Goal: Task Accomplishment & Management: Manage account settings

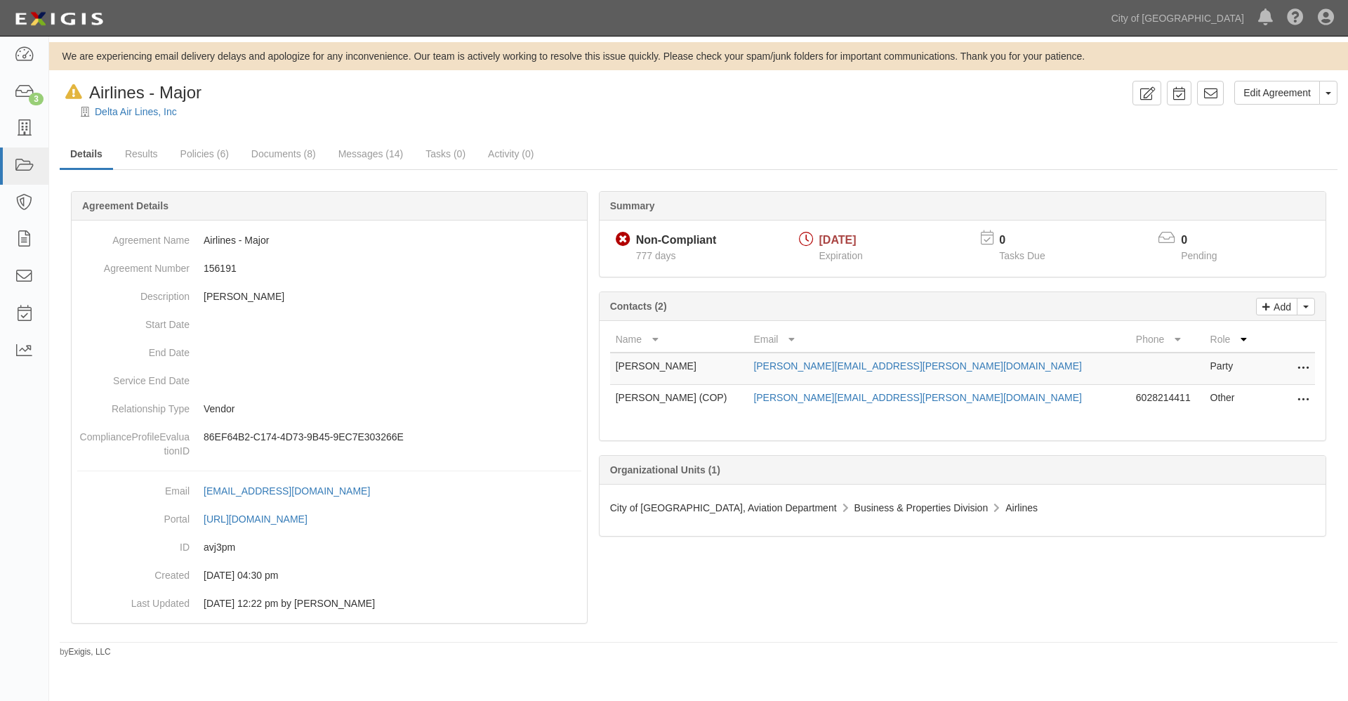
click at [1304, 365] on icon at bounding box center [1302, 368] width 11 height 18
click at [1197, 364] on link "Edit" at bounding box center [1240, 364] width 137 height 25
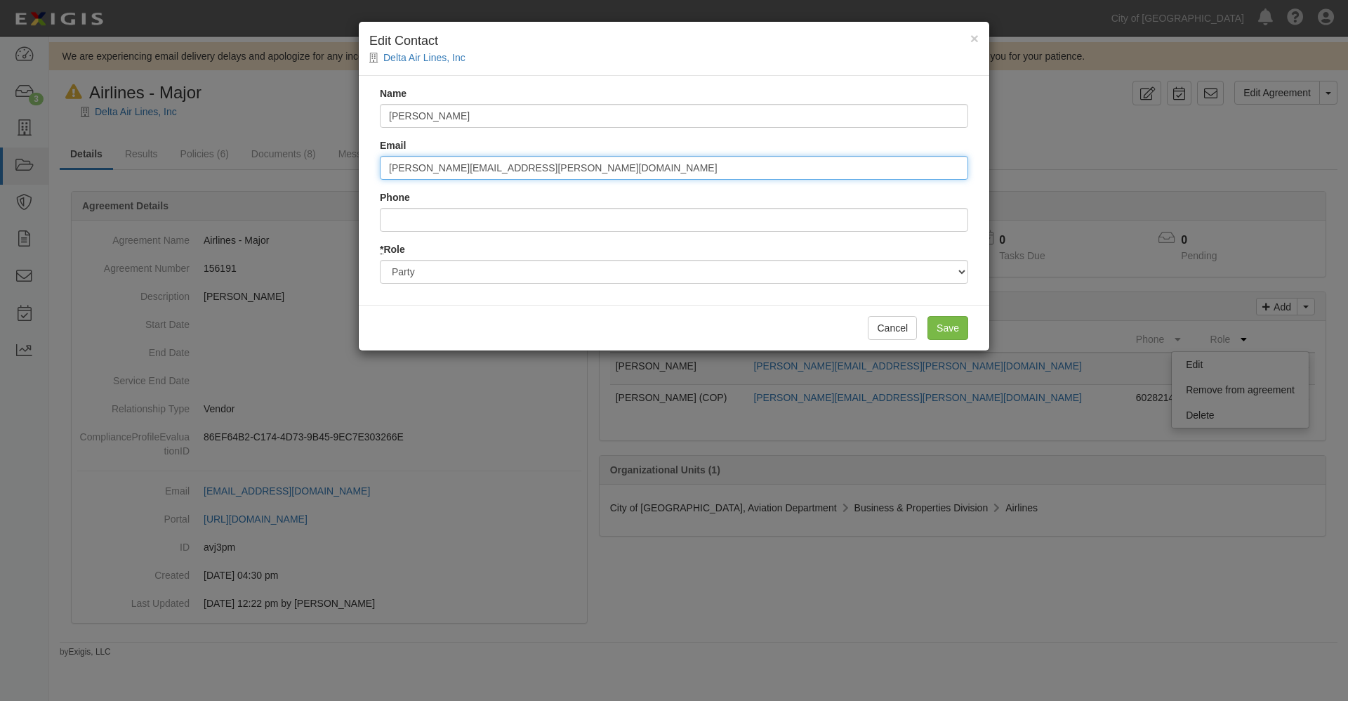
drag, startPoint x: 521, startPoint y: 169, endPoint x: 311, endPoint y: 164, distance: 210.0
click at [311, 164] on div "× Edit Contact Delta Air Lines, Inc Name Tawana Pickett Email tawana.ganse@delt…" at bounding box center [674, 350] width 1348 height 701
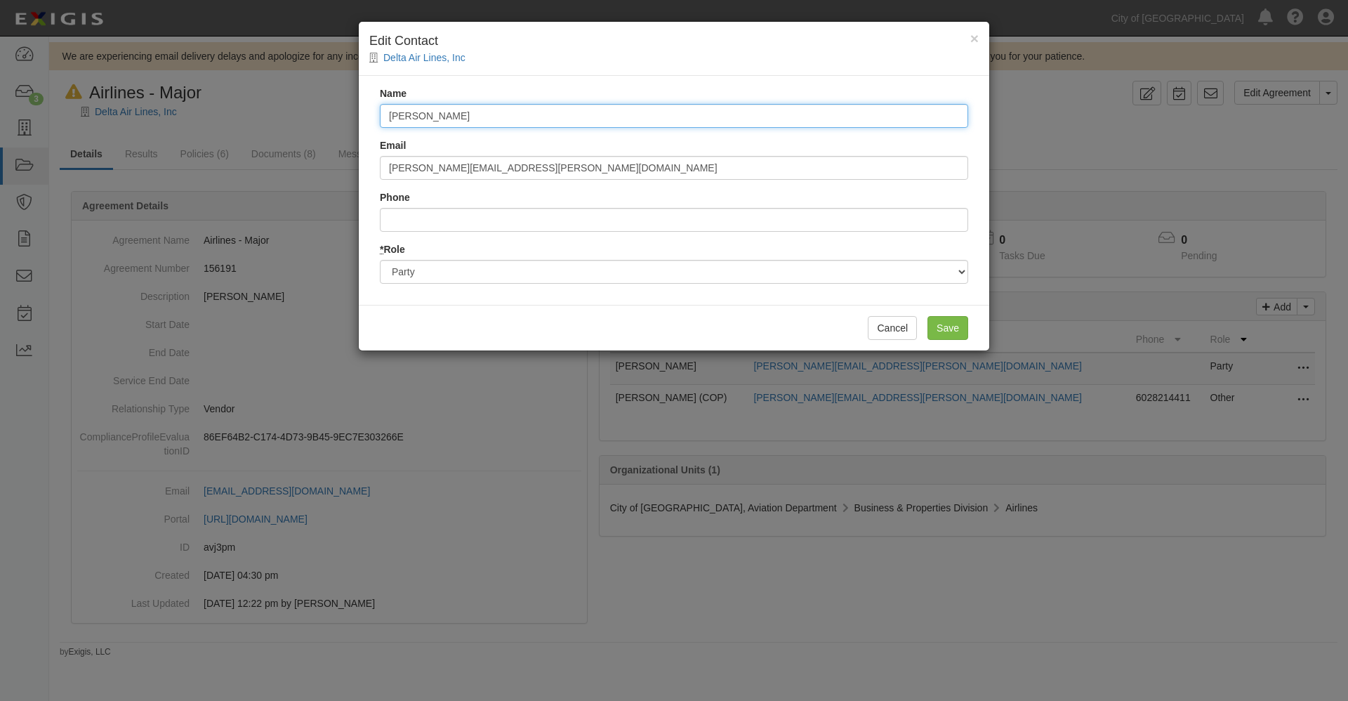
click at [477, 118] on input "[PERSON_NAME]" at bounding box center [674, 116] width 588 height 24
paste input "[PERSON_NAME][EMAIL_ADDRESS][PERSON_NAME][DOMAIN_NAME]"
drag, startPoint x: 609, startPoint y: 116, endPoint x: 298, endPoint y: 113, distance: 311.7
click at [298, 113] on div "× Edit Contact Delta Air Lines, Inc Name Tawana Pickett tawana.ganse@delta.com …" at bounding box center [674, 350] width 1348 height 701
type input "[PERSON_NAME] [PERSON_NAME][EMAIL_ADDRESS][PERSON_NAME][DOMAIN_NAME]"
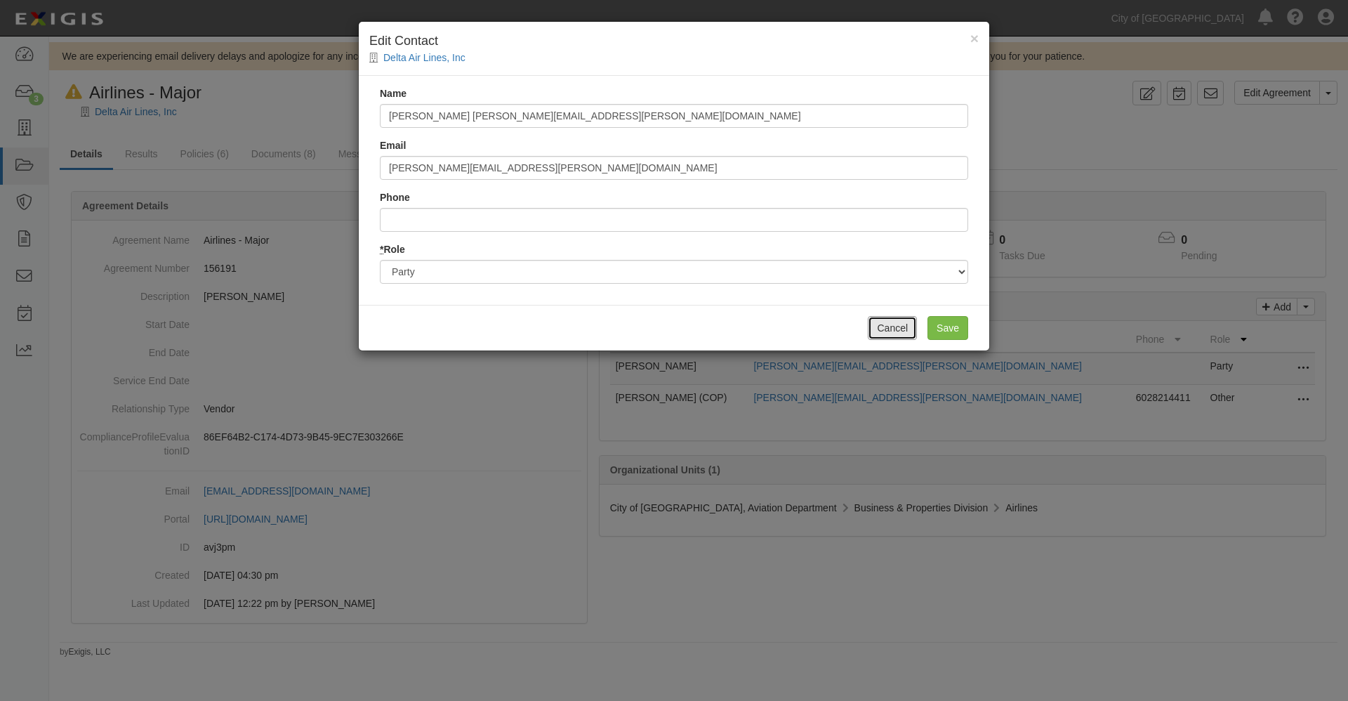
click at [901, 331] on button "Cancel" at bounding box center [892, 328] width 49 height 24
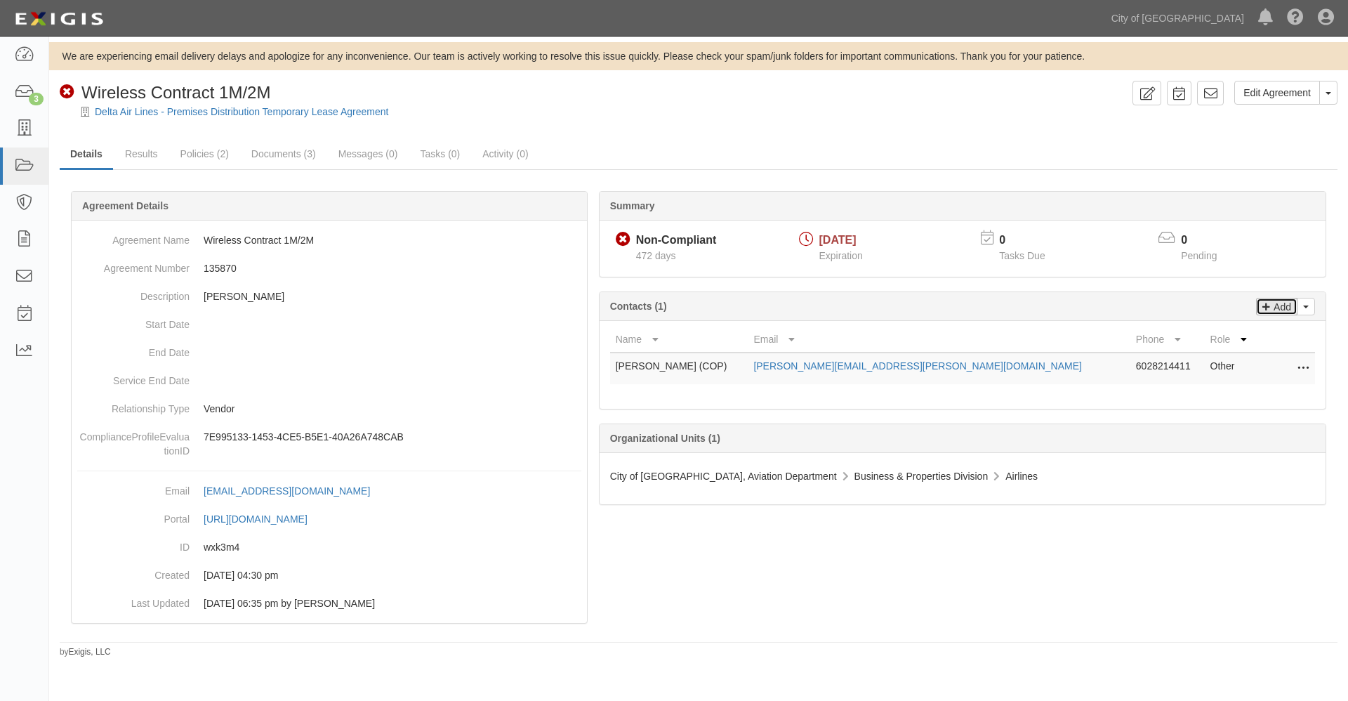
click at [1279, 305] on p "Add" at bounding box center [1280, 306] width 21 height 16
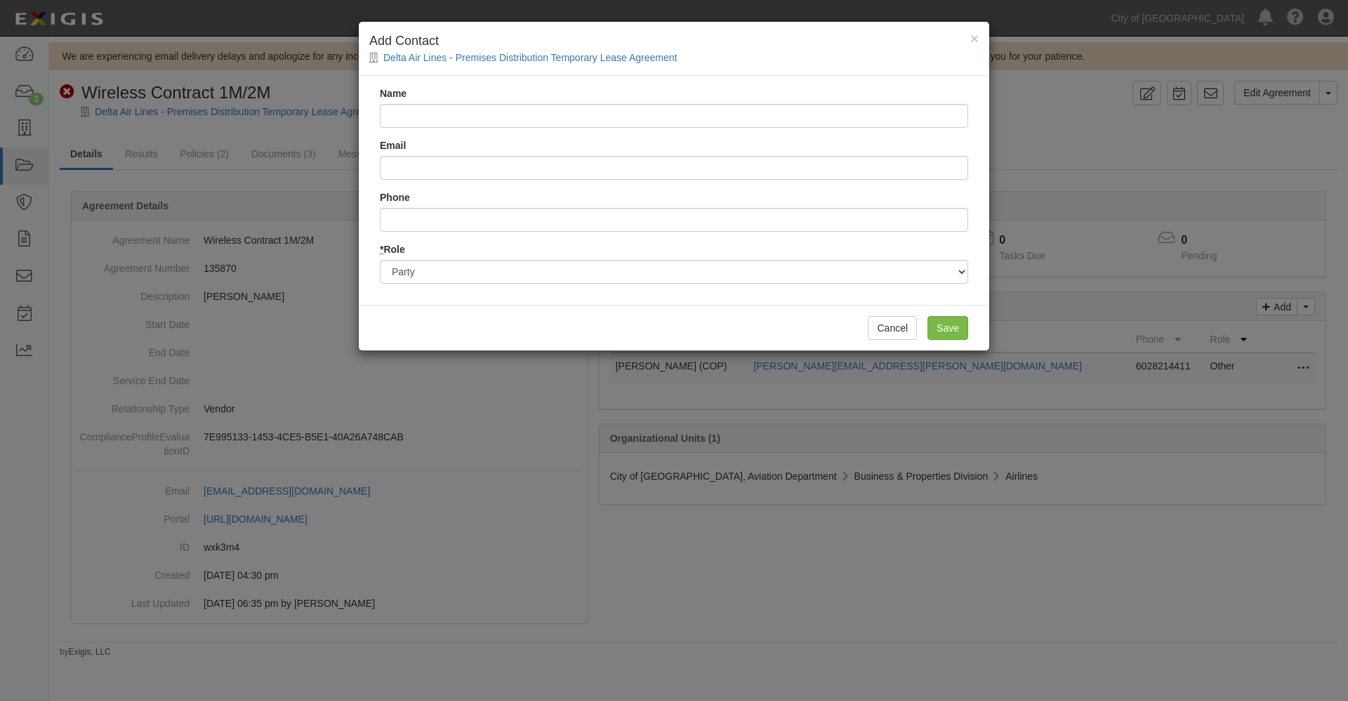
click at [430, 114] on input "Name" at bounding box center [674, 116] width 588 height 24
drag, startPoint x: 456, startPoint y: 116, endPoint x: 654, endPoint y: 119, distance: 198.0
click at [654, 119] on input "Tawana Pickett tawana.ganse@delta.com" at bounding box center [674, 116] width 588 height 24
type input "Tawana Pickett tawana.ganse@delta.com"
click at [391, 168] on input "Email" at bounding box center [674, 168] width 588 height 24
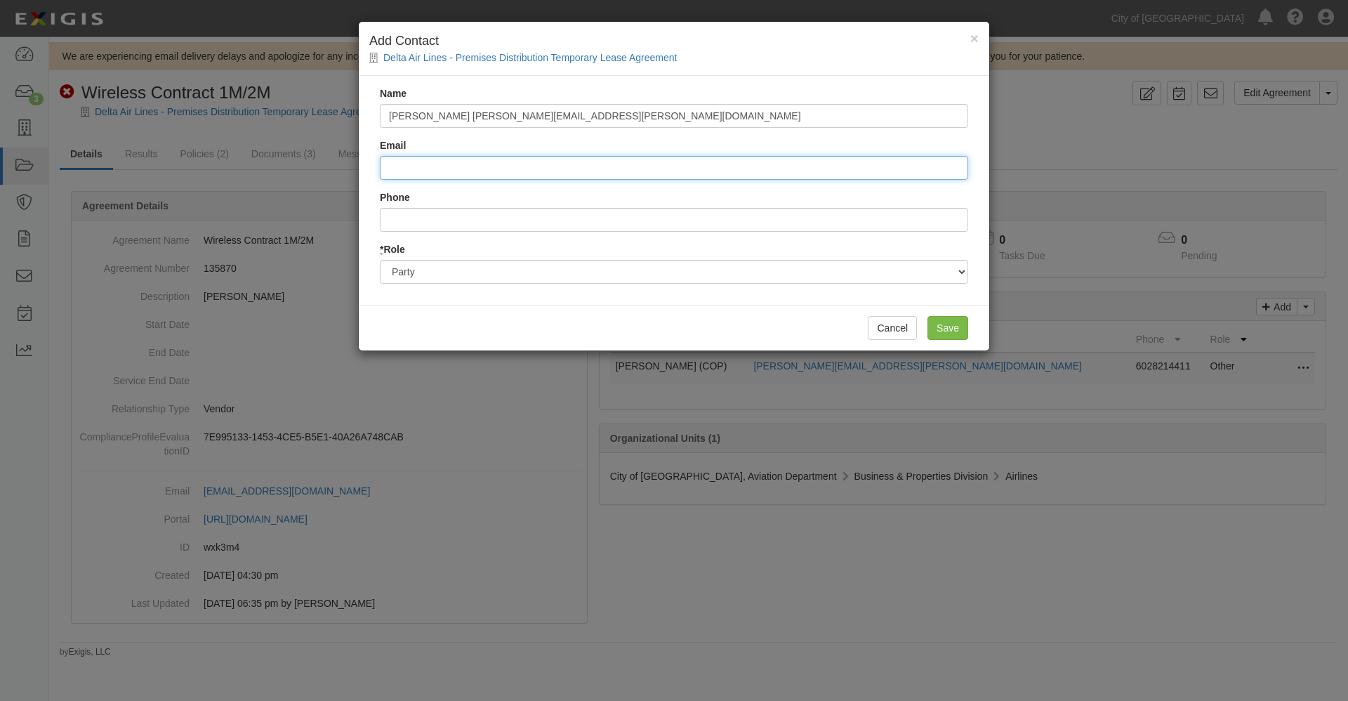
paste input "tawana.ganse@delta.com"
click at [391, 169] on input "tawana.ganse@delta.com" at bounding box center [674, 168] width 588 height 24
type input "tawana.ganse@delta.com"
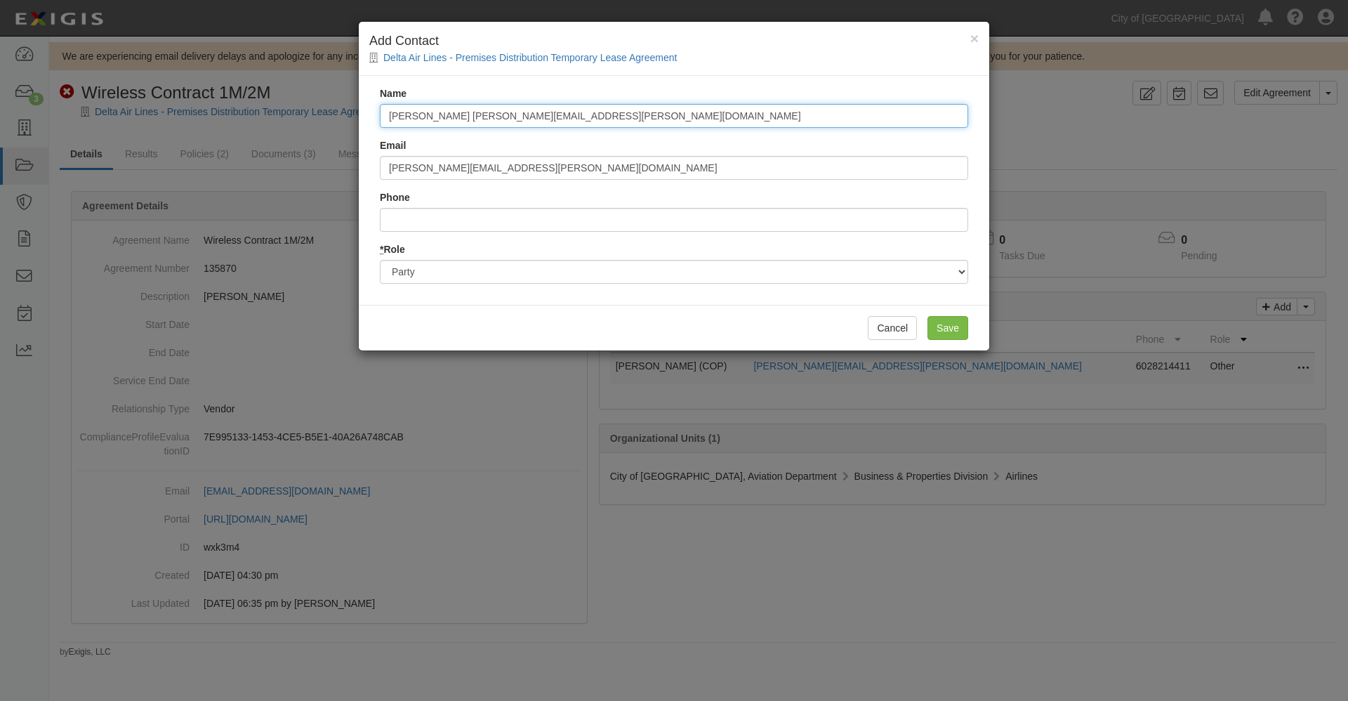
click at [619, 119] on input "Tawana Pickett tawana.ganse@delta.com" at bounding box center [674, 116] width 588 height 24
type input "Tawana Pickett"
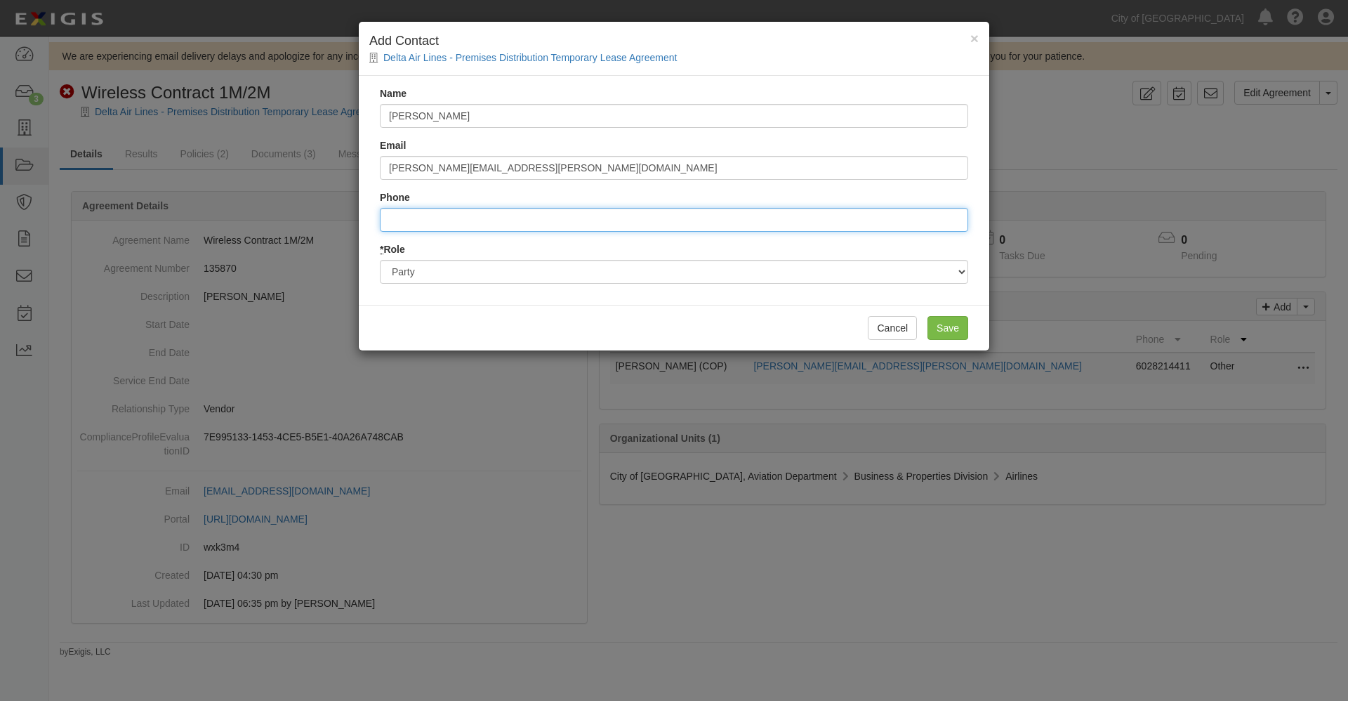
click at [399, 221] on input "Phone" at bounding box center [674, 220] width 588 height 24
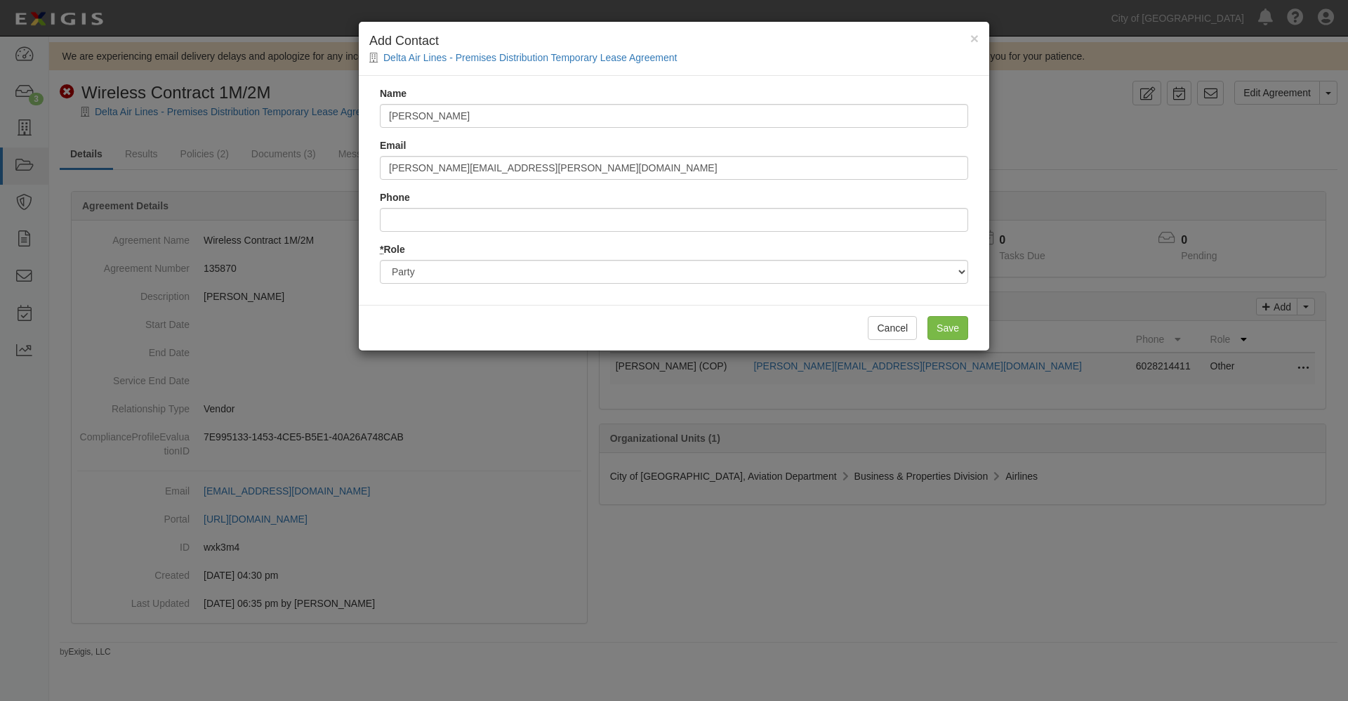
click at [387, 392] on div "× Add Contact Delta Air Lines - Premises Distribution Temporary Lease Agreement…" at bounding box center [674, 350] width 1348 height 701
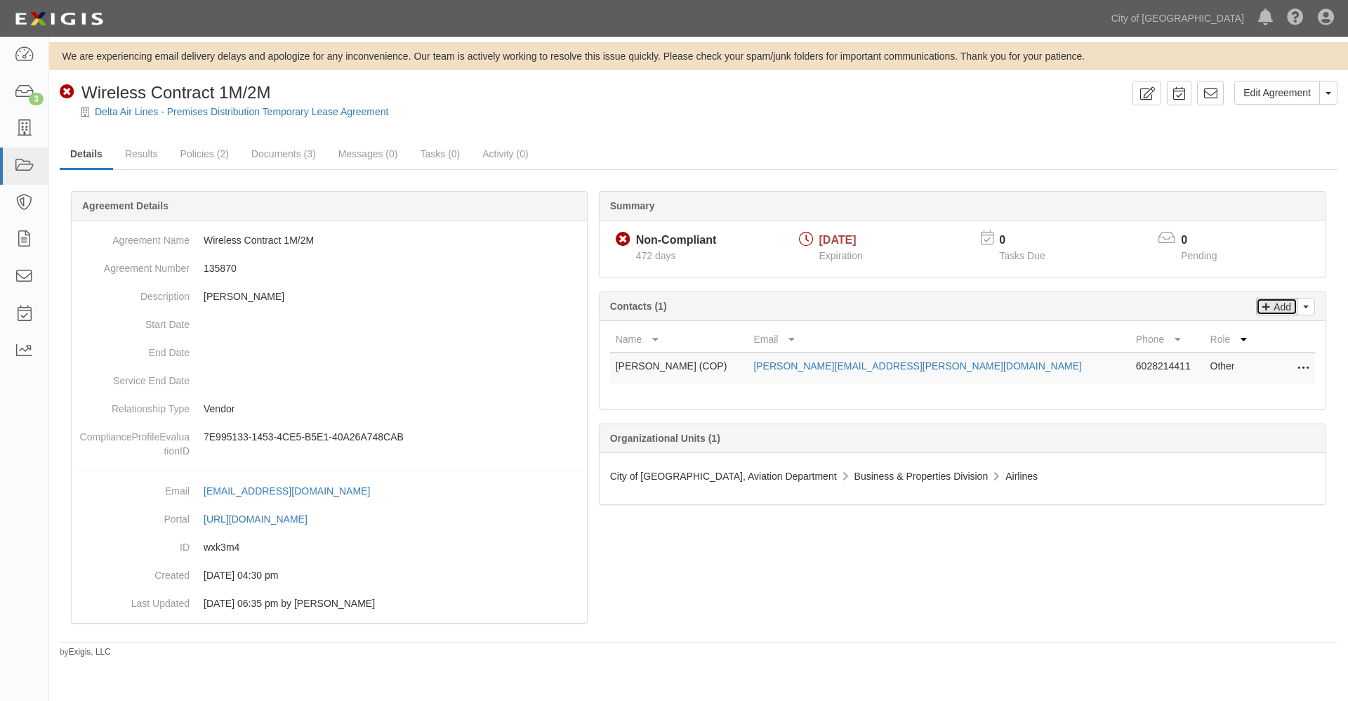
click at [1278, 305] on p "Add" at bounding box center [1280, 306] width 21 height 16
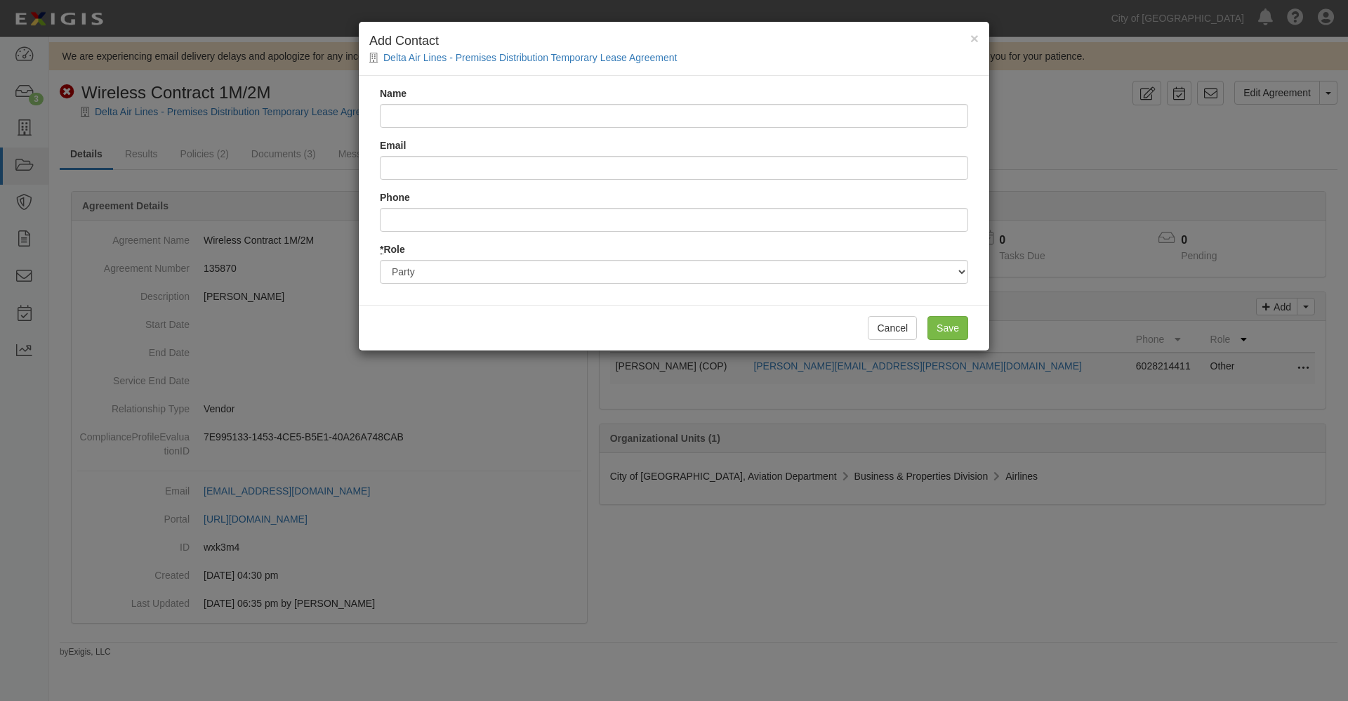
click at [429, 118] on input "Name" at bounding box center [674, 116] width 588 height 24
type input "tawana.ganse@delta.com"
click at [468, 169] on input "Email" at bounding box center [674, 168] width 588 height 24
paste input "tawana.ganse@delta.com"
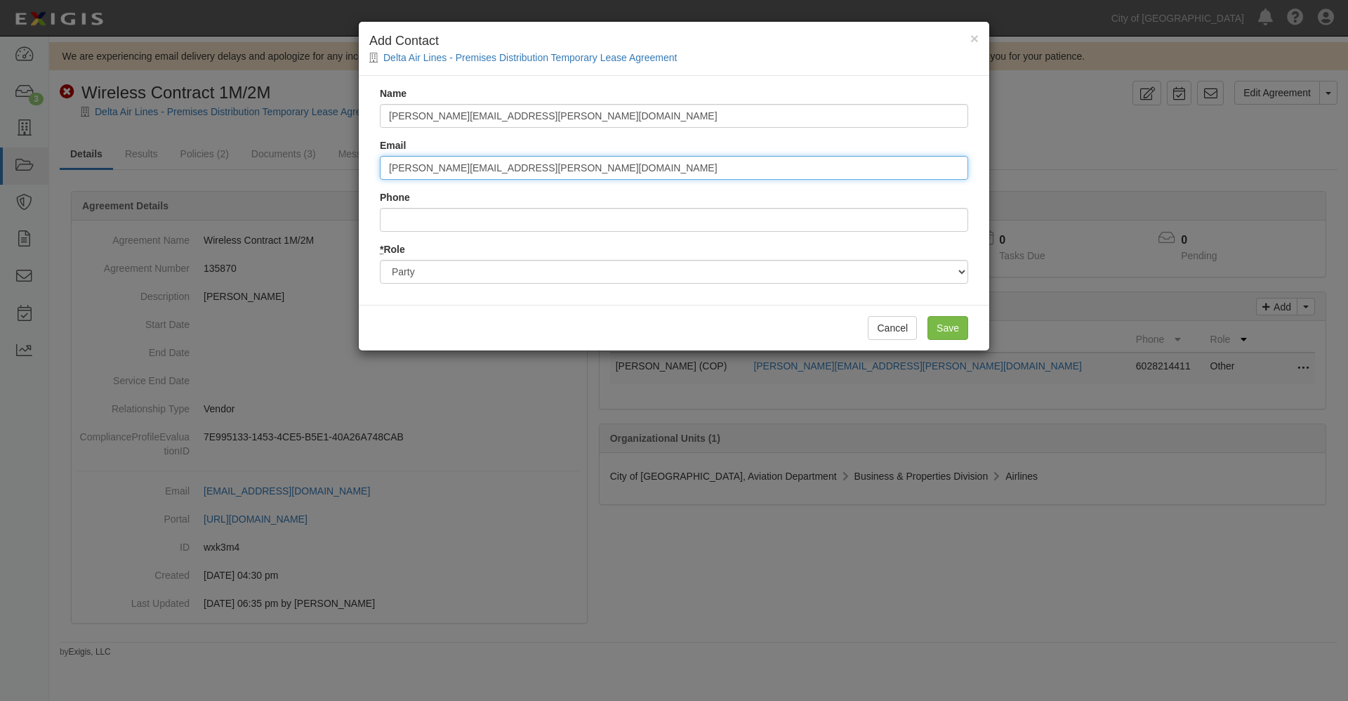
type input "tawana.ganse@delta.com"
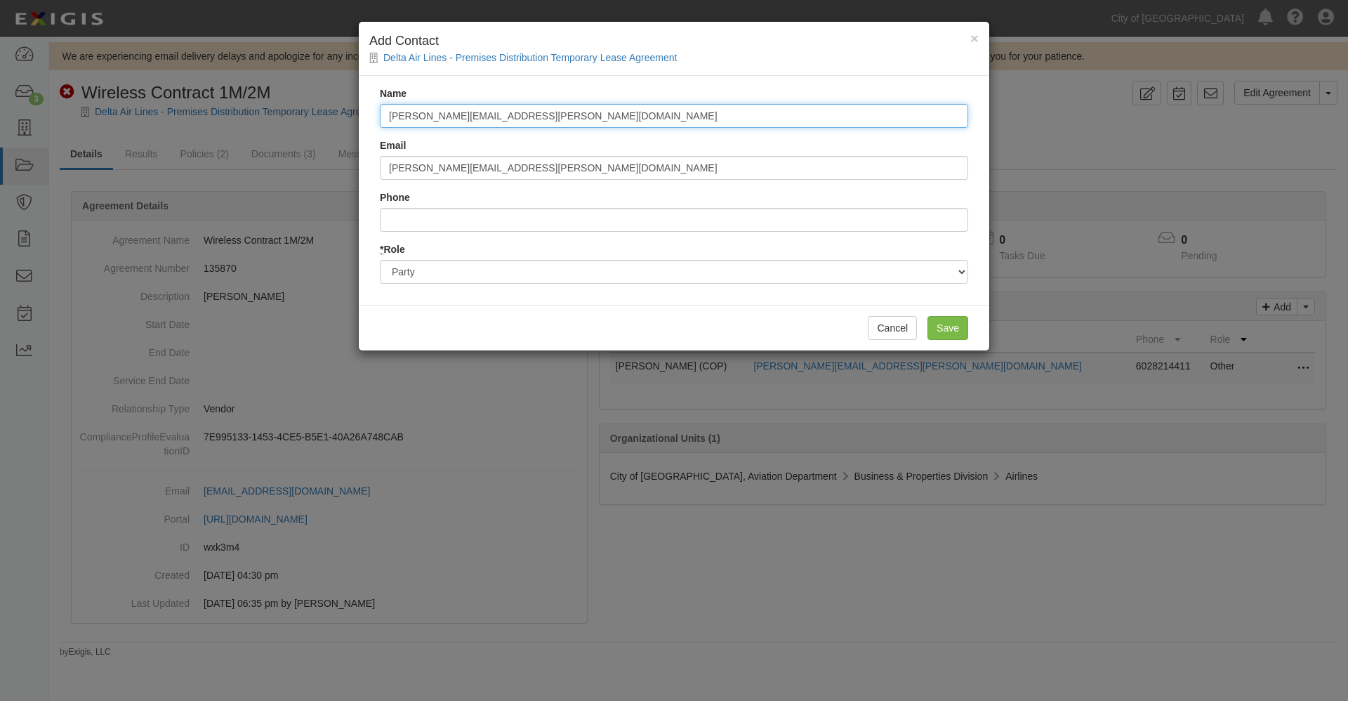
drag, startPoint x: 425, startPoint y: 116, endPoint x: 567, endPoint y: 115, distance: 141.1
click at [567, 115] on input "tawana.ganse@delta.com" at bounding box center [674, 116] width 588 height 24
type input "Tawana Pickett"
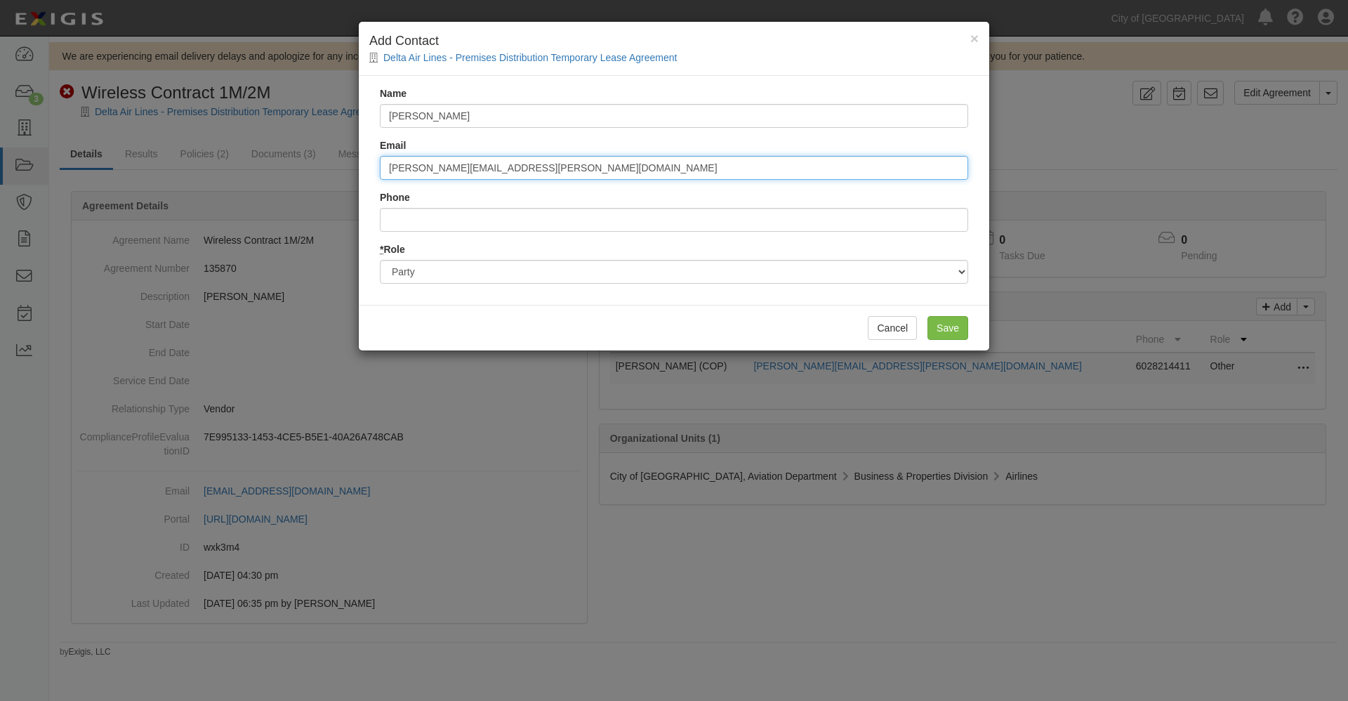
click at [390, 172] on input "tawana.ganse@delta.com" at bounding box center [674, 168] width 588 height 24
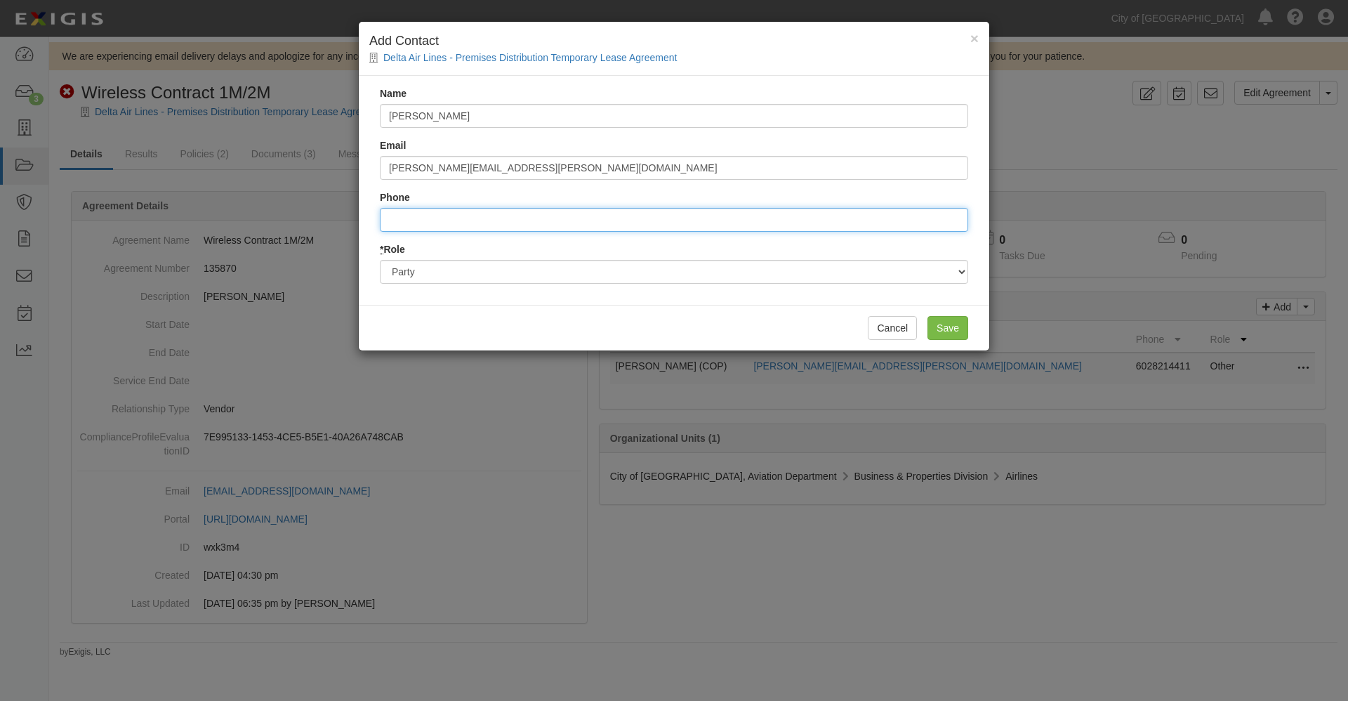
drag, startPoint x: 411, startPoint y: 218, endPoint x: 417, endPoint y: 209, distance: 10.5
click at [411, 218] on input "Phone" at bounding box center [674, 220] width 588 height 24
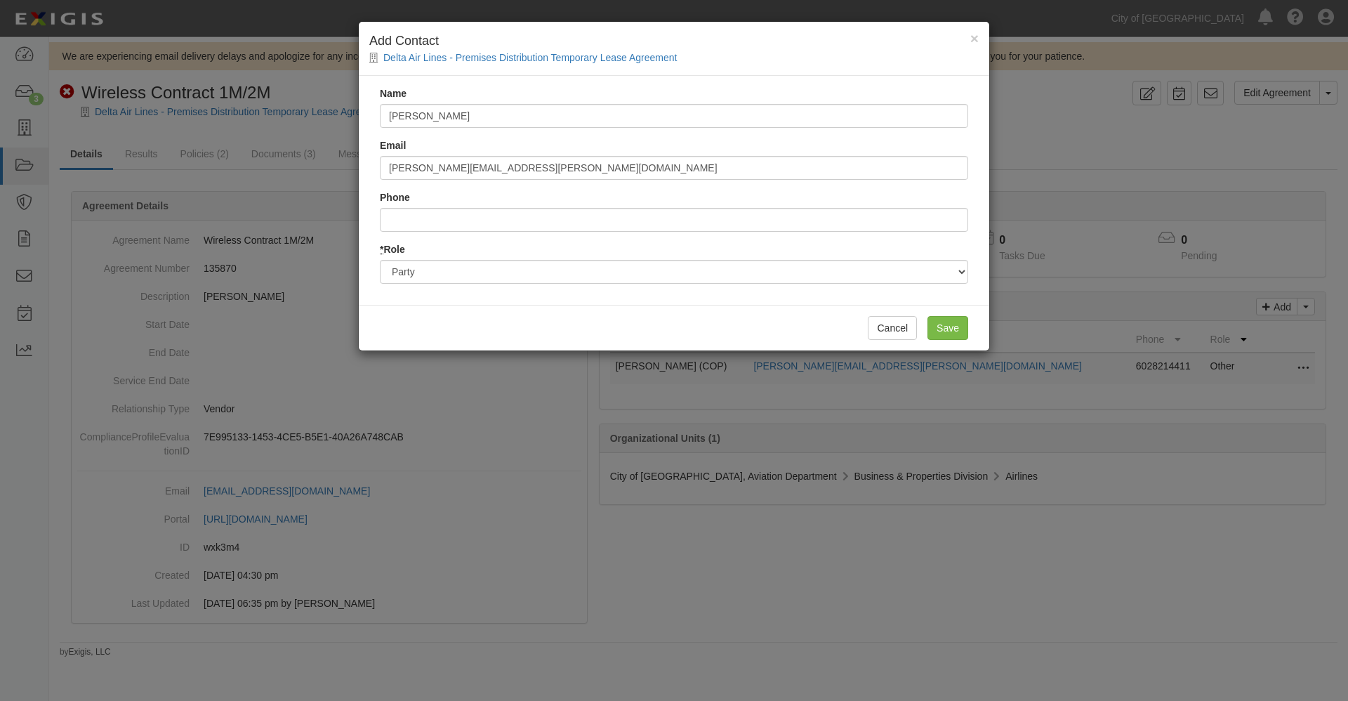
click at [748, 320] on div "Cancel Save" at bounding box center [674, 328] width 630 height 46
click at [943, 329] on input "Save" at bounding box center [947, 328] width 41 height 24
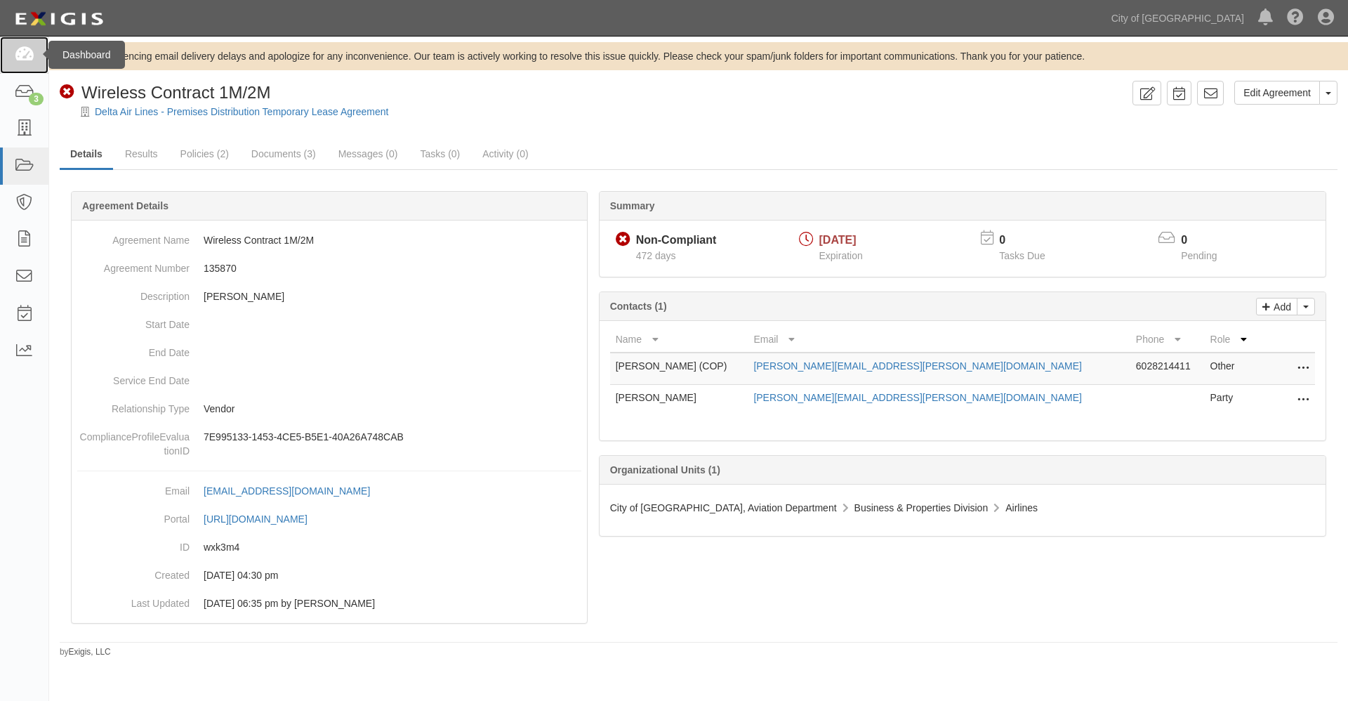
click at [20, 55] on icon at bounding box center [24, 55] width 20 height 16
click at [28, 53] on icon at bounding box center [24, 55] width 20 height 16
click at [29, 53] on icon at bounding box center [24, 55] width 20 height 16
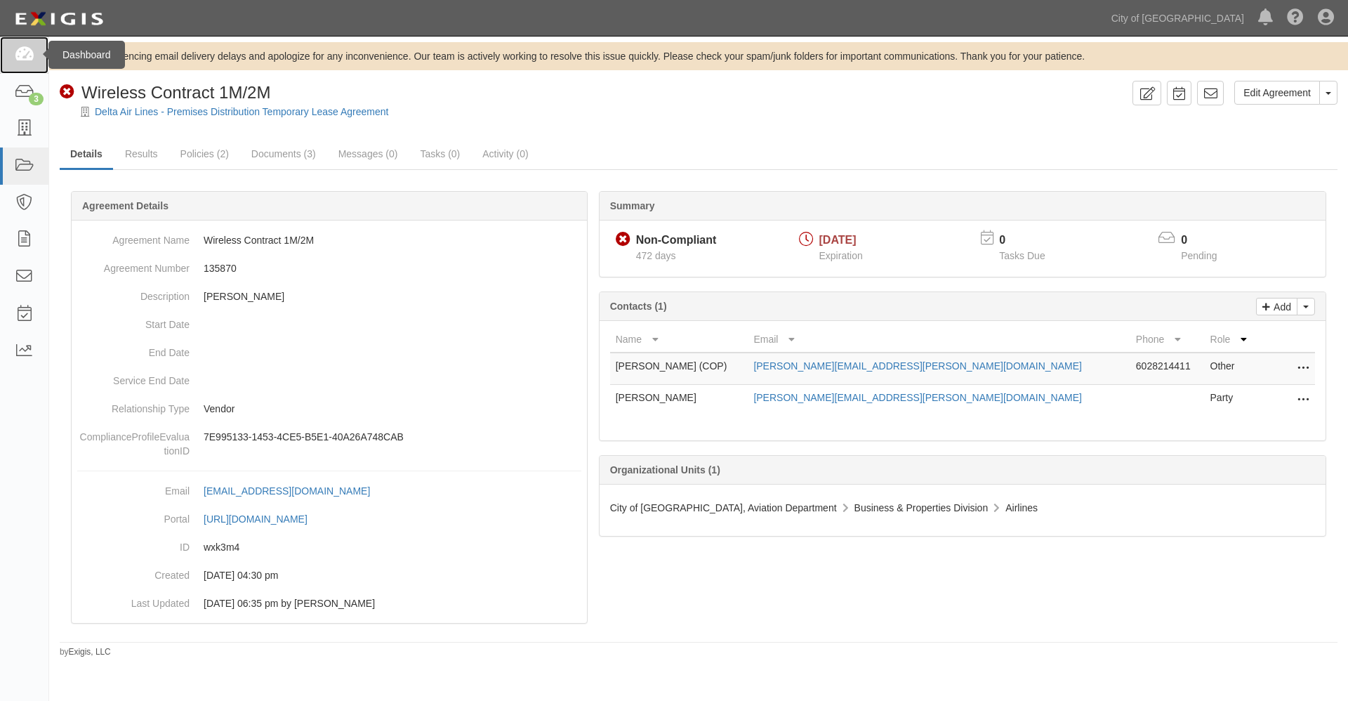
click at [29, 53] on icon at bounding box center [24, 55] width 20 height 16
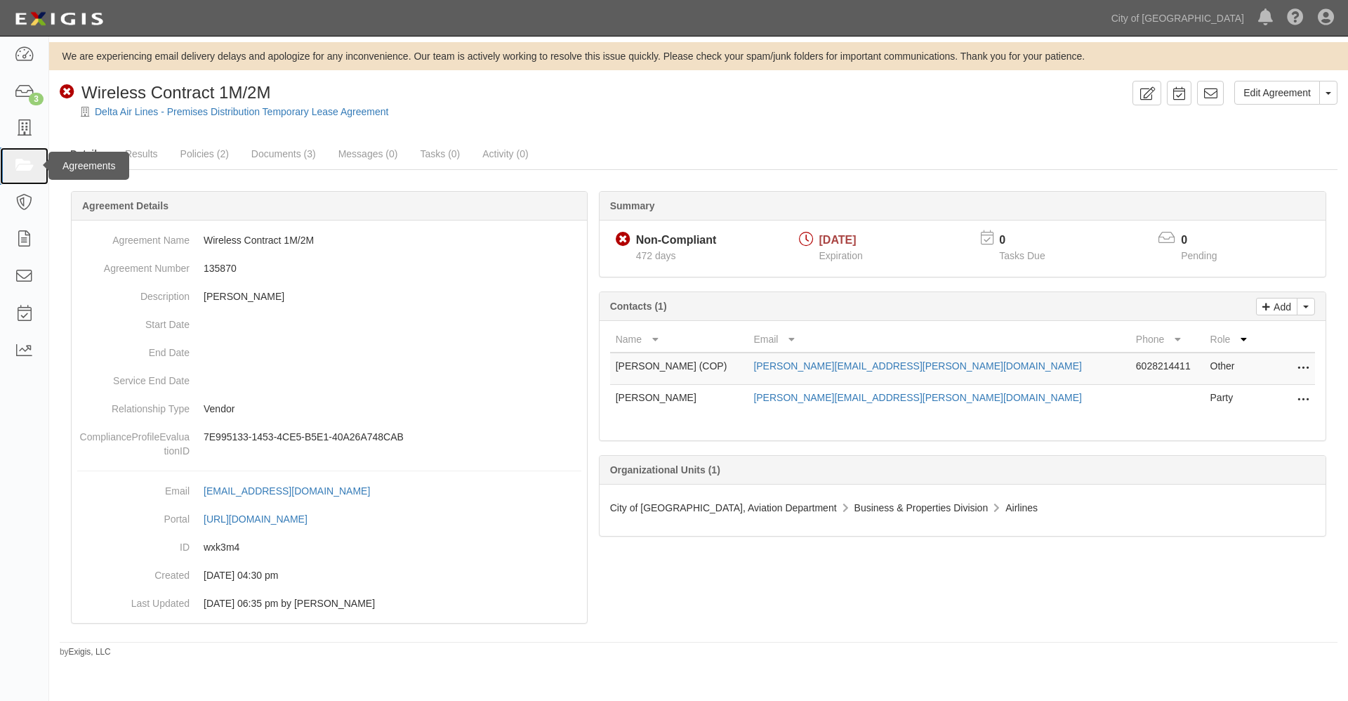
click at [23, 160] on icon at bounding box center [24, 166] width 20 height 16
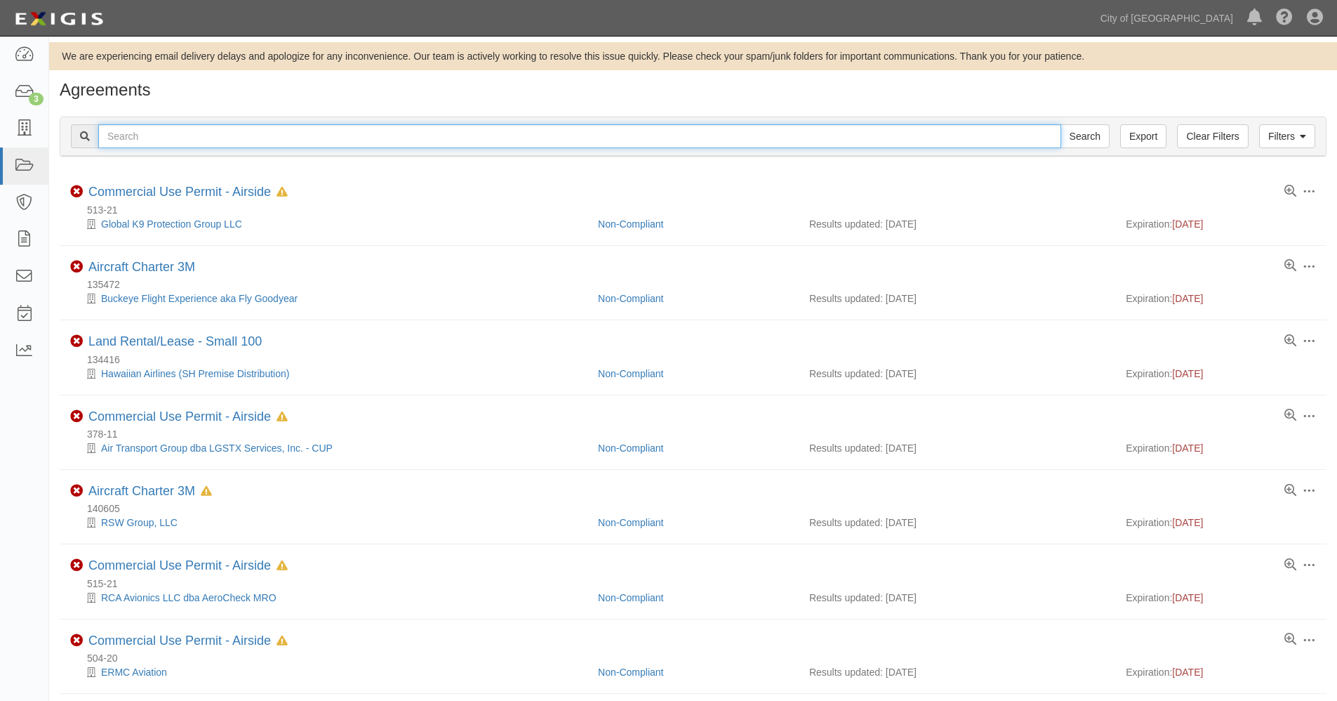
click at [565, 136] on input "text" at bounding box center [579, 136] width 963 height 24
paste input "155989"
type input "155989"
click at [1061, 124] on input "Search" at bounding box center [1085, 136] width 49 height 24
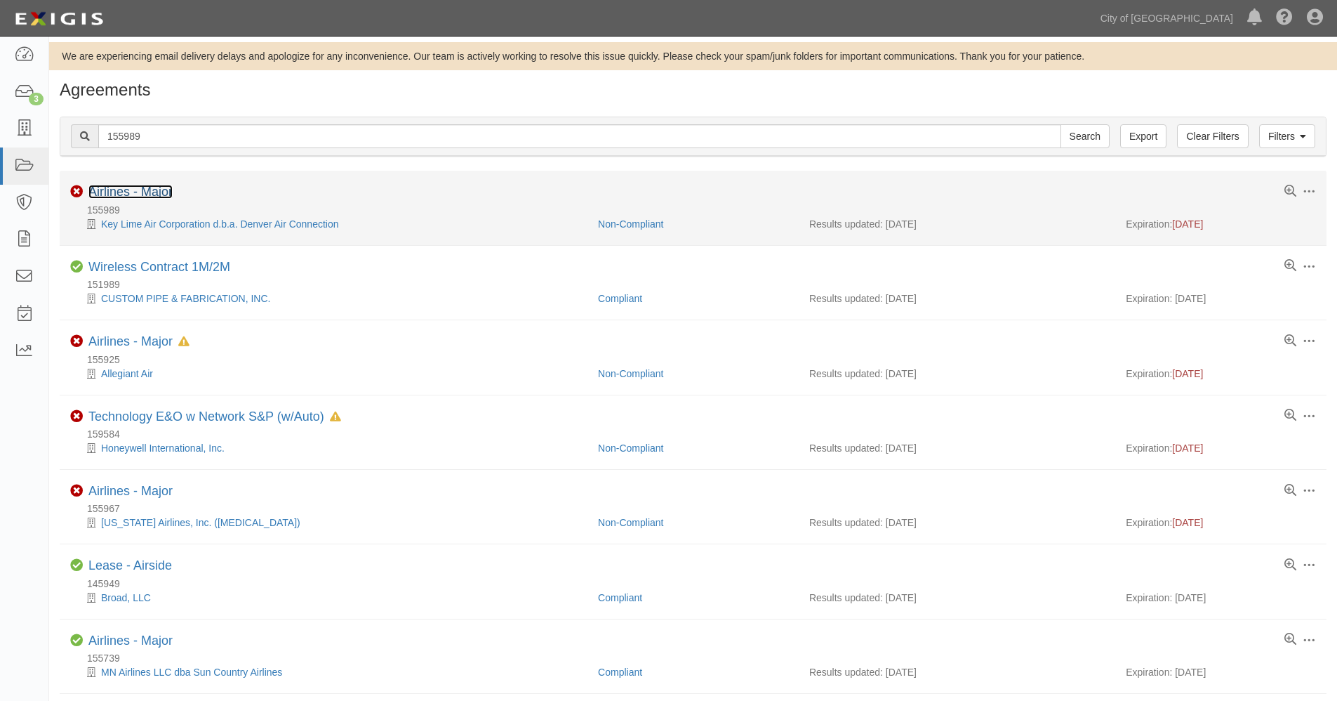
click at [133, 190] on link "Airlines - Major" at bounding box center [130, 192] width 84 height 14
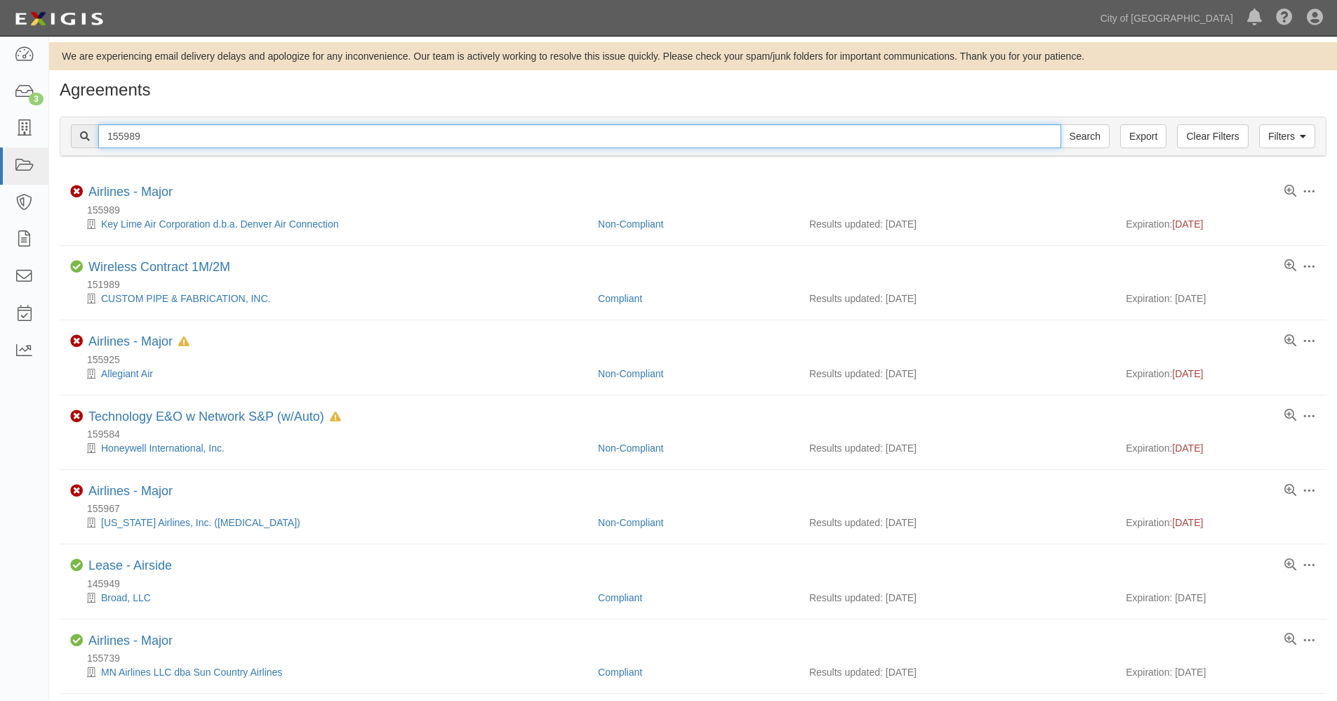
drag, startPoint x: 154, startPoint y: 134, endPoint x: 74, endPoint y: 114, distance: 82.4
click at [74, 114] on div "Filters Clear Filters Export 155989 Search Filters Compliance Status Compliant …" at bounding box center [693, 138] width 1288 height 65
paste input "61675"
type input "161675"
click at [1061, 124] on input "Search" at bounding box center [1085, 136] width 49 height 24
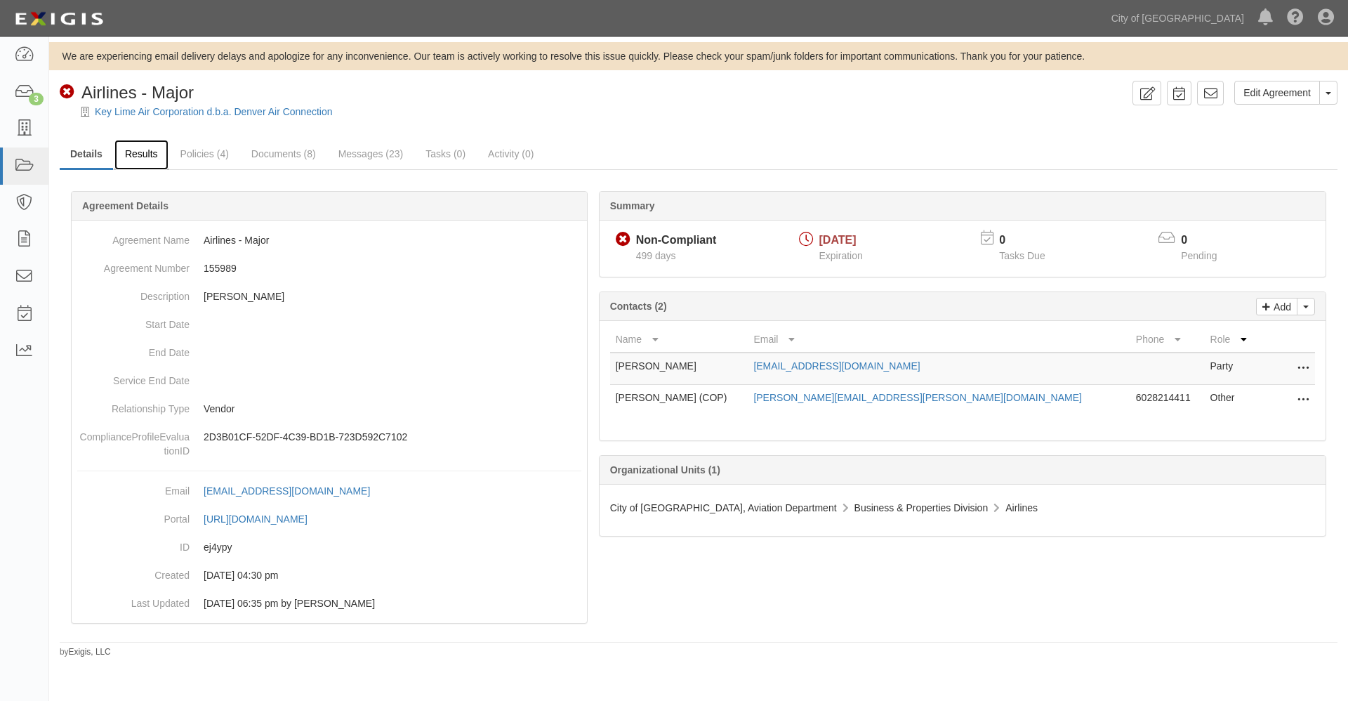
click at [147, 154] on link "Results" at bounding box center [141, 155] width 54 height 30
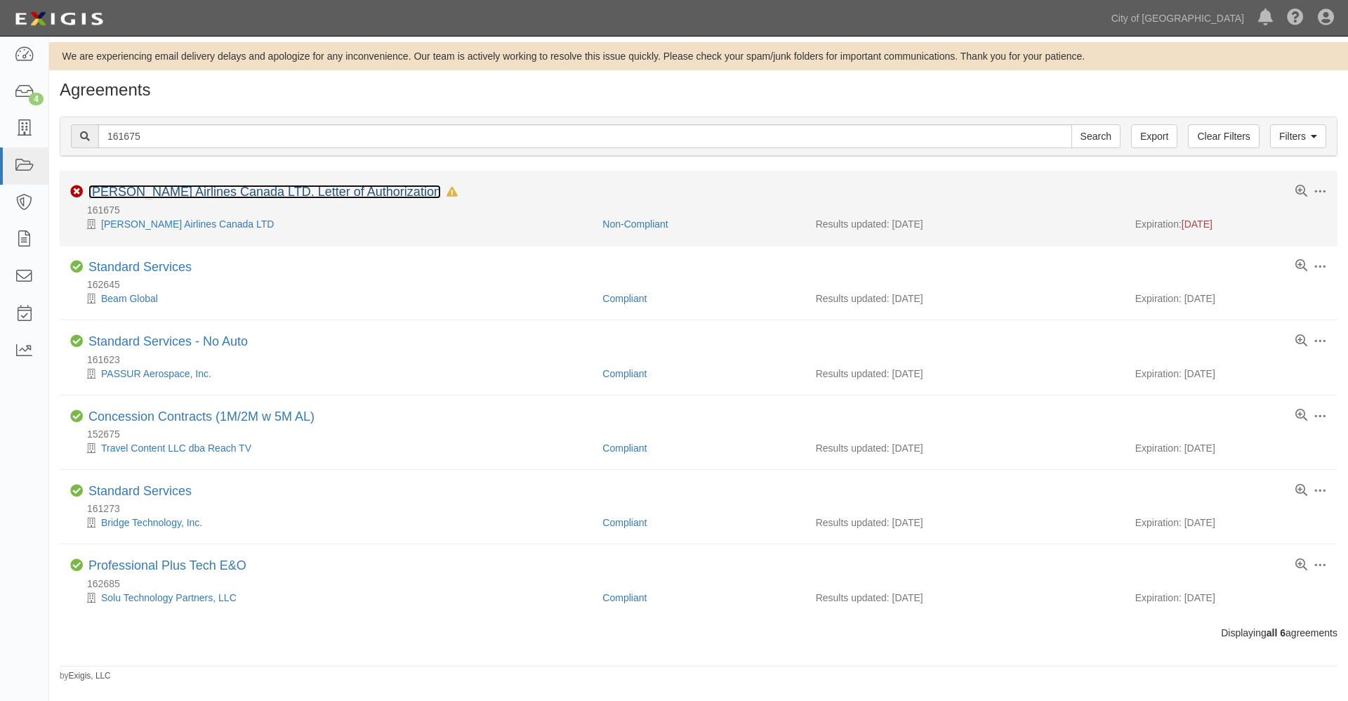
click at [141, 191] on link "[PERSON_NAME] Airlines Canada LTD. Letter of Authorization" at bounding box center [264, 192] width 352 height 14
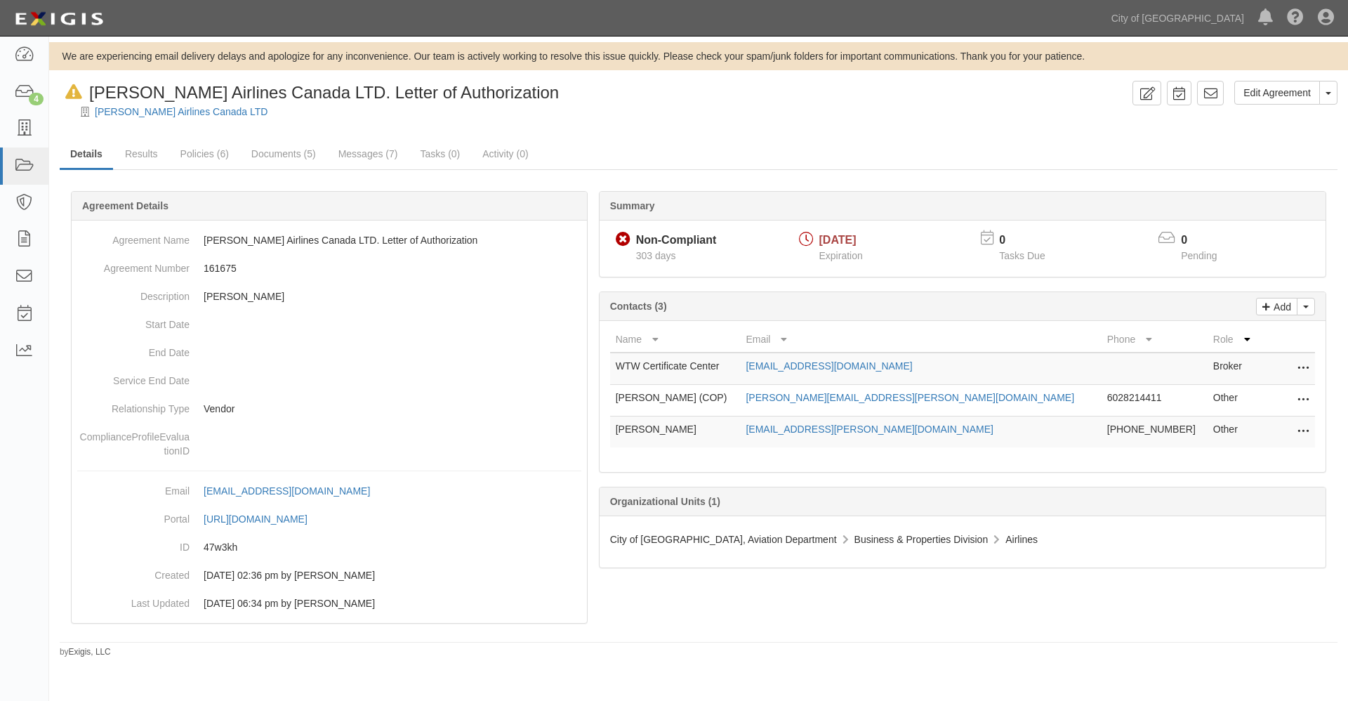
click at [1302, 430] on icon at bounding box center [1302, 432] width 11 height 18
click at [1196, 426] on link "Edit" at bounding box center [1240, 427] width 137 height 25
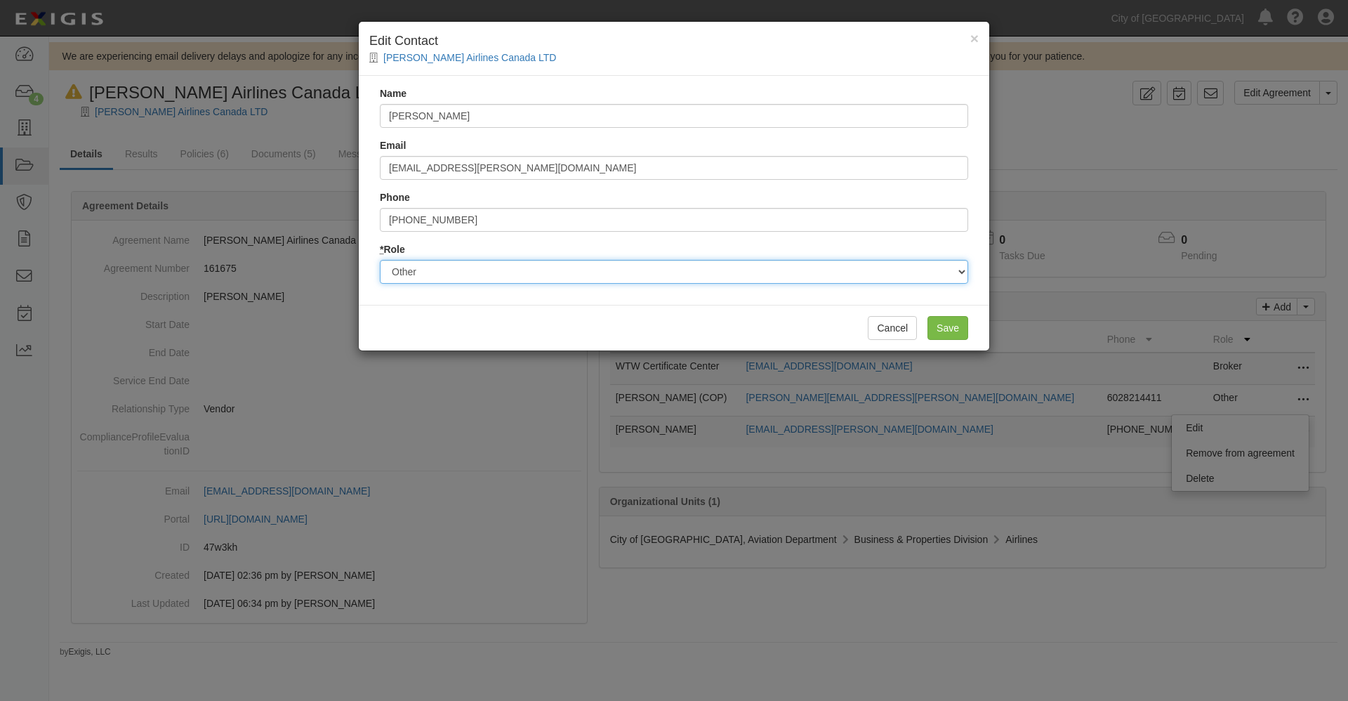
click at [425, 267] on select "Party Broker Other" at bounding box center [674, 272] width 588 height 24
select select "Party"
click at [380, 260] on select "Party Broker Other" at bounding box center [674, 272] width 588 height 24
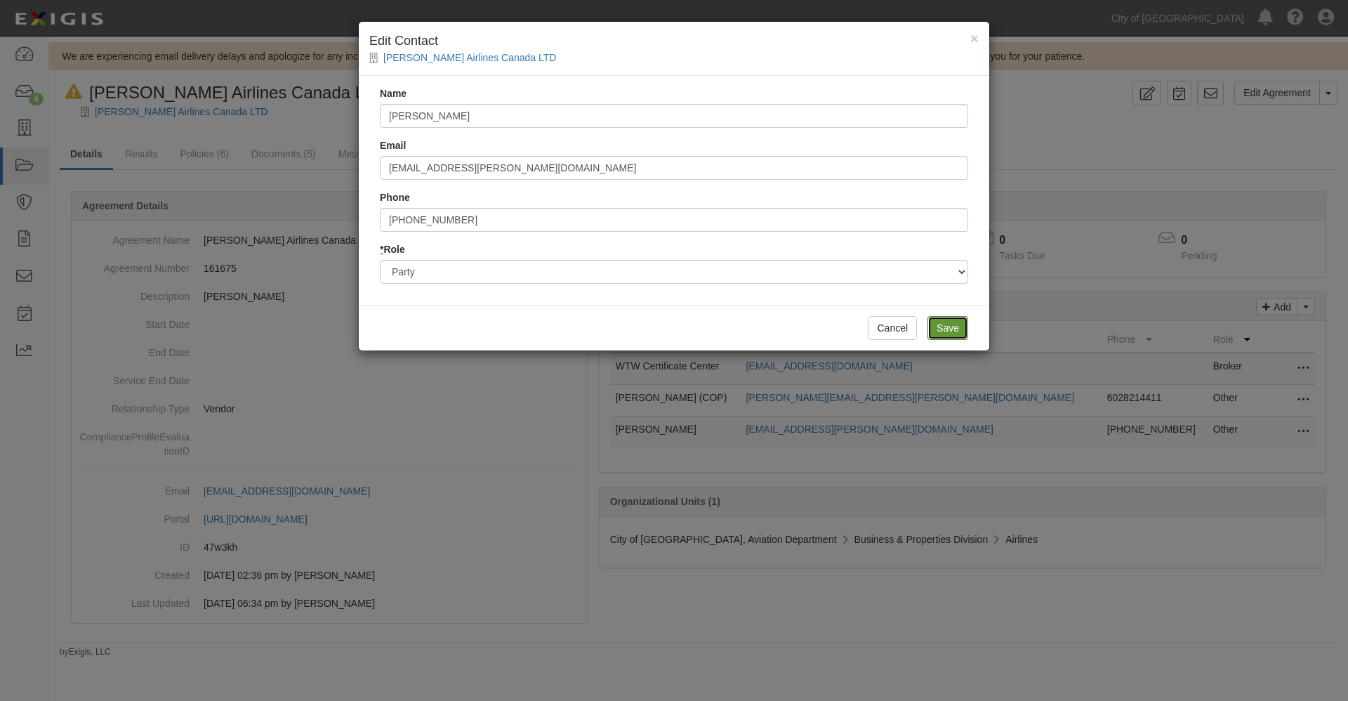
click at [939, 329] on input "Save" at bounding box center [947, 328] width 41 height 24
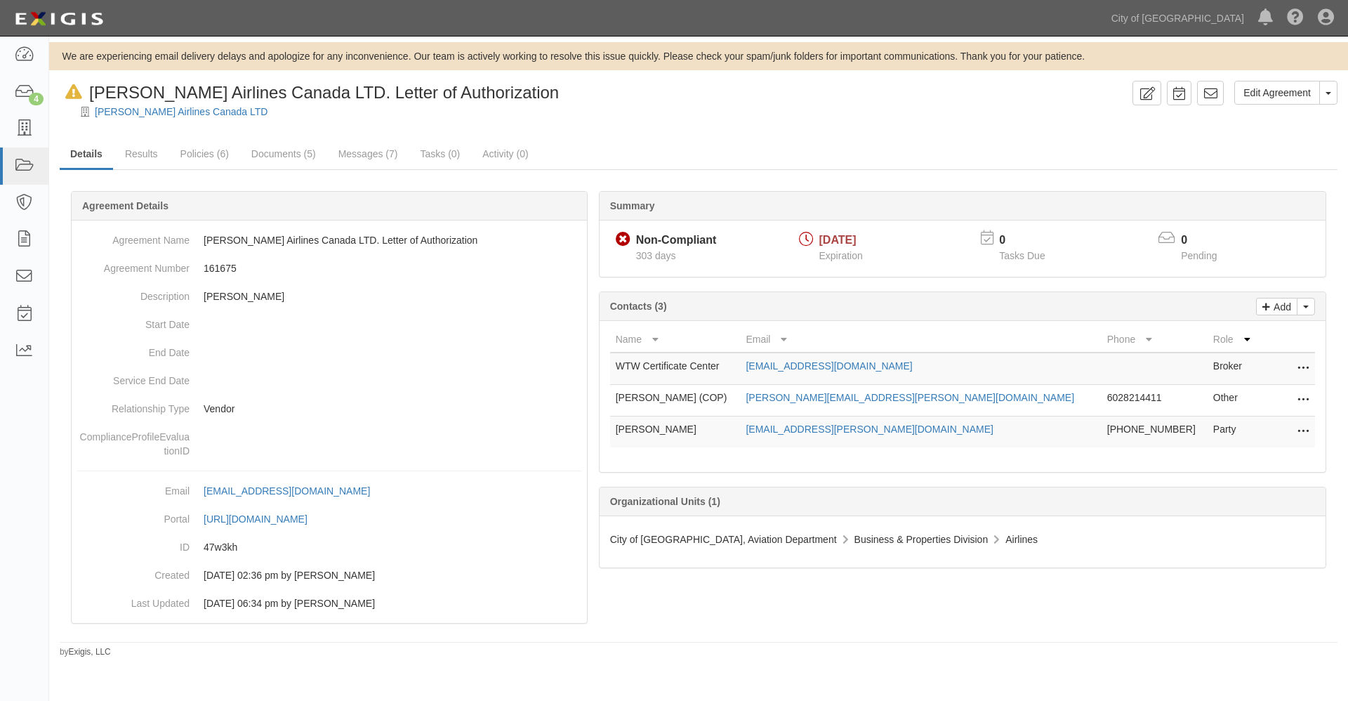
click at [1304, 367] on icon at bounding box center [1302, 368] width 11 height 18
click at [1203, 420] on link "Delete" at bounding box center [1240, 414] width 137 height 25
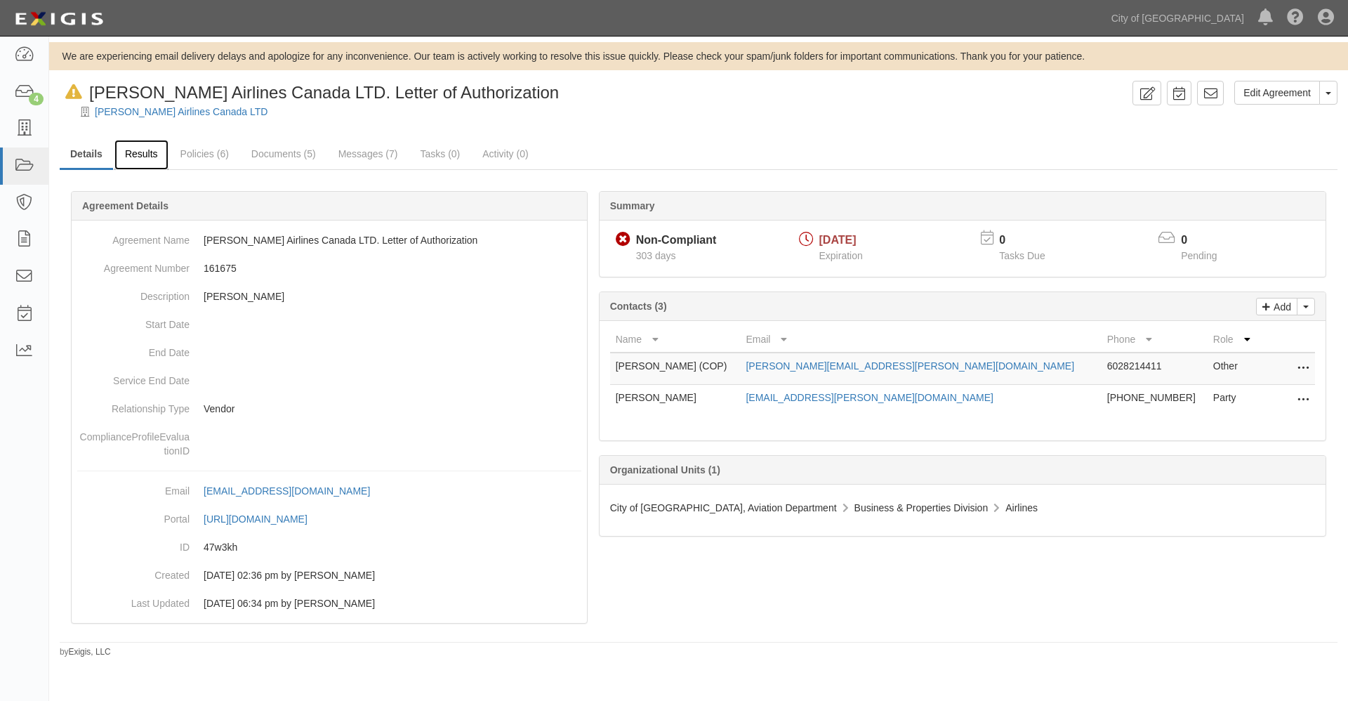
click at [141, 155] on link "Results" at bounding box center [141, 155] width 54 height 30
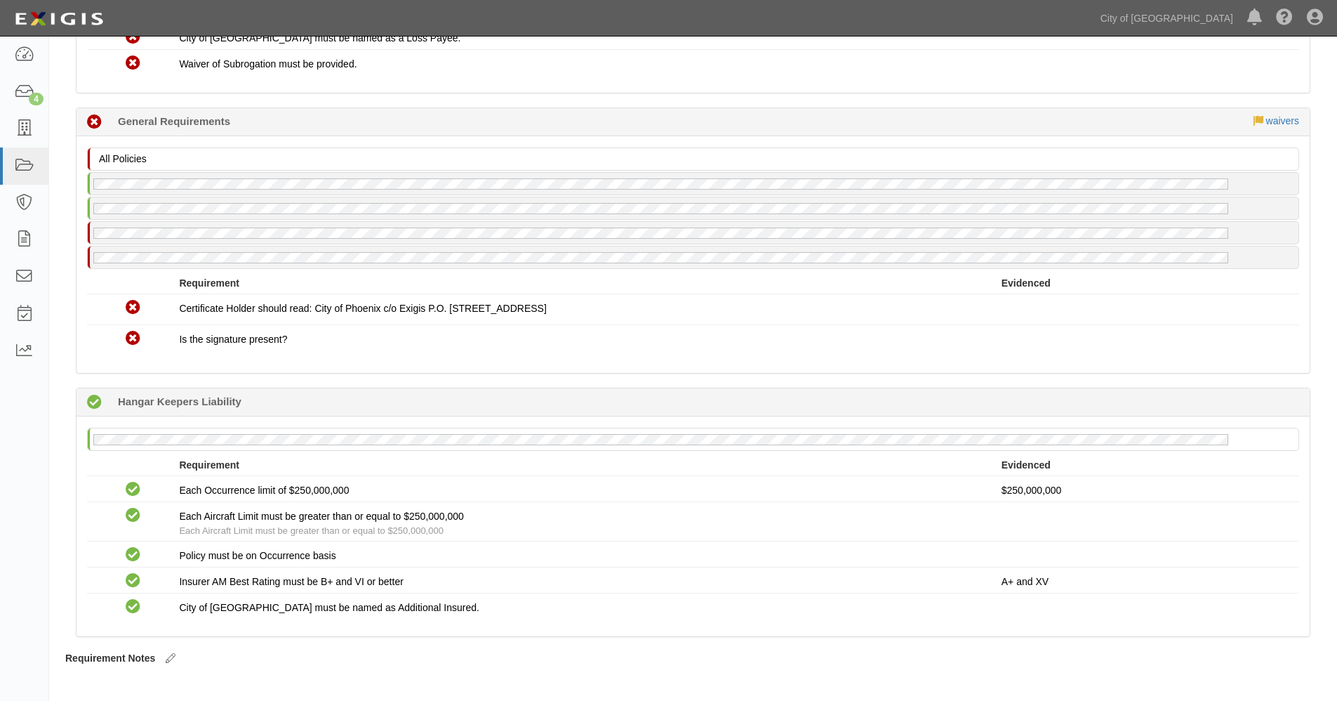
scroll to position [1743, 0]
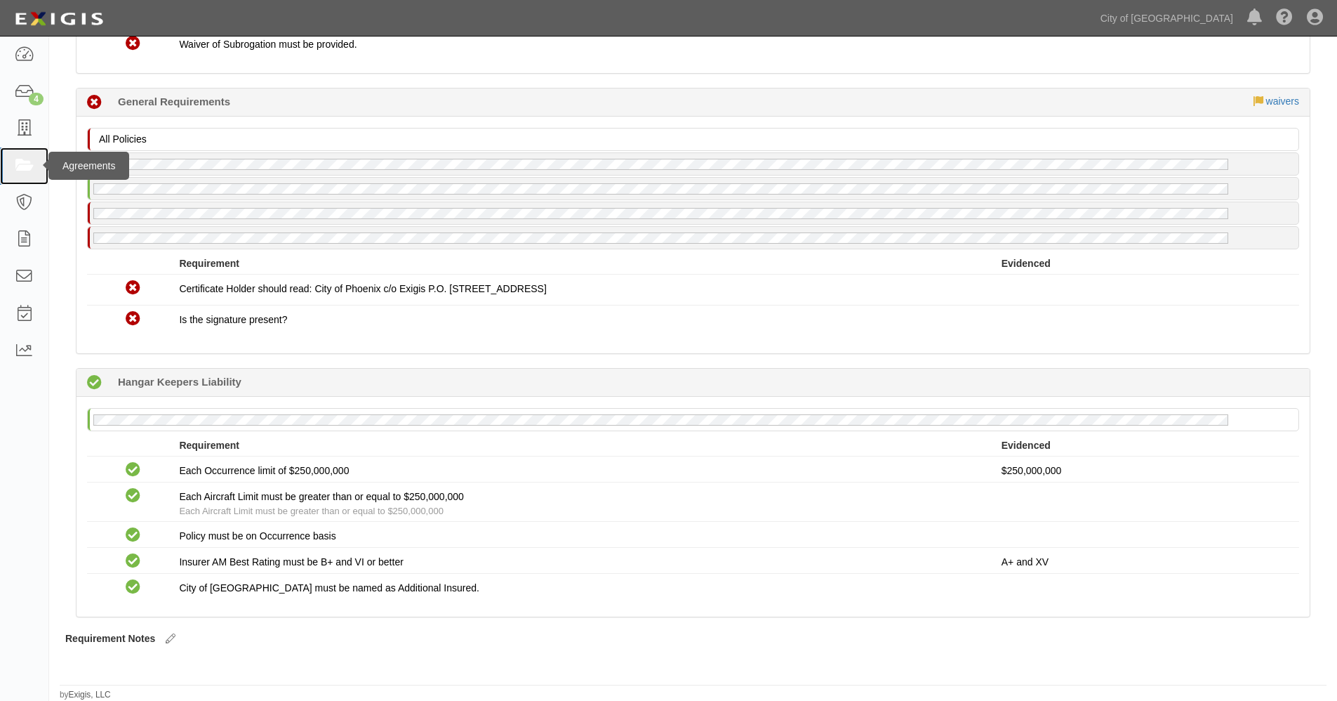
click at [25, 163] on icon at bounding box center [24, 166] width 20 height 16
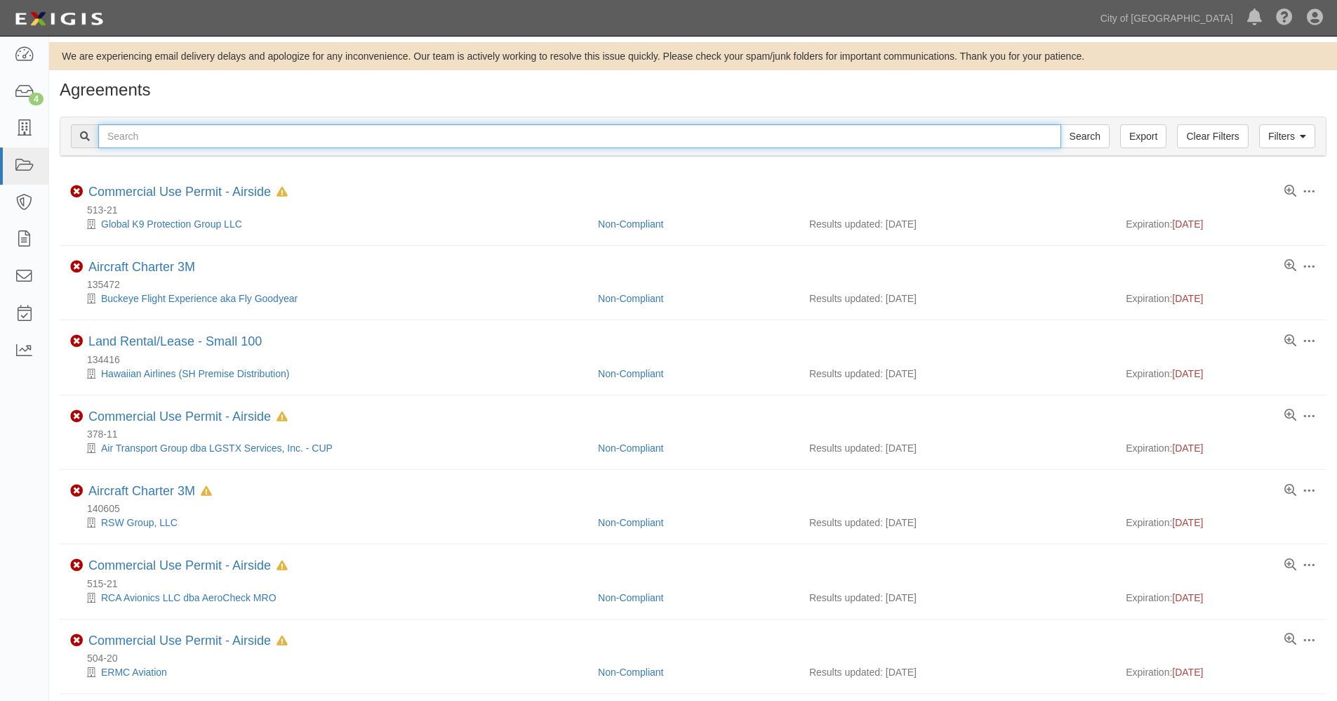
click at [217, 135] on input "text" at bounding box center [579, 136] width 963 height 24
paste input "157252"
type input "157252"
click at [1061, 124] on input "Search" at bounding box center [1085, 136] width 49 height 24
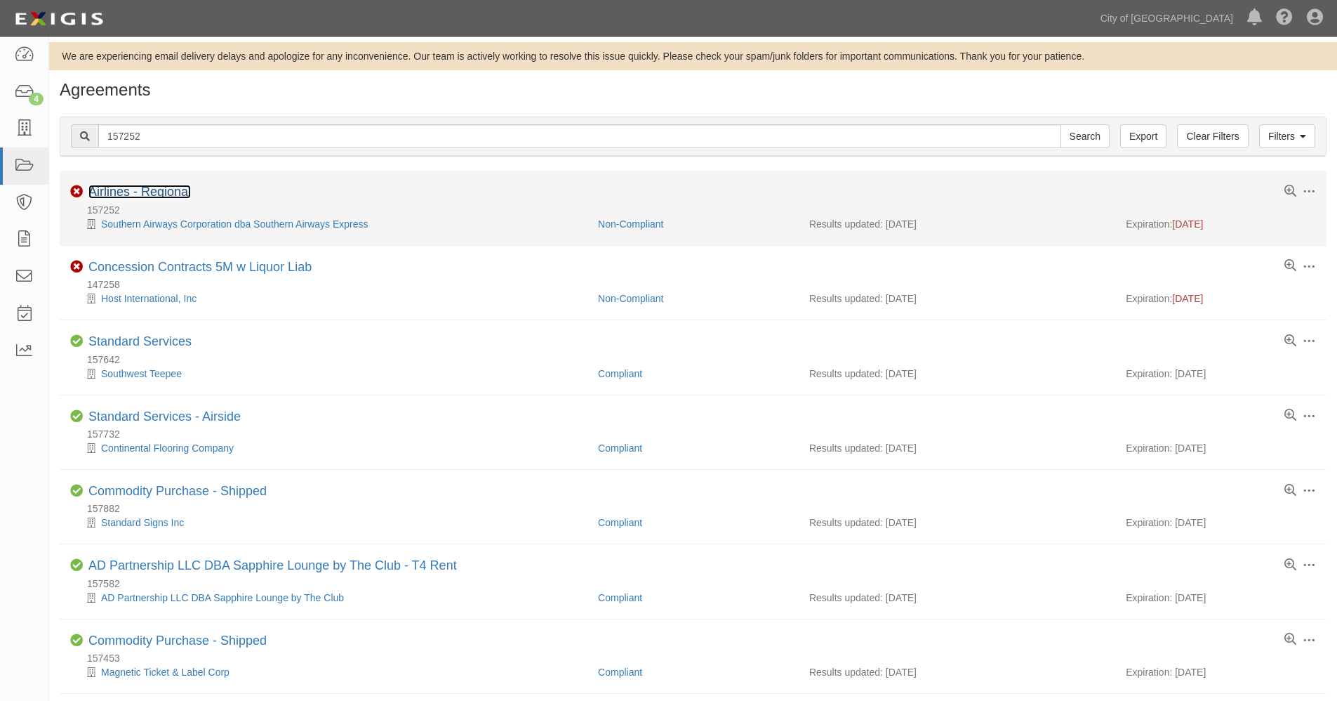
click at [149, 196] on link "Airlines - Regional" at bounding box center [139, 192] width 103 height 14
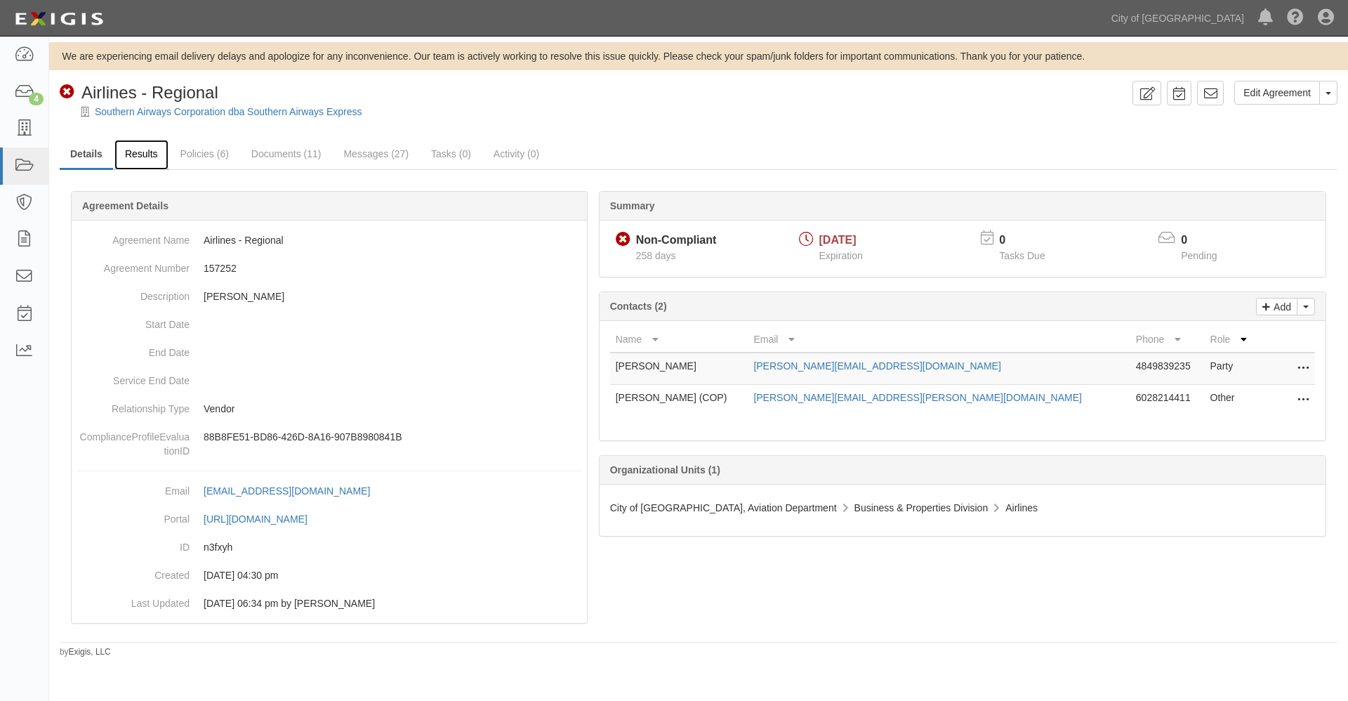
click at [154, 156] on link "Results" at bounding box center [141, 155] width 54 height 30
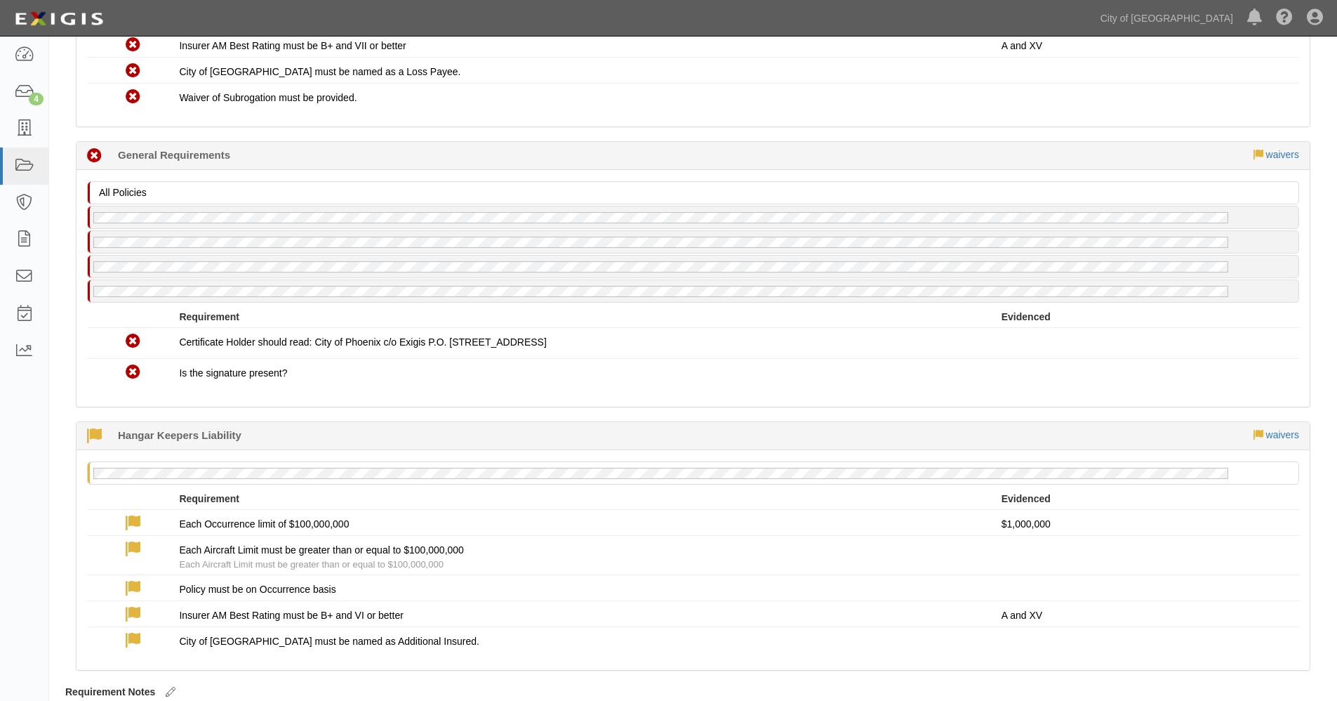
scroll to position [1743, 0]
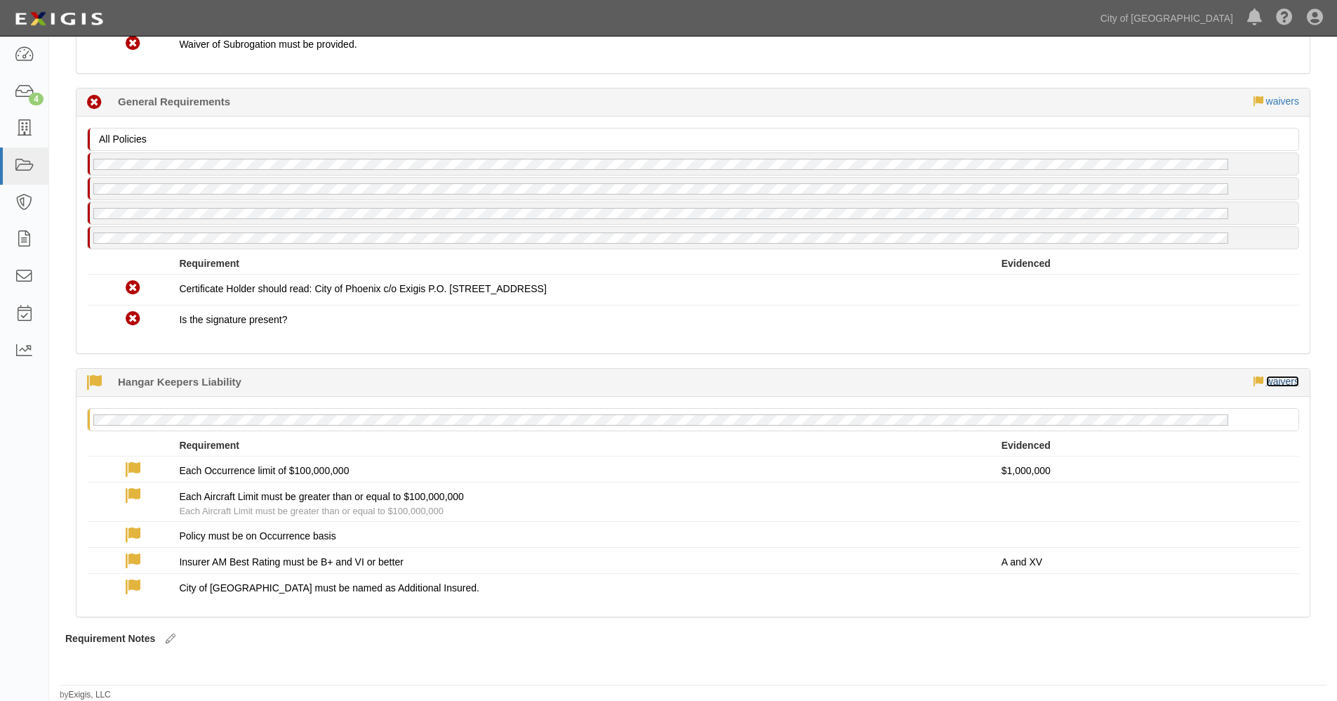
click at [1290, 384] on link "waivers" at bounding box center [1283, 381] width 33 height 11
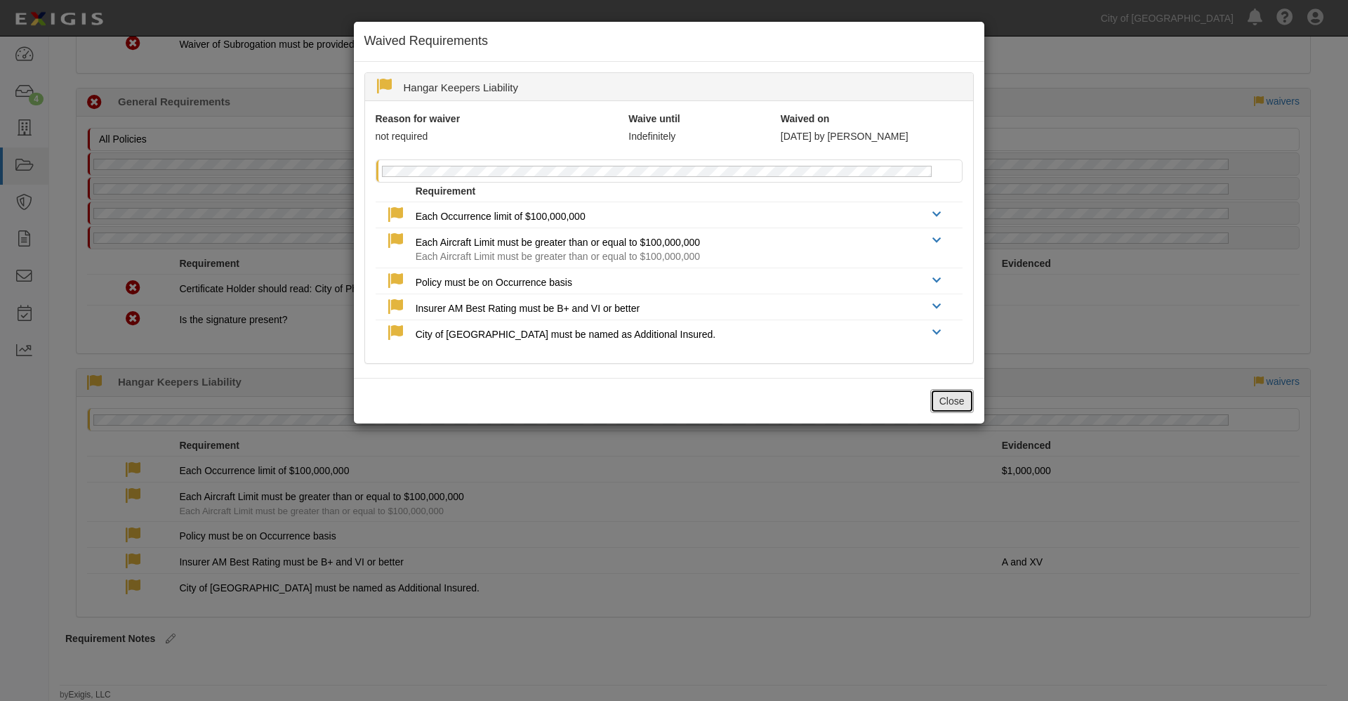
click at [946, 406] on button "Close" at bounding box center [952, 401] width 44 height 24
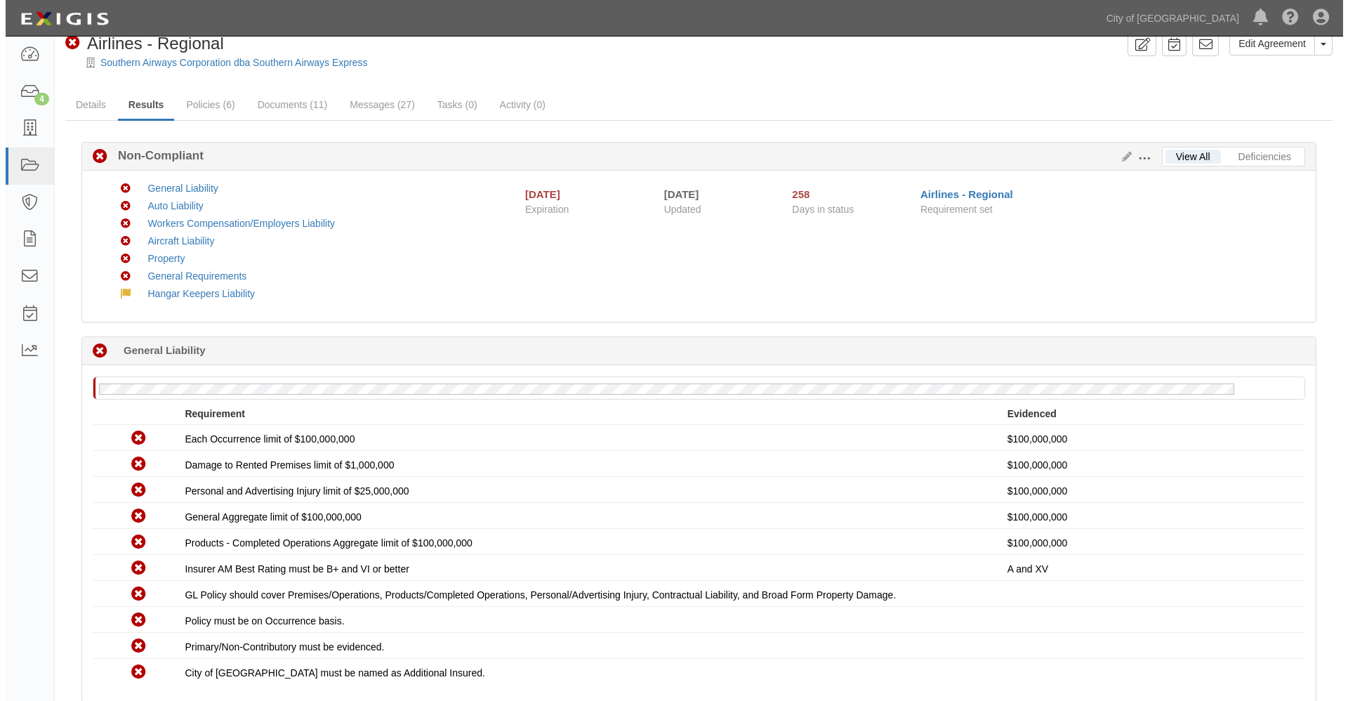
scroll to position [0, 0]
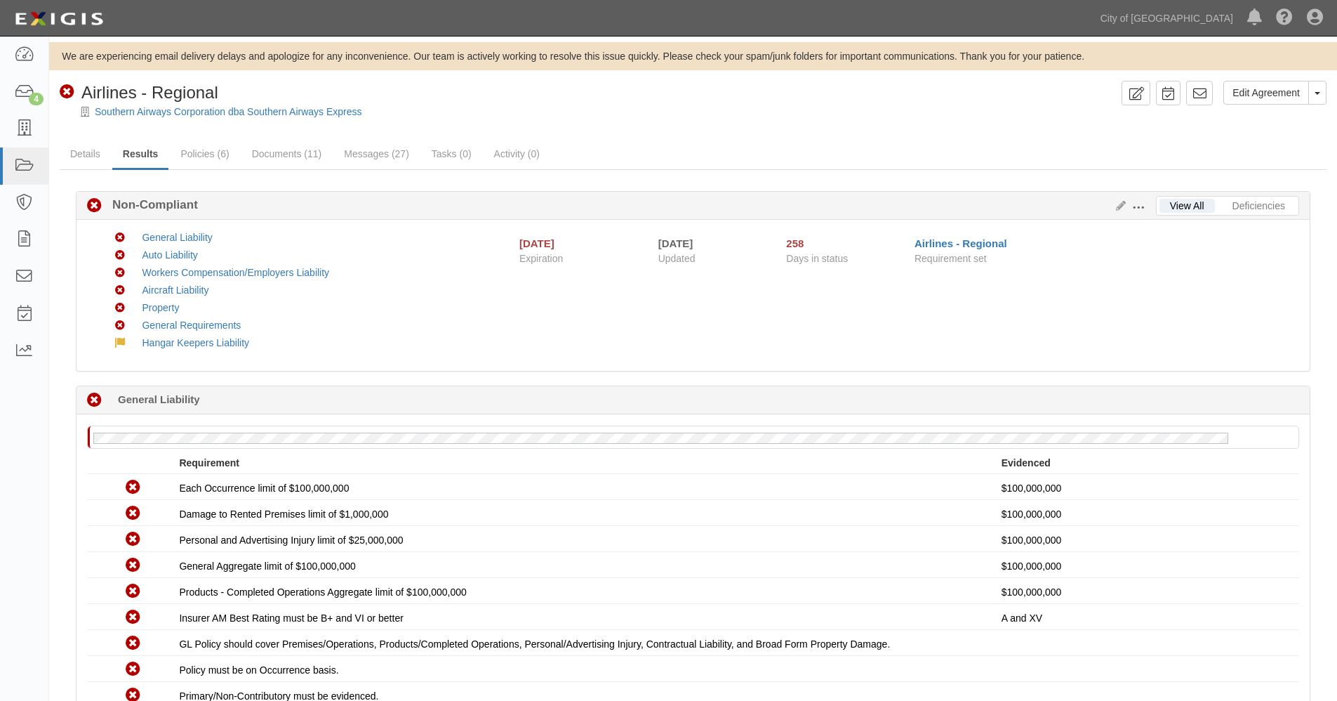
click at [1140, 209] on span at bounding box center [1138, 208] width 13 height 13
click at [1189, 204] on link "Edit Requirements" at bounding box center [1203, 204] width 111 height 25
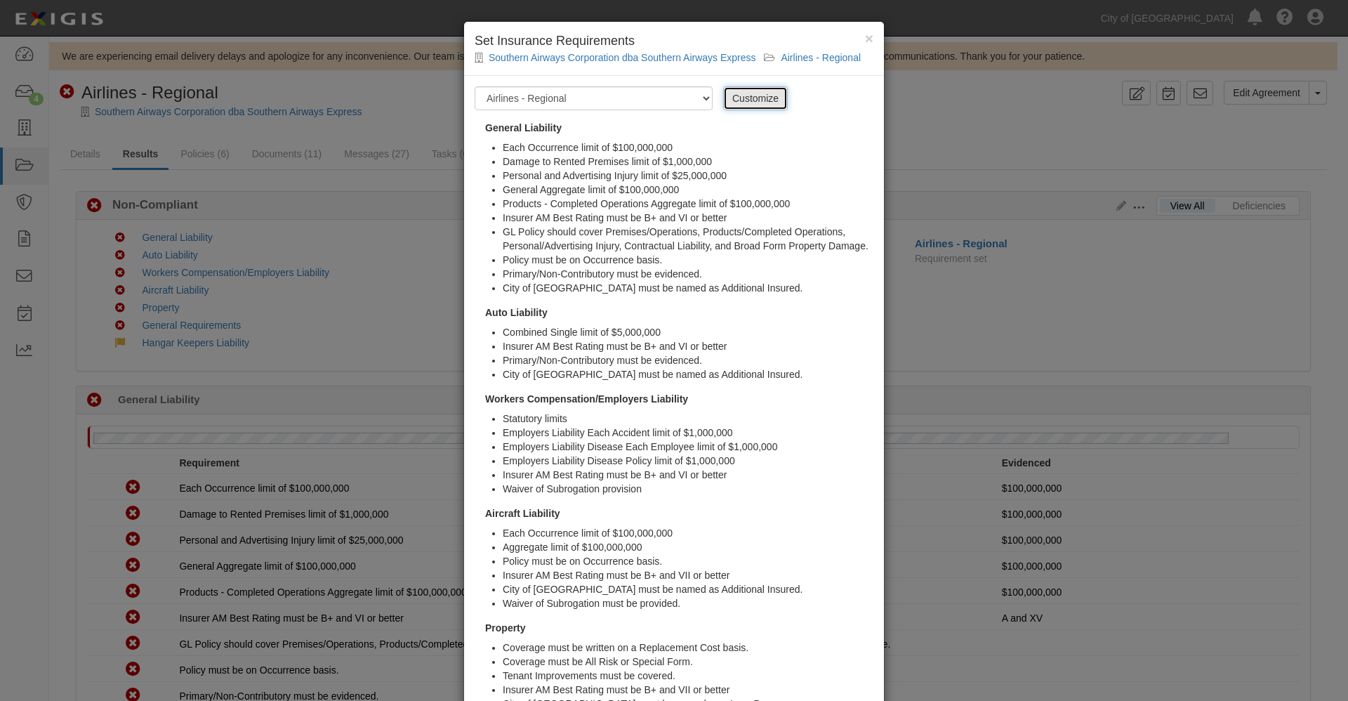
click at [739, 94] on link "Customize" at bounding box center [755, 98] width 65 height 24
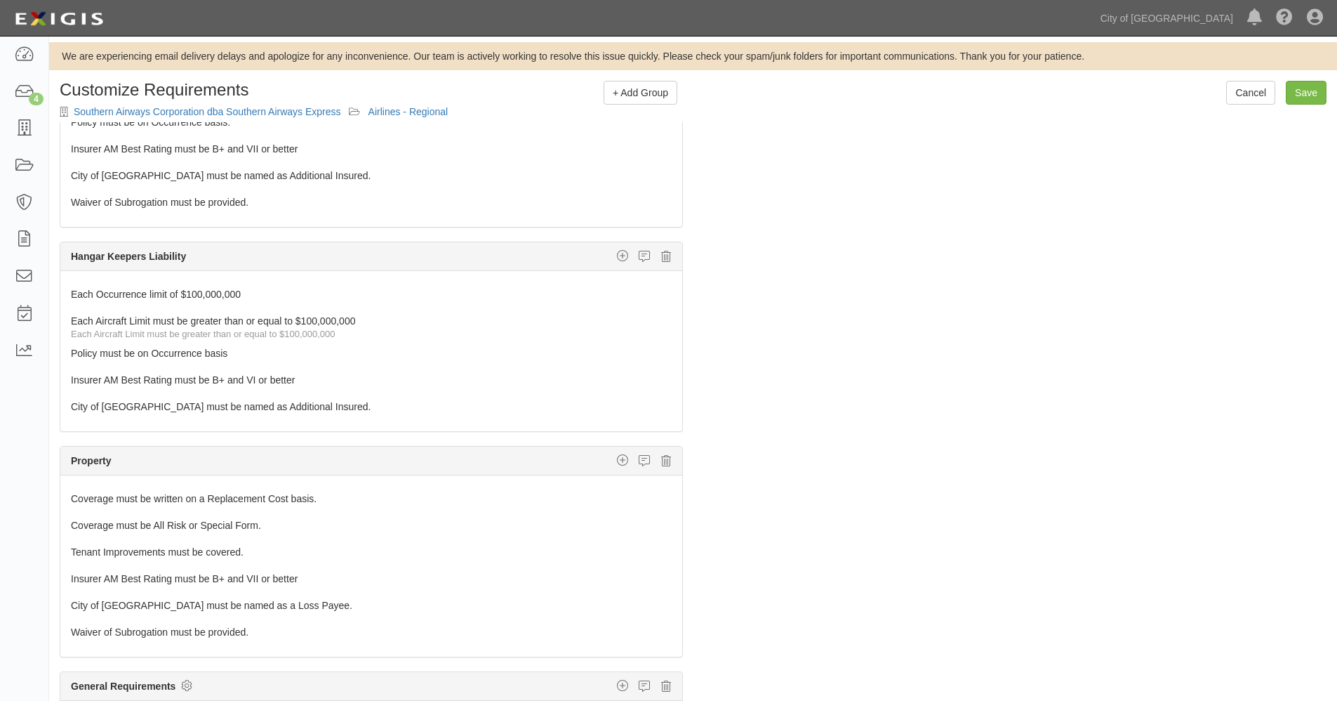
scroll to position [851, 0]
click at [661, 251] on icon at bounding box center [666, 254] width 10 height 13
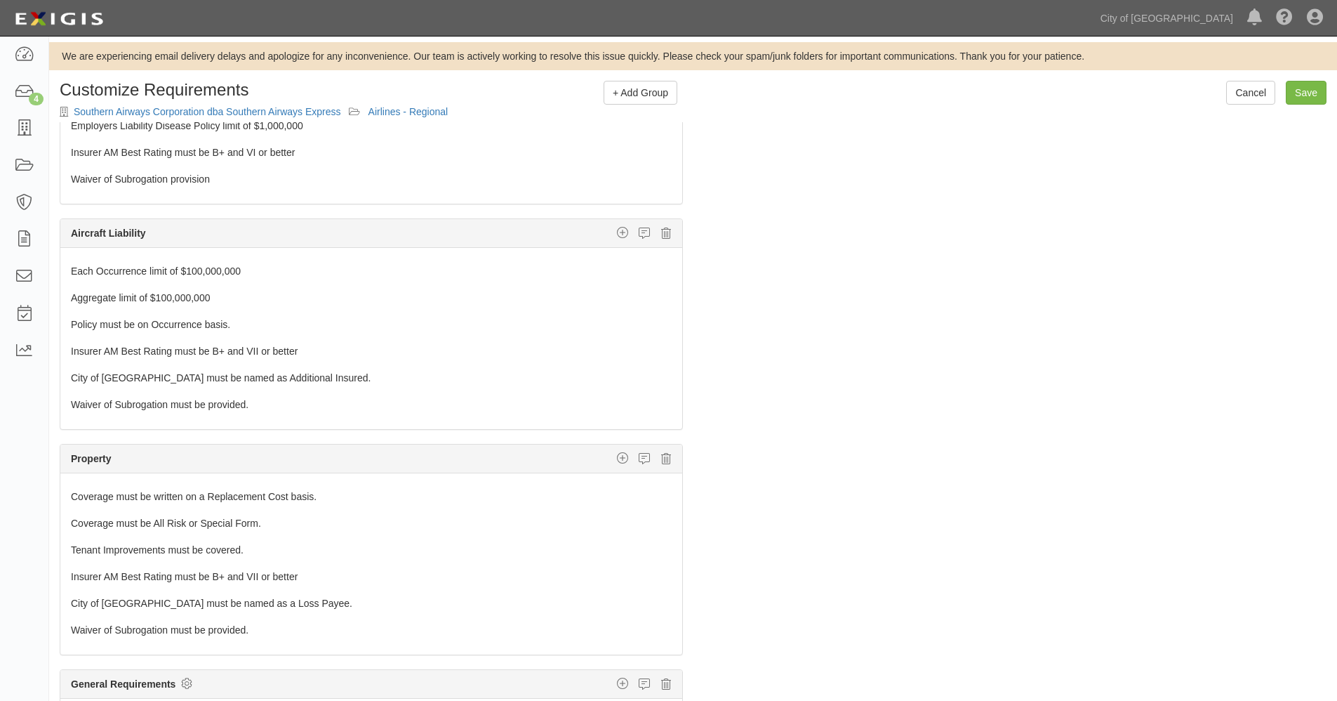
scroll to position [647, 0]
click at [1307, 90] on input "Save" at bounding box center [1306, 93] width 41 height 24
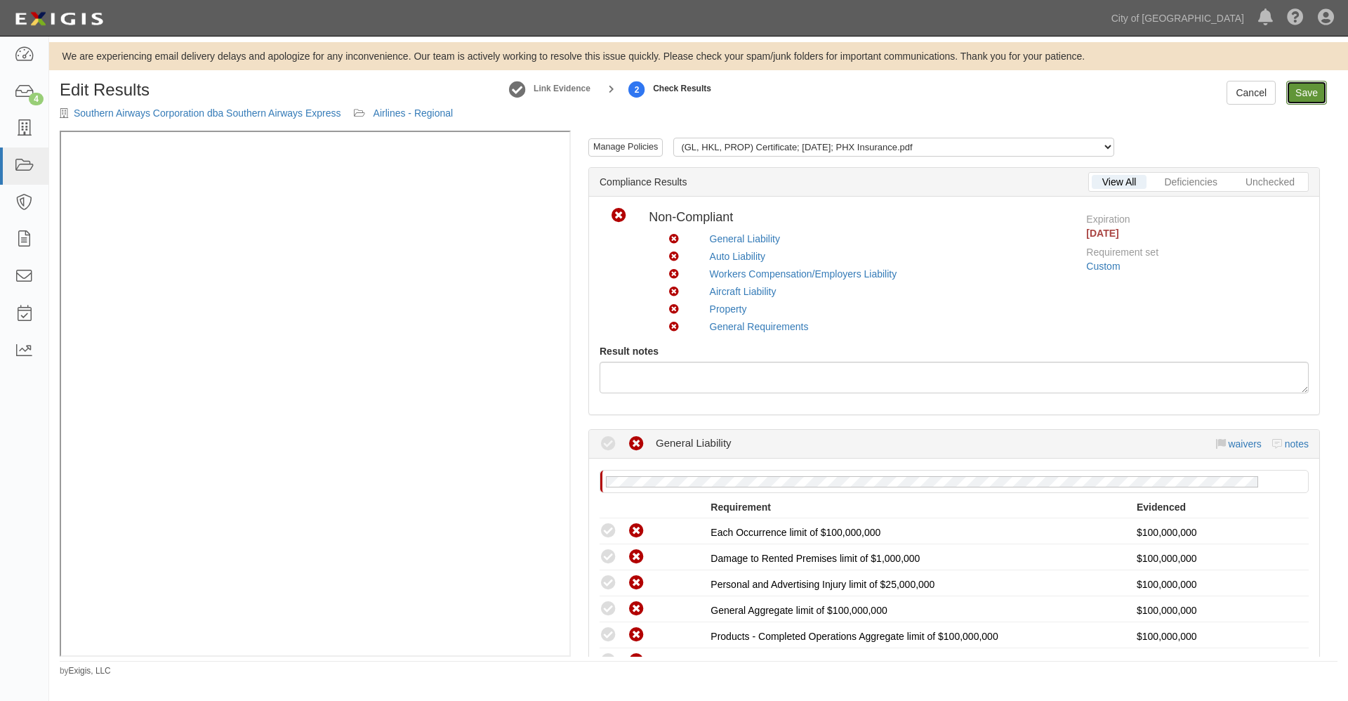
click at [1309, 92] on link "Save" at bounding box center [1306, 93] width 41 height 24
radio input "true"
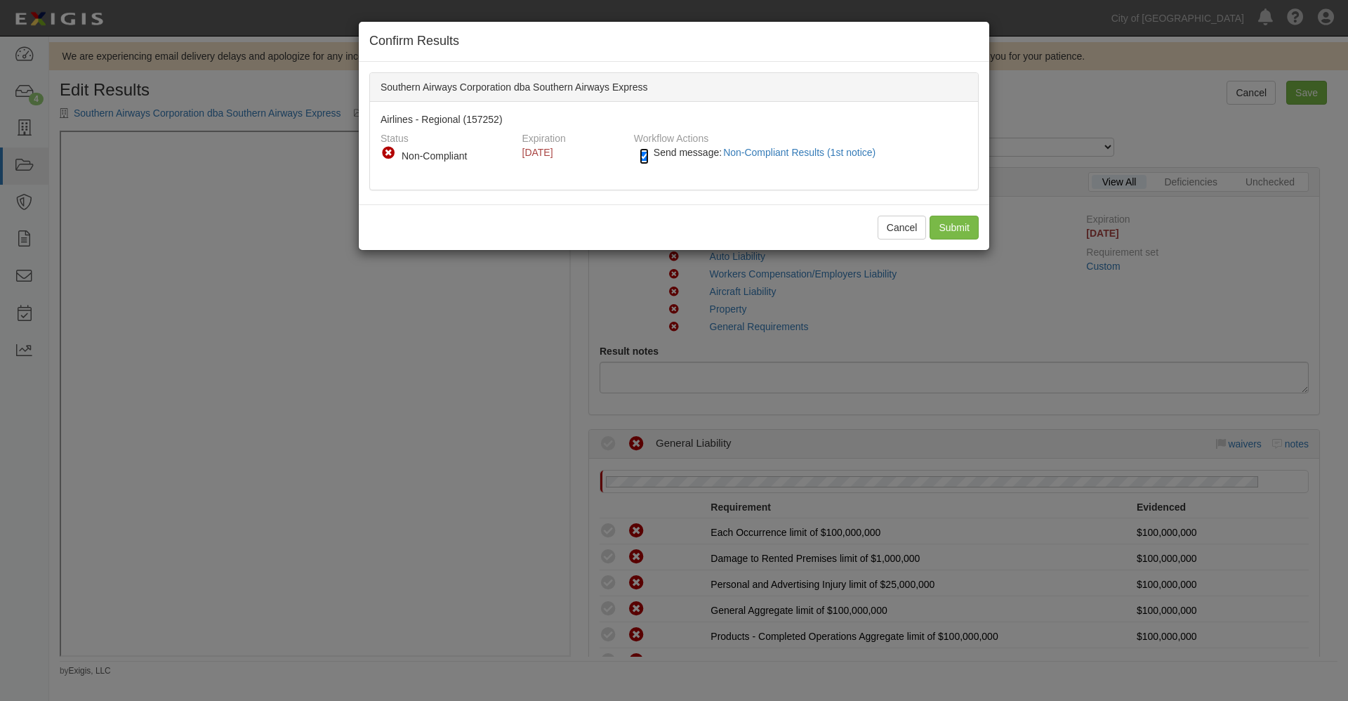
click at [645, 157] on input "Send message: Non-Compliant Results (1st notice)" at bounding box center [644, 156] width 9 height 16
checkbox input "false"
click at [951, 225] on input "Submit" at bounding box center [954, 228] width 49 height 24
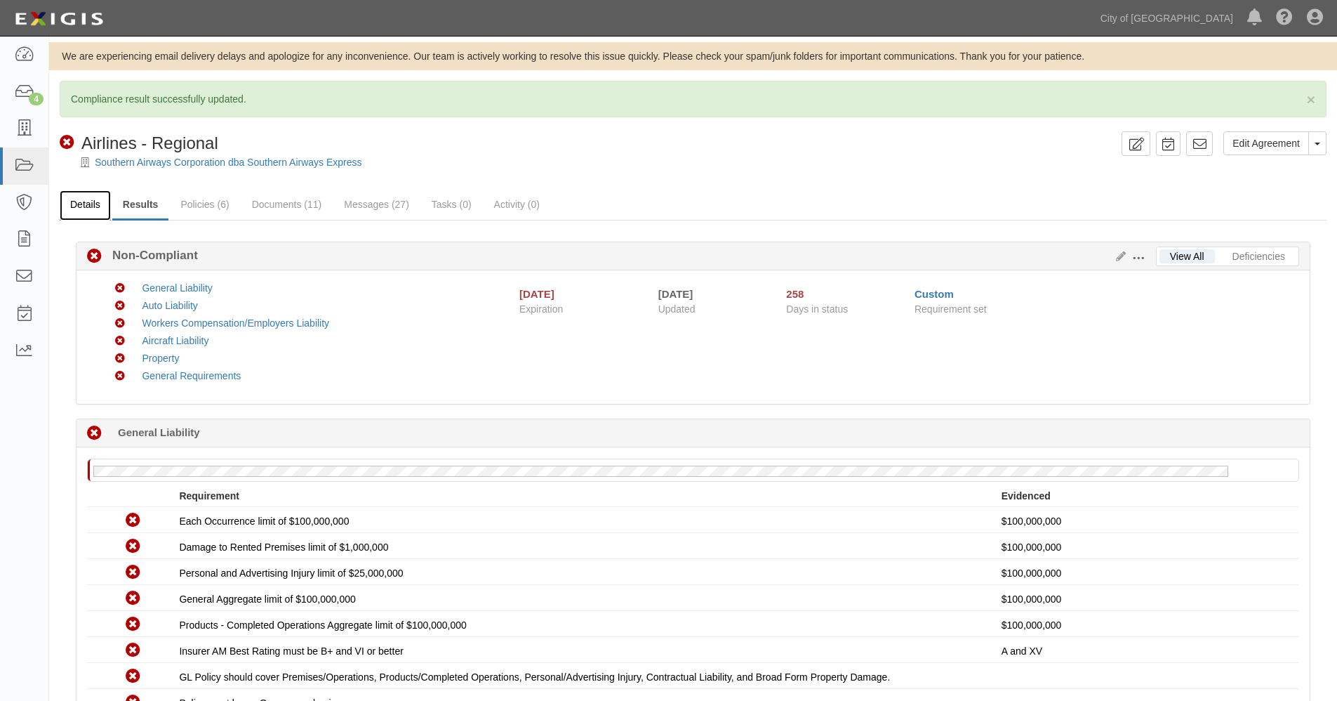
click at [91, 208] on link "Details" at bounding box center [85, 205] width 51 height 30
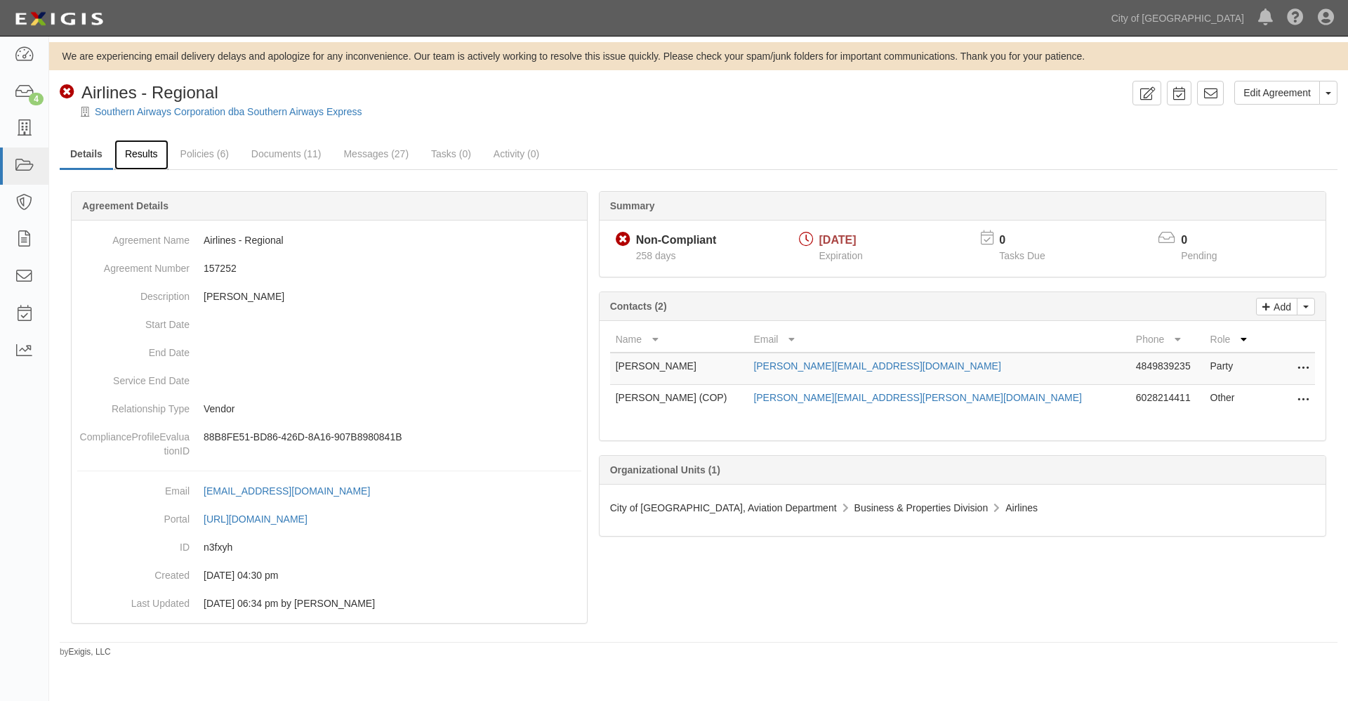
click at [136, 154] on link "Results" at bounding box center [141, 155] width 54 height 30
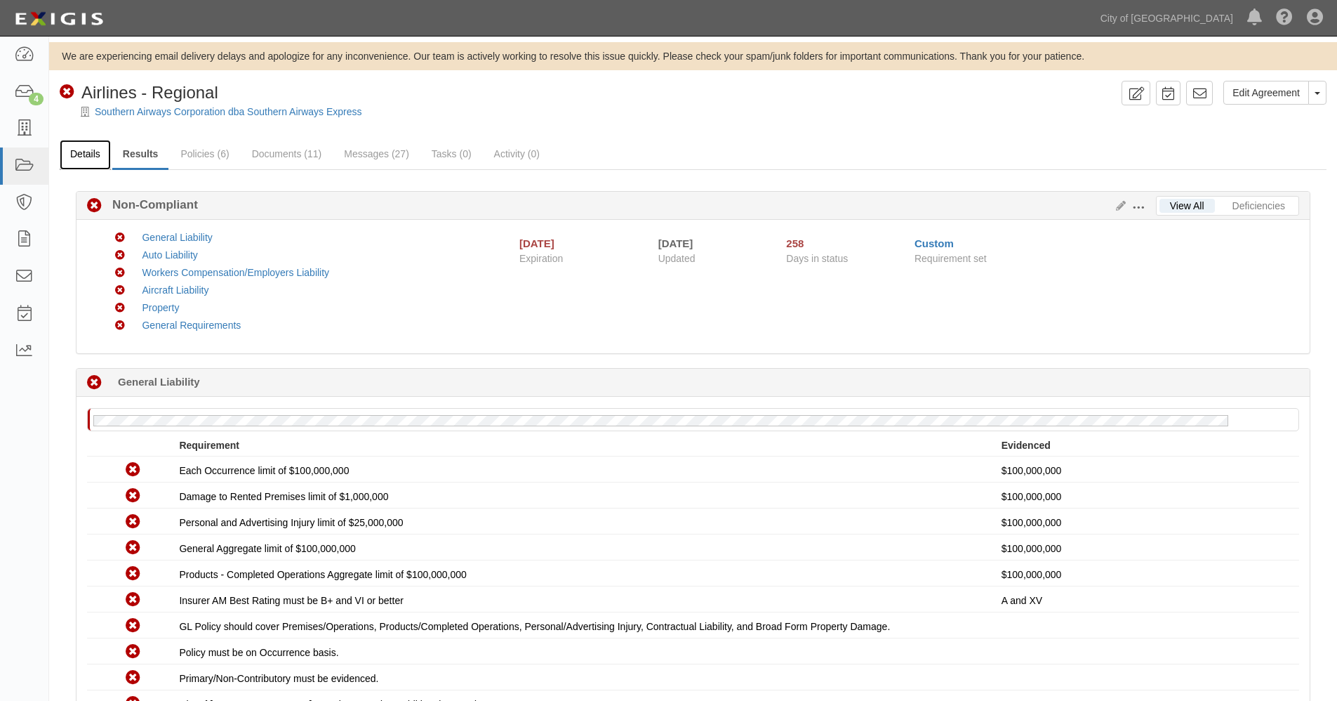
click at [80, 152] on link "Details" at bounding box center [85, 155] width 51 height 30
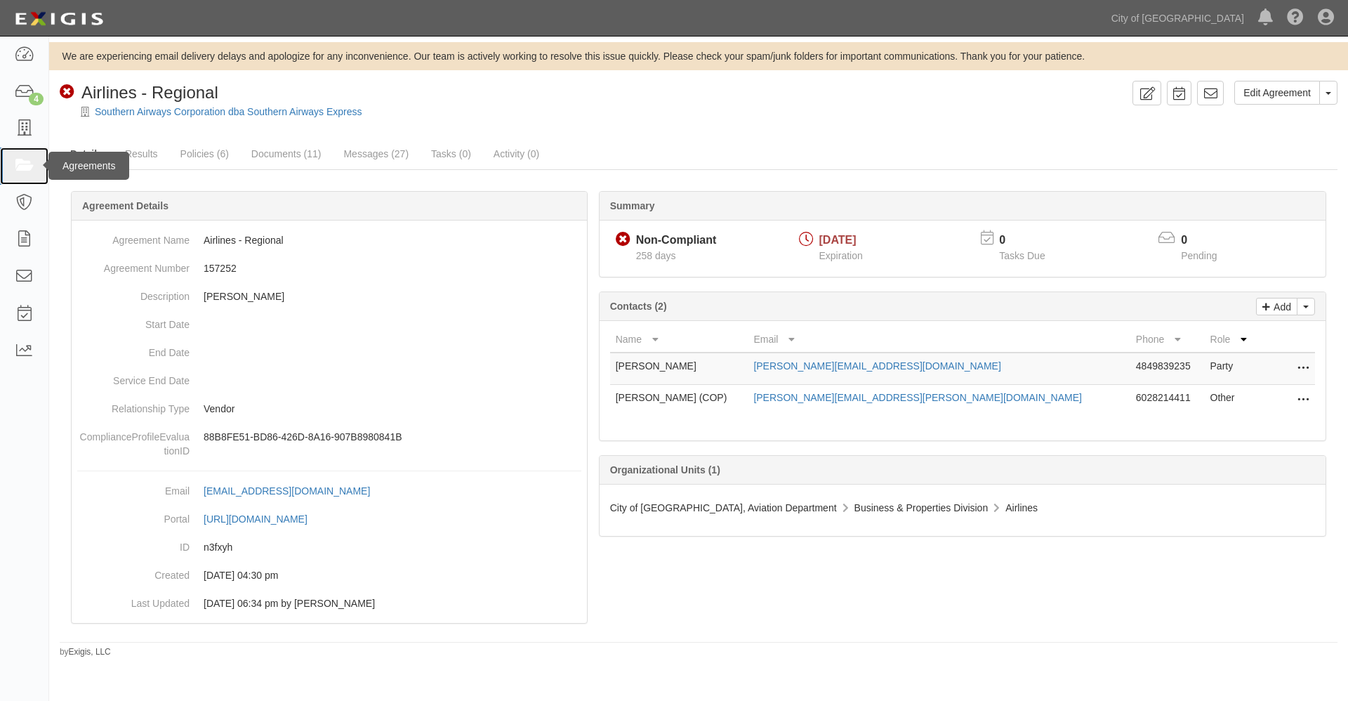
click at [19, 164] on icon at bounding box center [24, 166] width 20 height 16
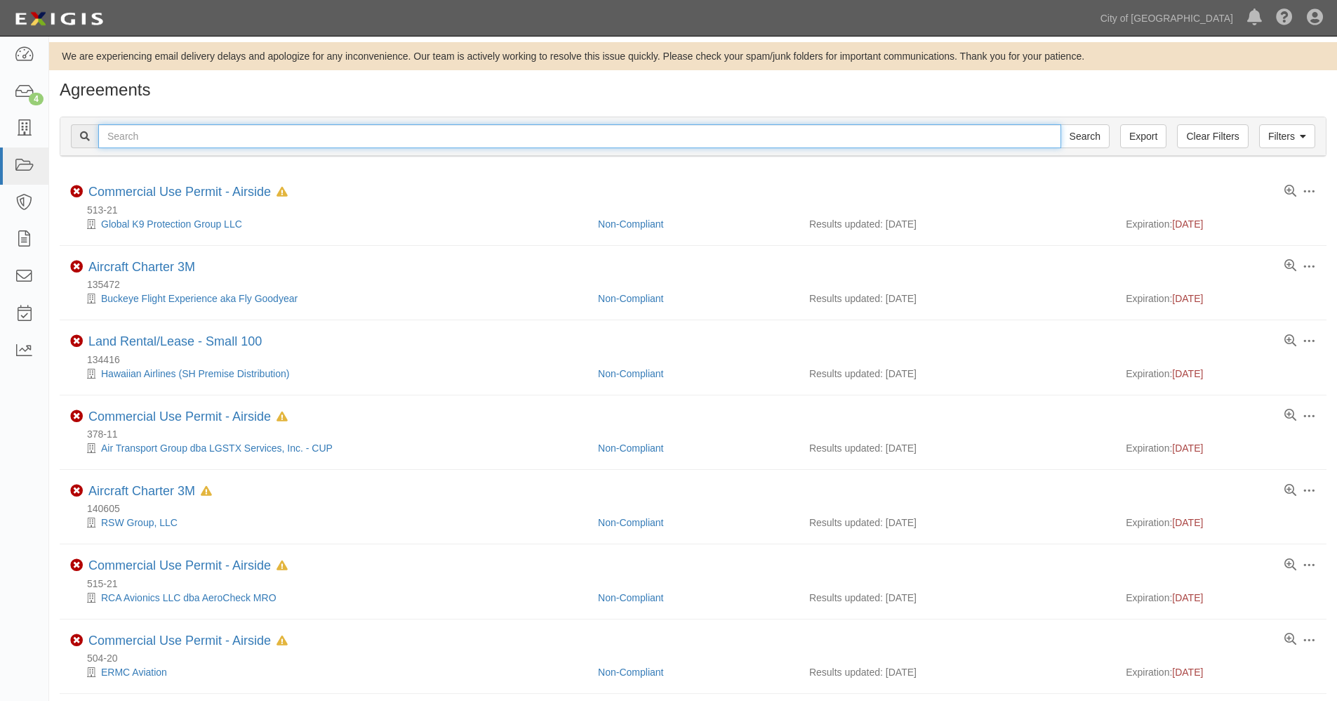
drag, startPoint x: 0, startPoint y: 0, endPoint x: 171, endPoint y: 130, distance: 215.0
click at [173, 130] on input "text" at bounding box center [579, 136] width 963 height 24
paste input "137287"
type input "137287"
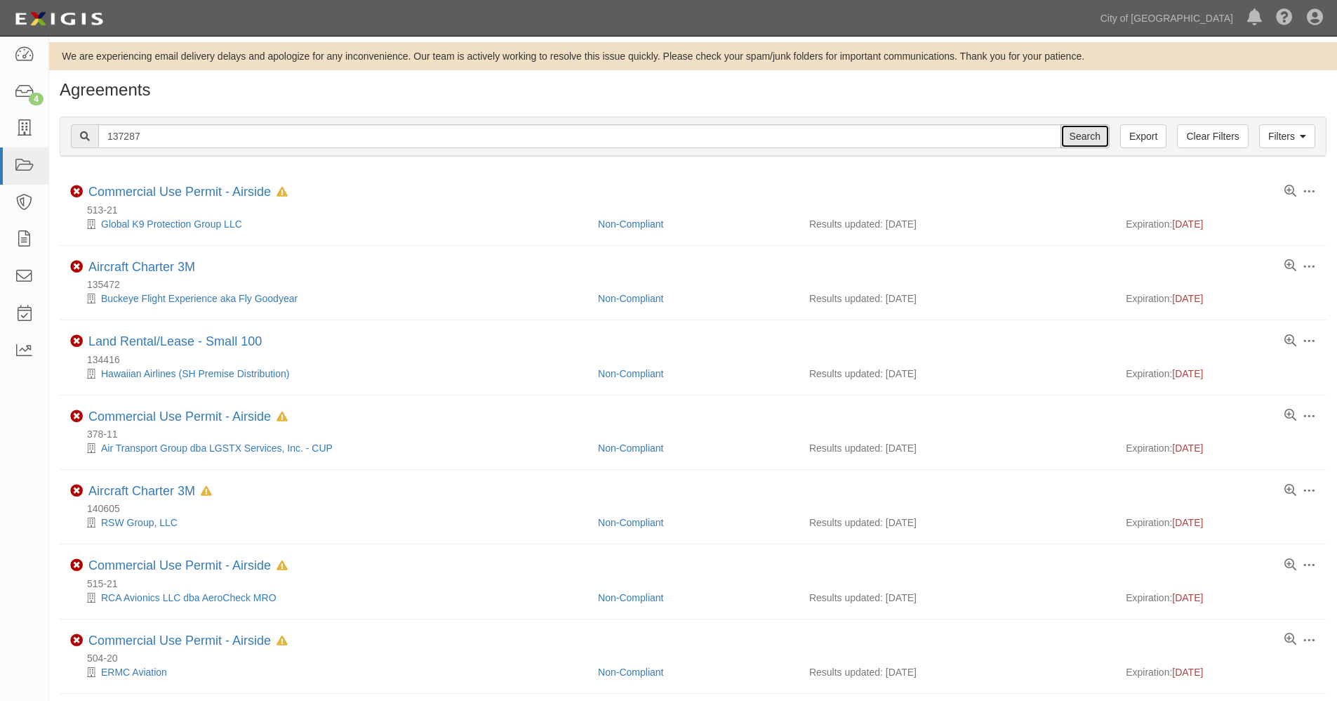
click at [1090, 137] on input "Search" at bounding box center [1085, 136] width 49 height 24
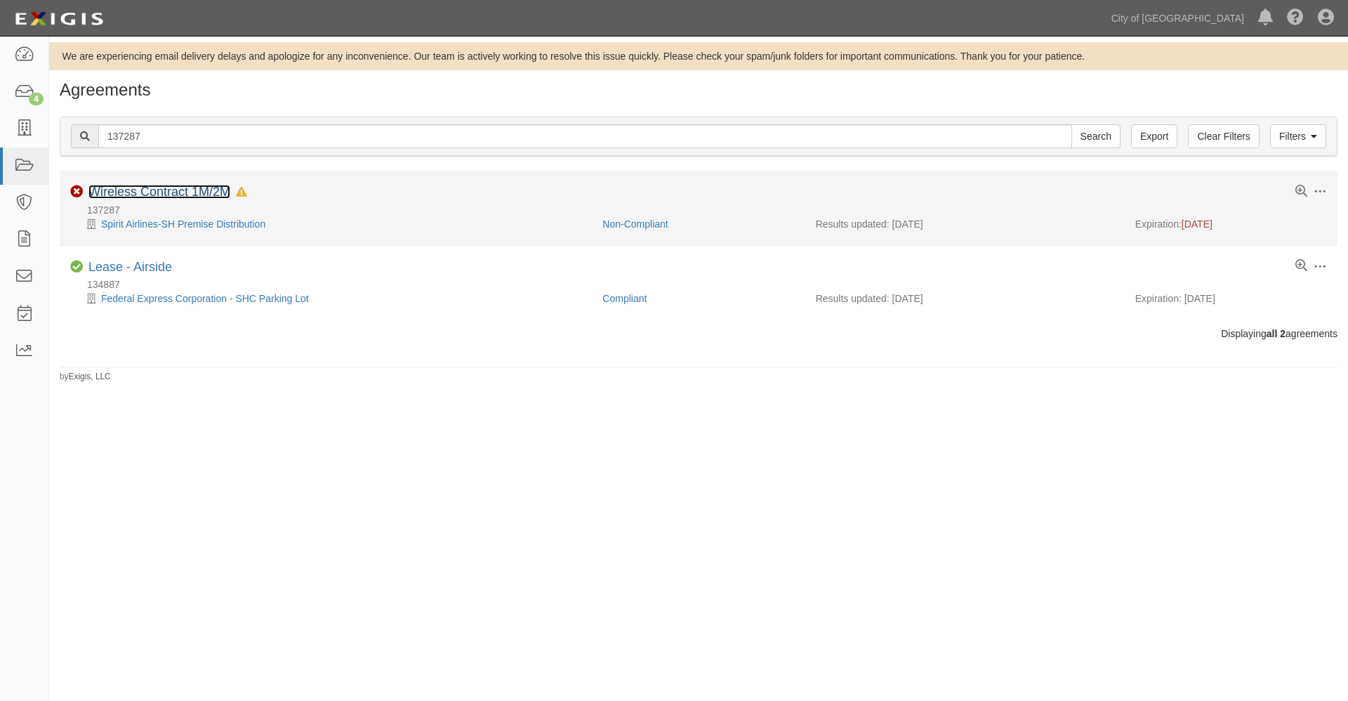
click at [145, 192] on link "Wireless Contract 1M/2M" at bounding box center [159, 192] width 142 height 14
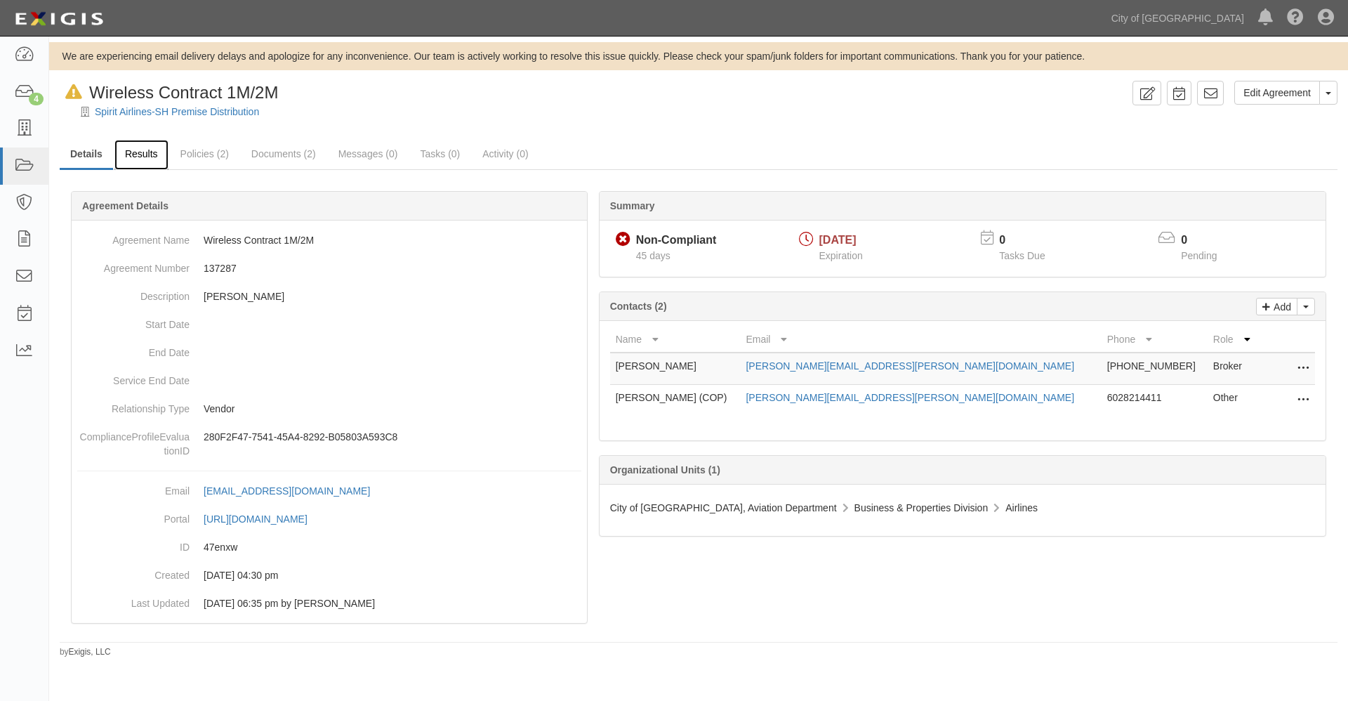
click at [145, 147] on link "Results" at bounding box center [141, 155] width 54 height 30
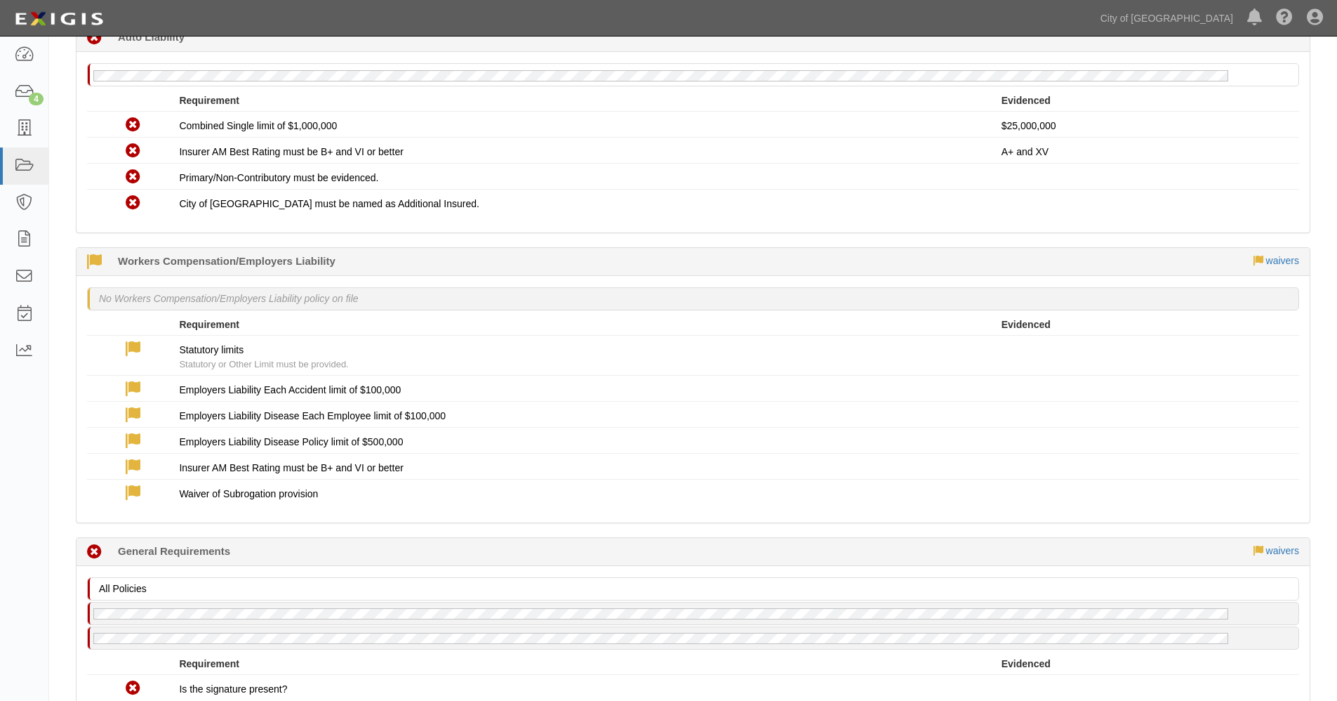
scroll to position [702, 0]
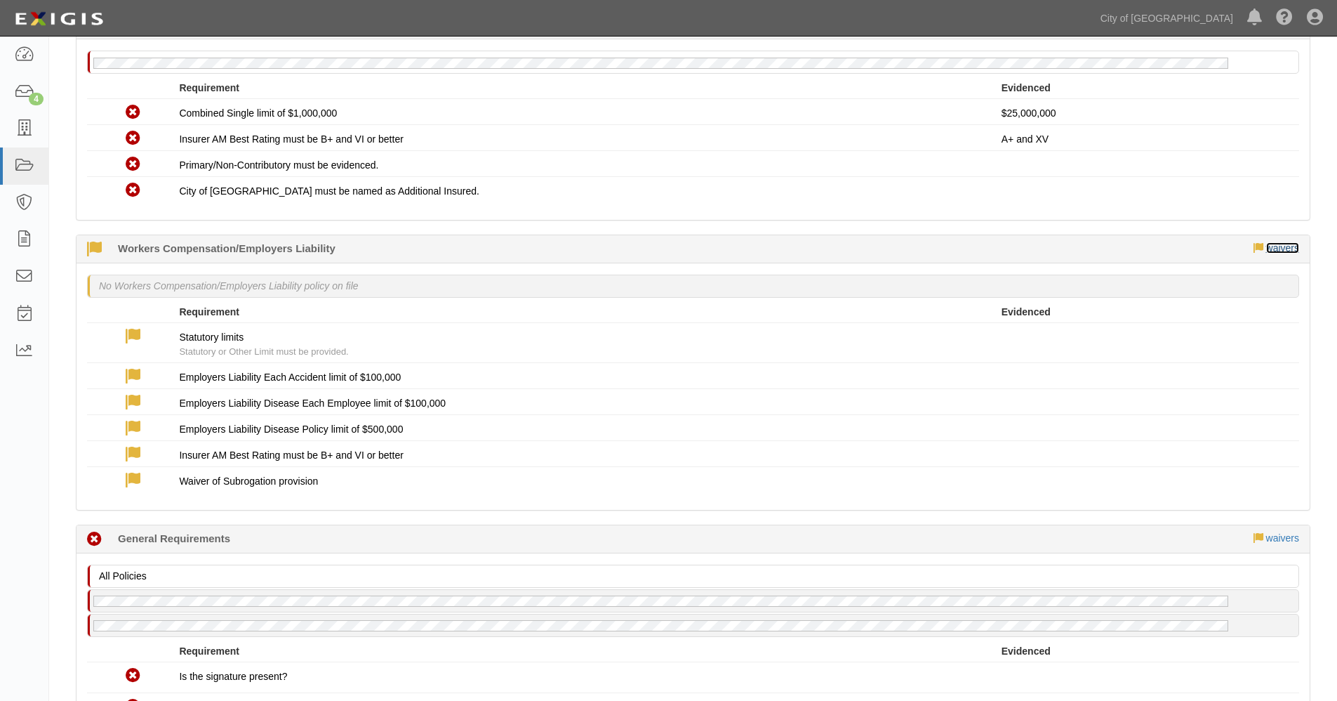
click at [1277, 249] on link "waivers" at bounding box center [1283, 247] width 33 height 11
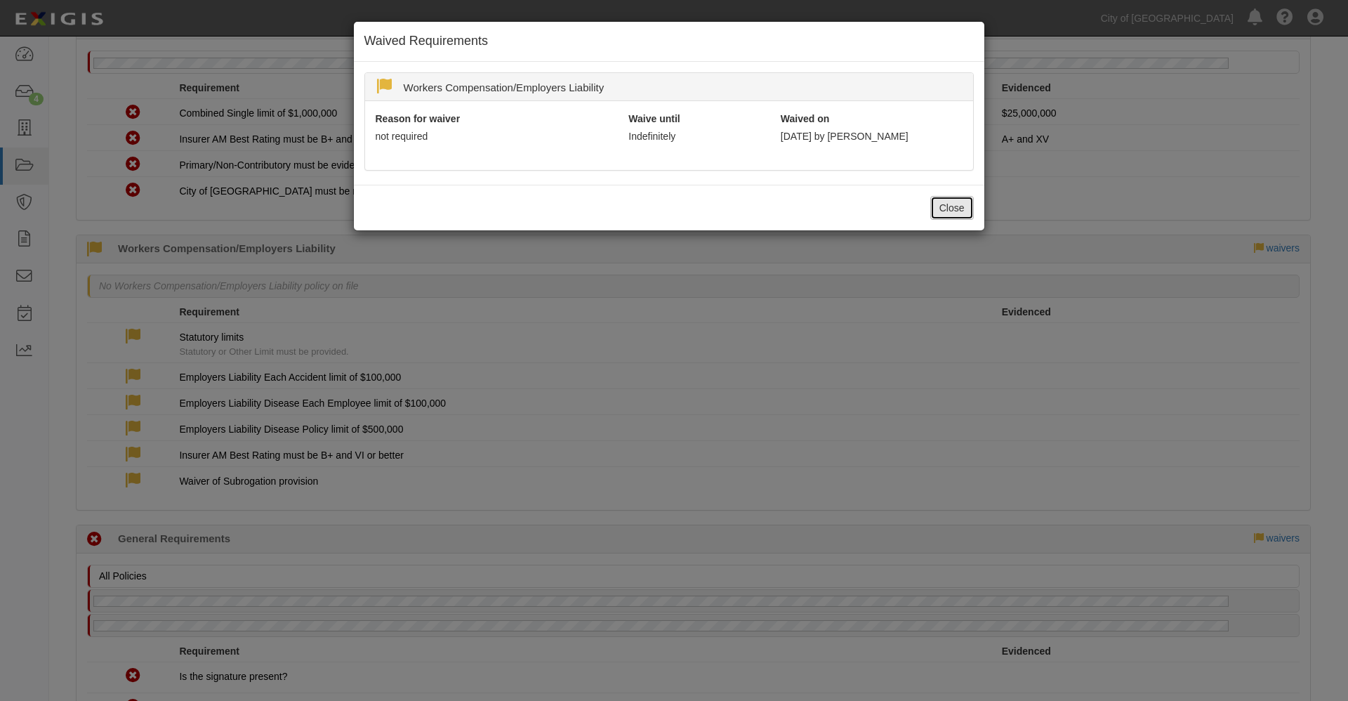
click at [949, 213] on button "Close" at bounding box center [952, 208] width 44 height 24
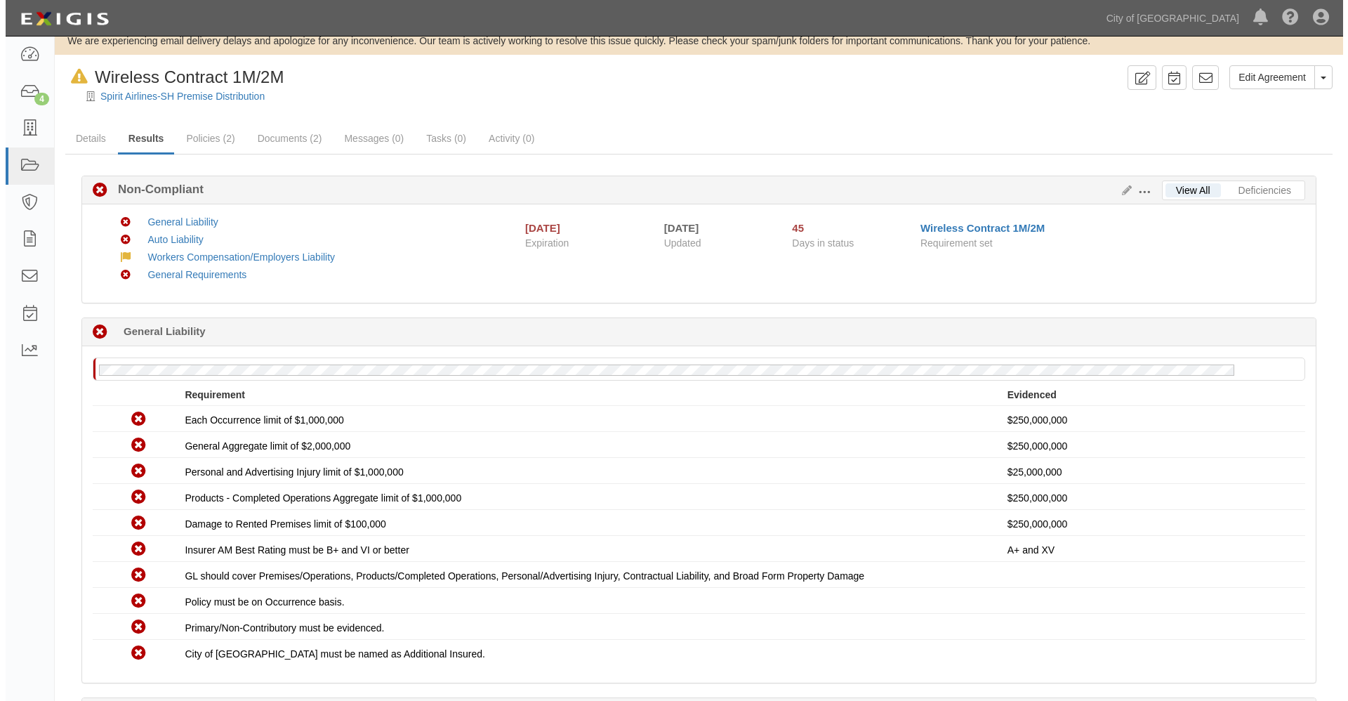
scroll to position [0, 0]
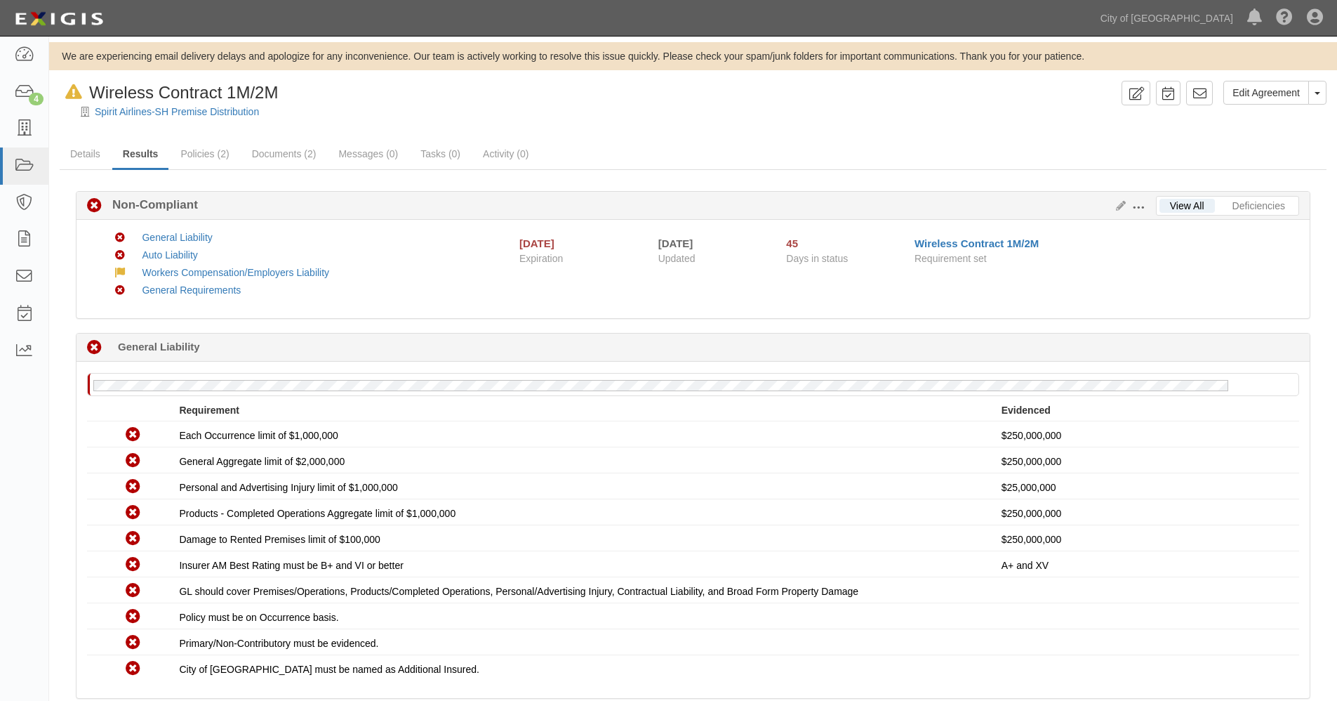
click at [1140, 206] on span at bounding box center [1138, 208] width 13 height 13
click at [1178, 204] on link "Edit Requirements" at bounding box center [1203, 204] width 111 height 25
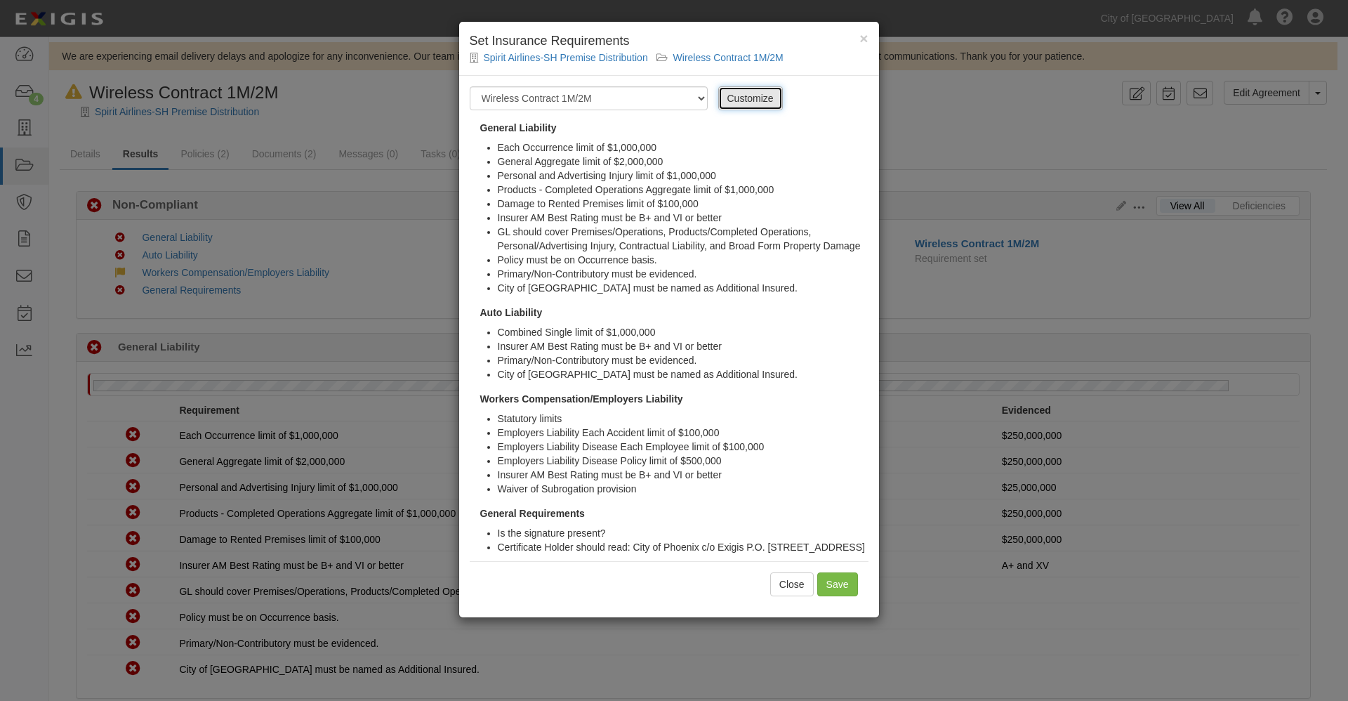
click at [743, 93] on link "Customize" at bounding box center [750, 98] width 65 height 24
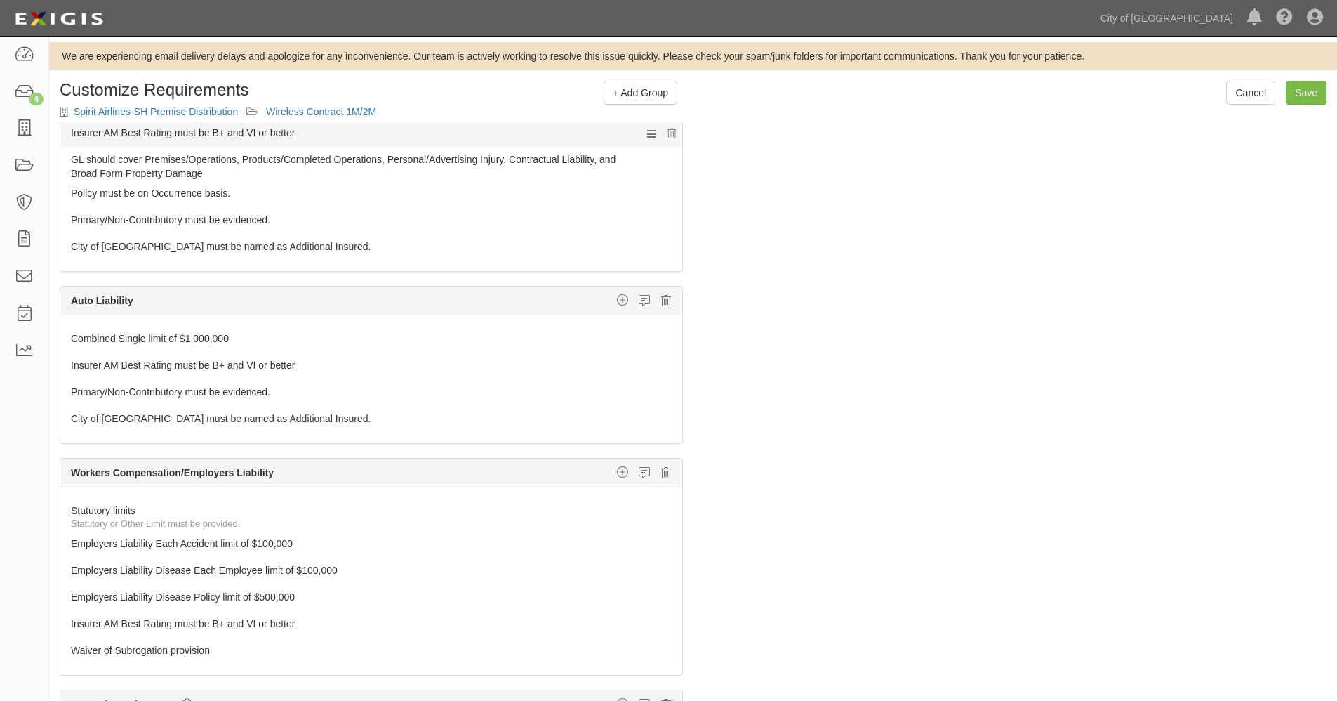
scroll to position [196, 0]
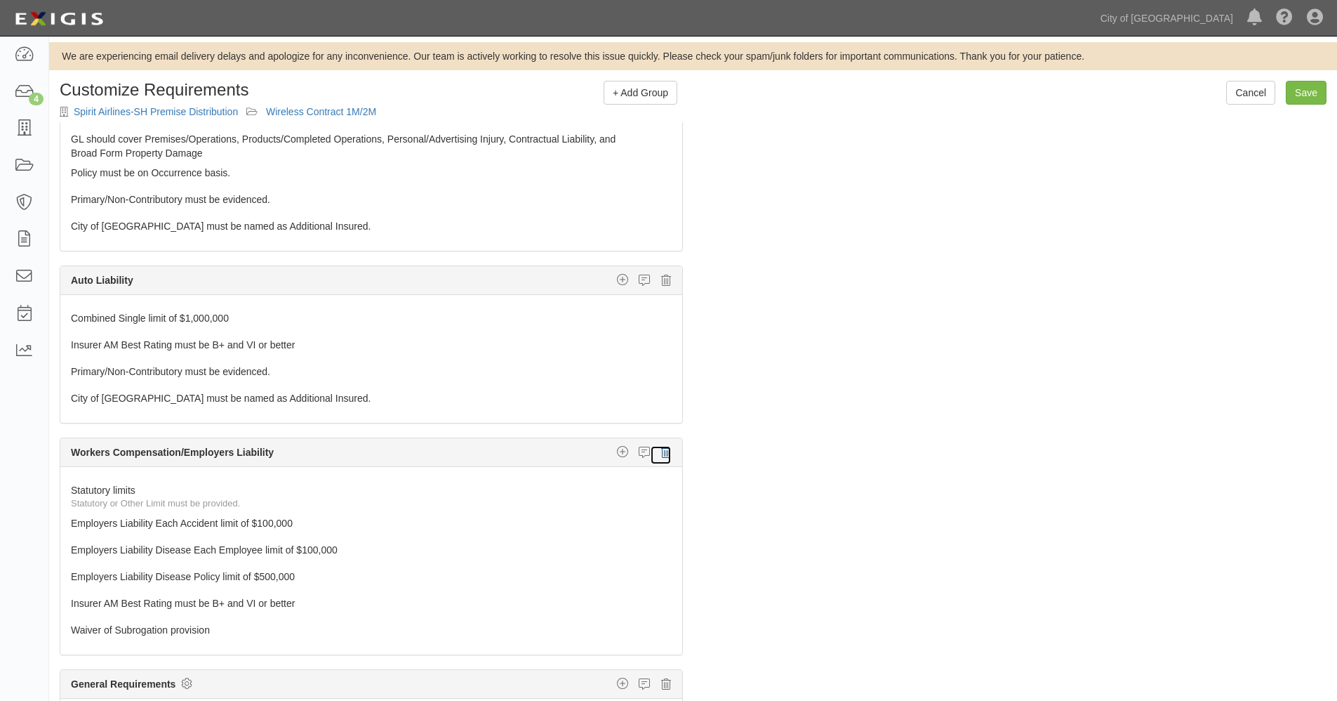
click at [661, 451] on icon at bounding box center [666, 452] width 10 height 13
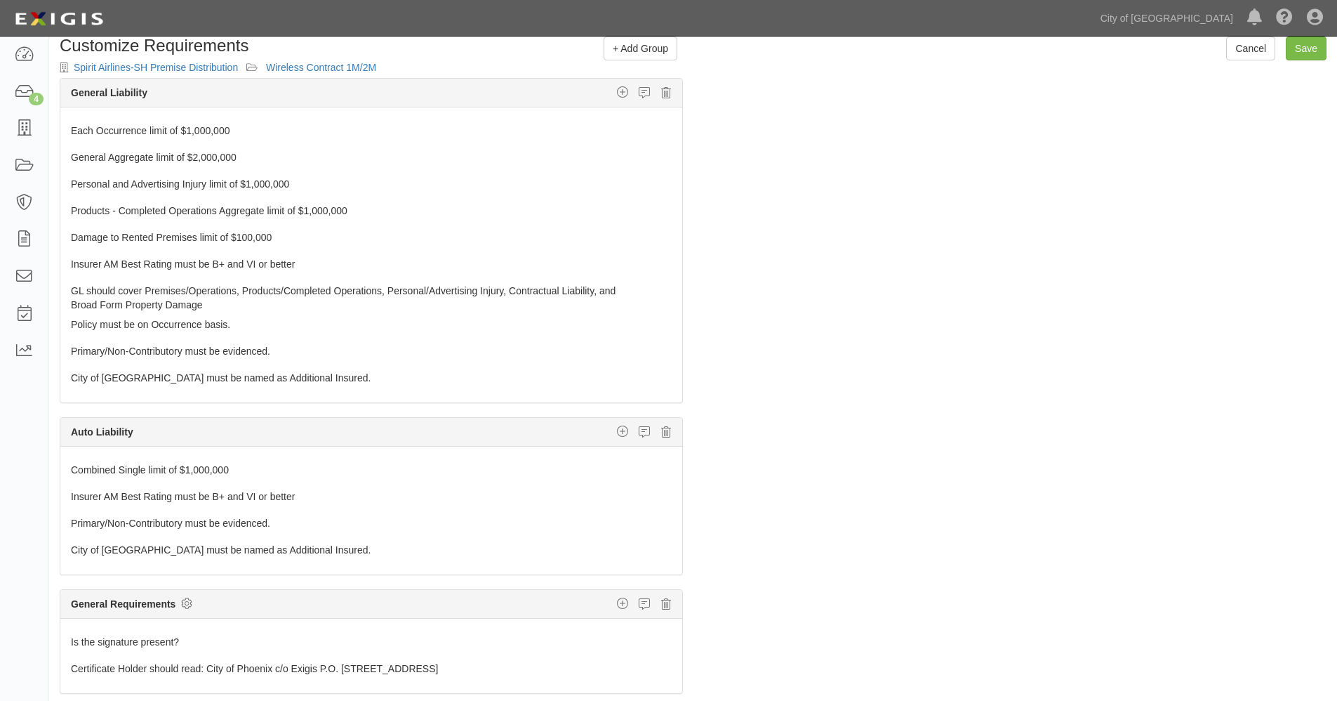
scroll to position [0, 0]
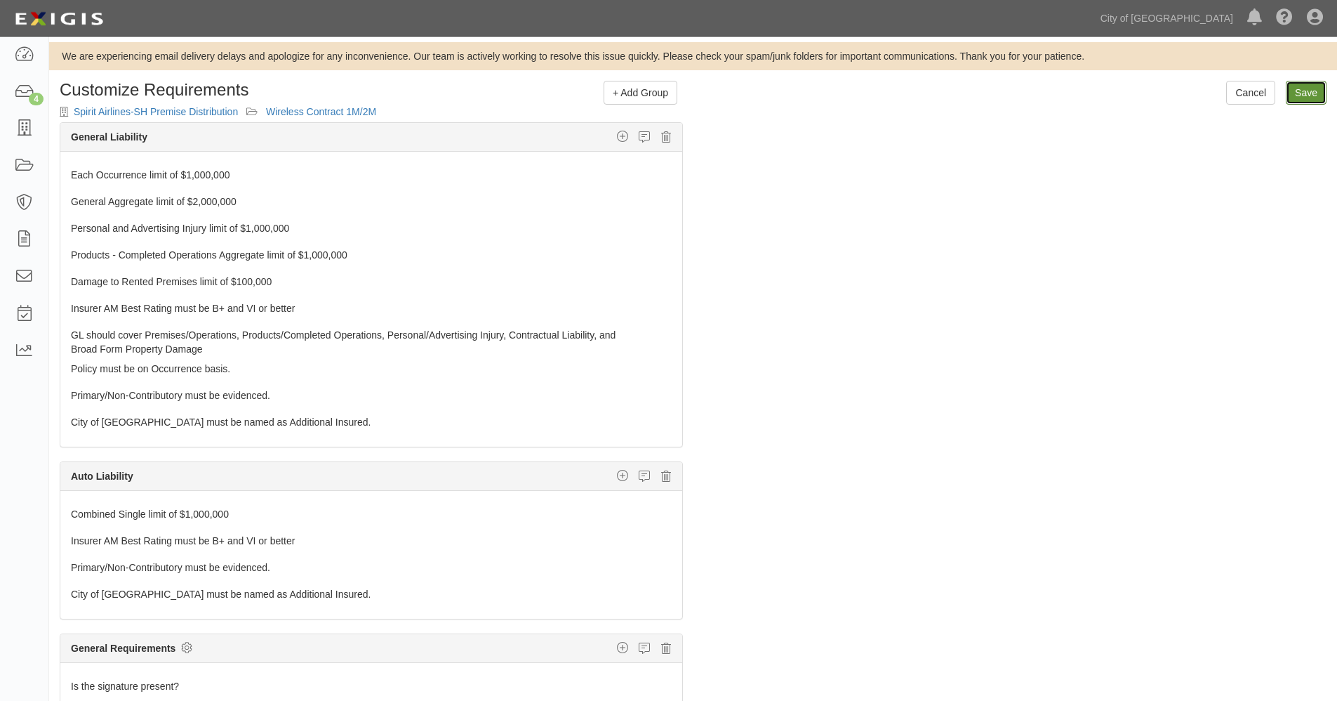
click at [1310, 93] on input "Save" at bounding box center [1306, 93] width 41 height 24
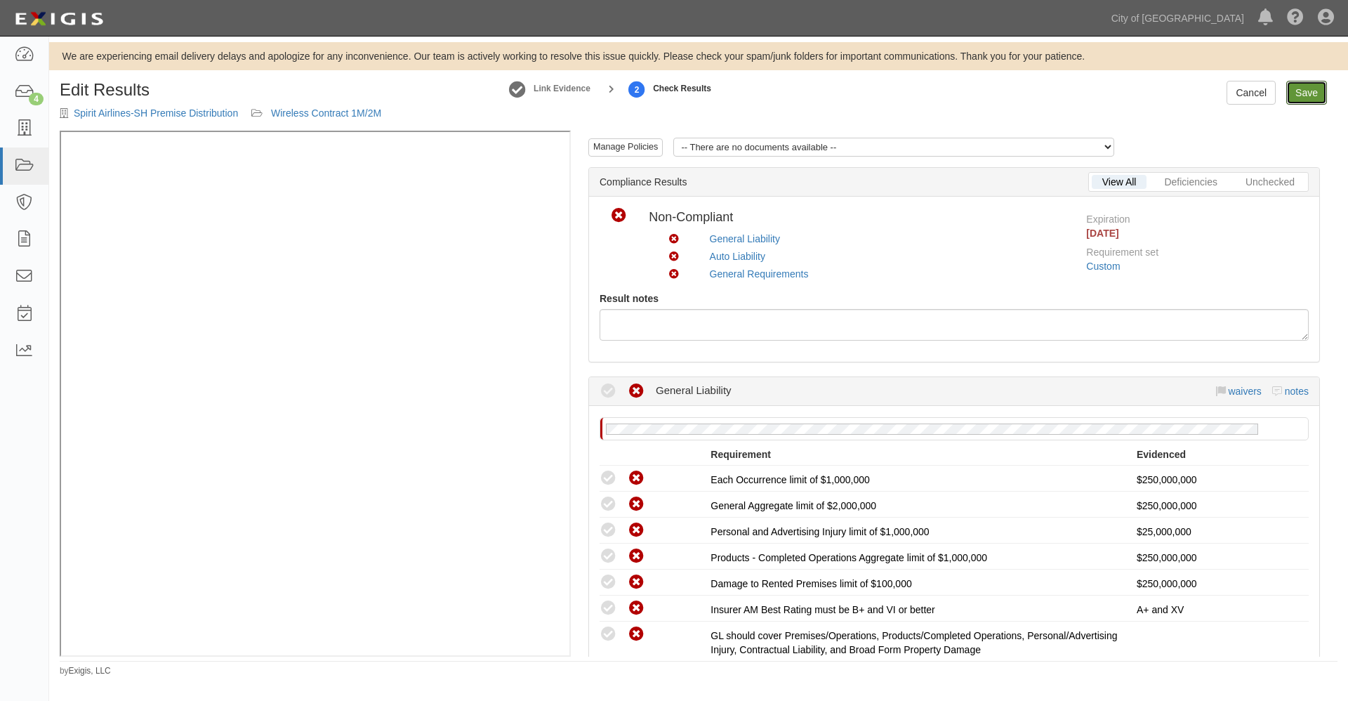
click at [1311, 93] on link "Save" at bounding box center [1306, 93] width 41 height 24
radio input "true"
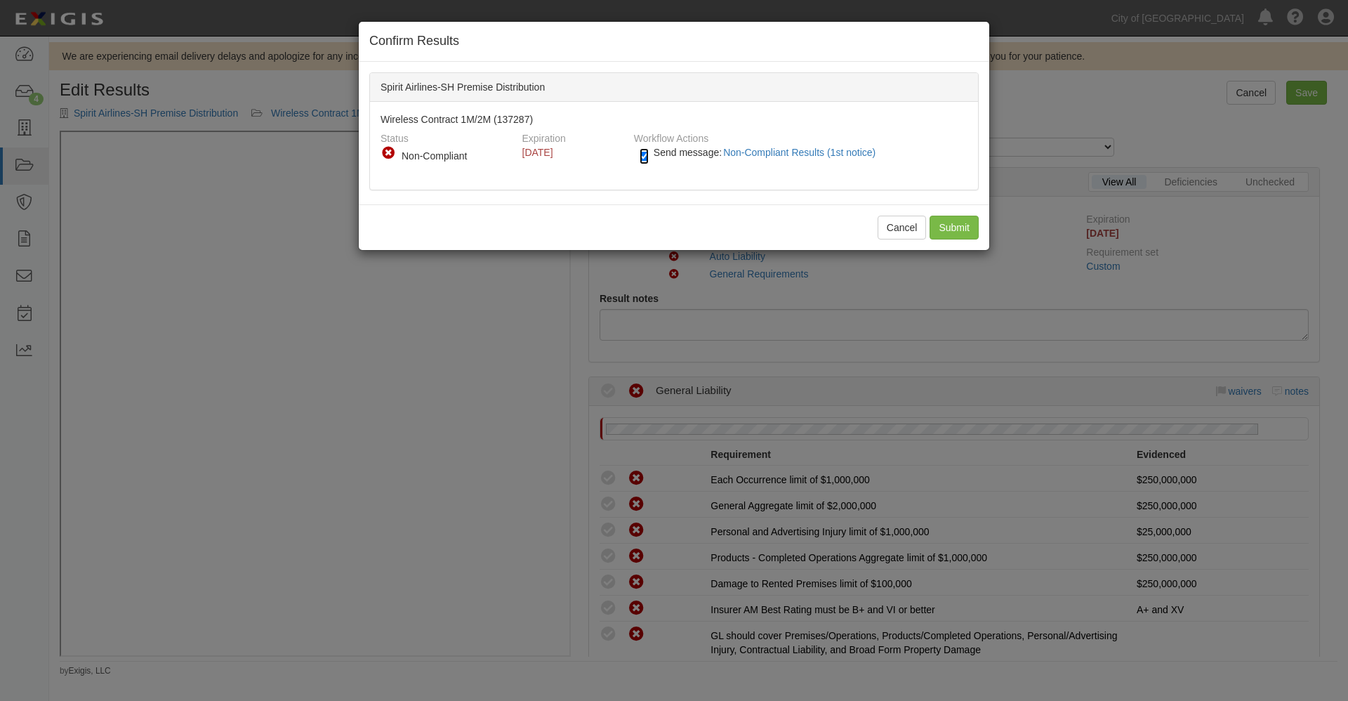
click at [645, 156] on input "Send message: Non-Compliant Results (1st notice)" at bounding box center [644, 156] width 9 height 16
checkbox input "false"
click at [949, 230] on input "Submit" at bounding box center [954, 228] width 49 height 24
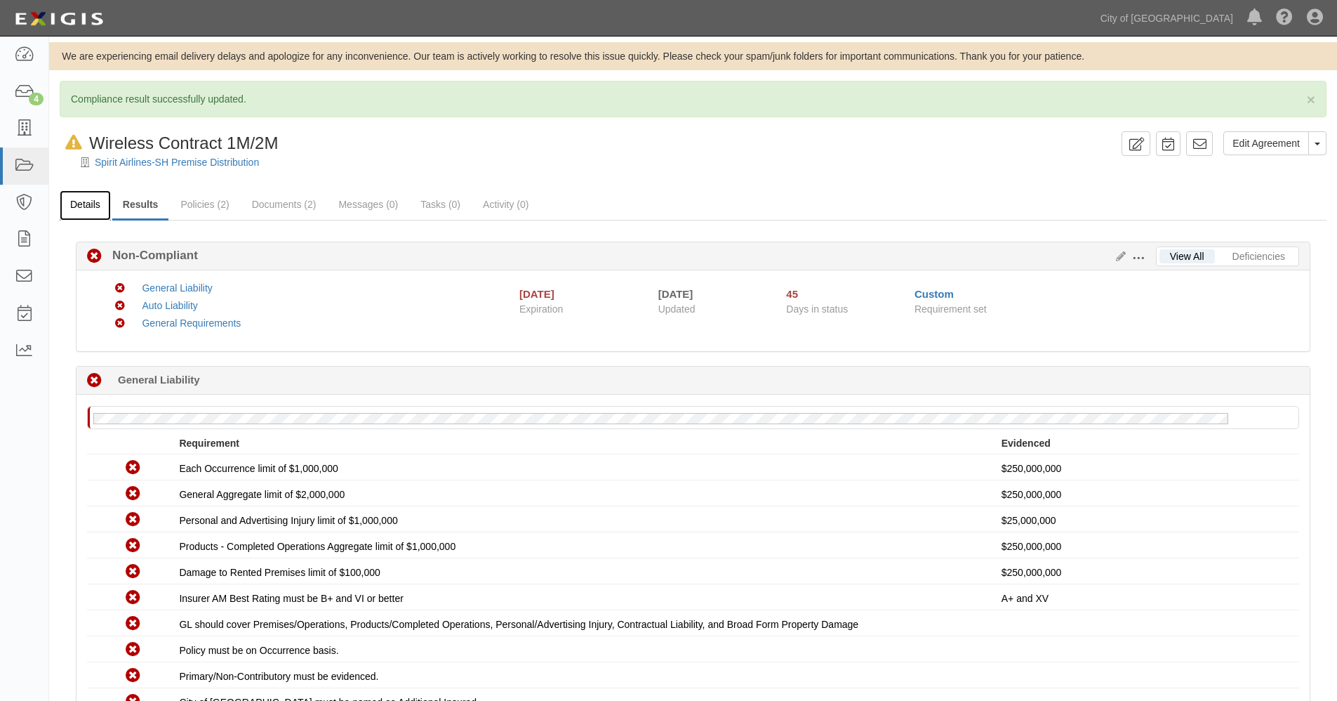
click at [98, 206] on link "Details" at bounding box center [85, 205] width 51 height 30
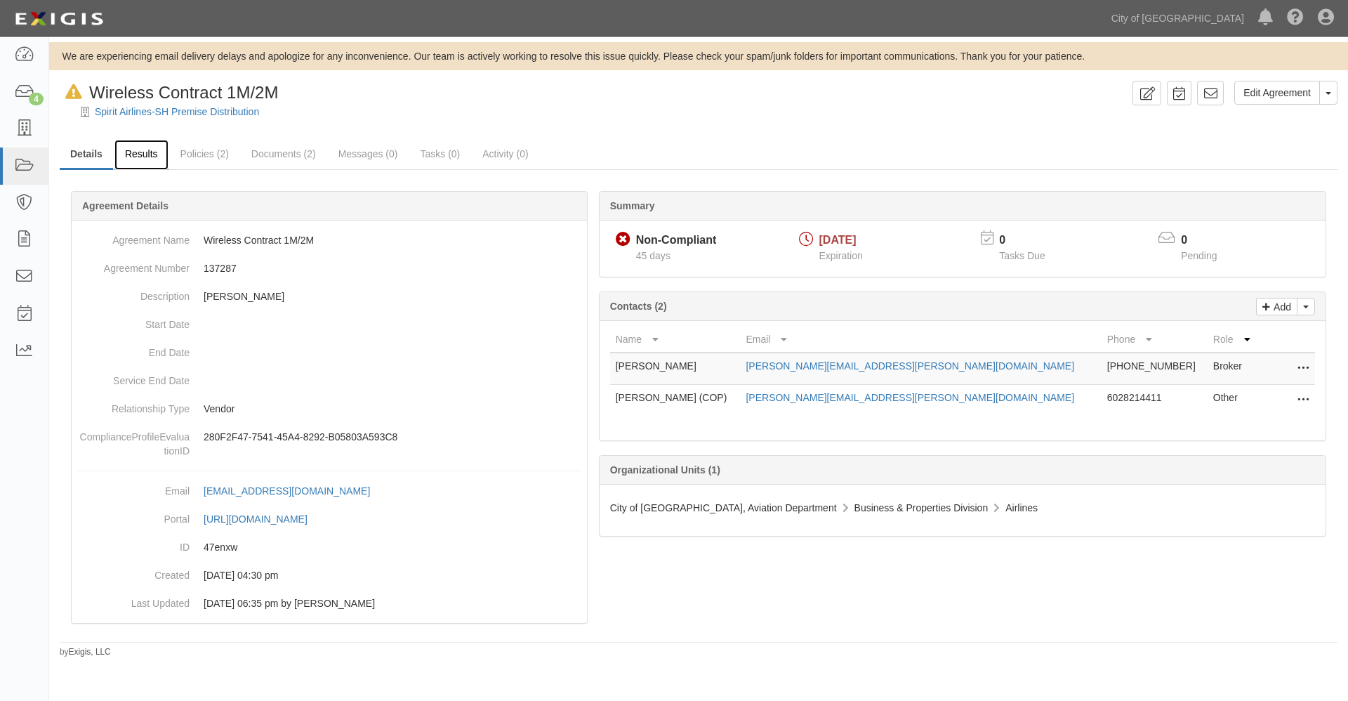
click at [138, 152] on link "Results" at bounding box center [141, 155] width 54 height 30
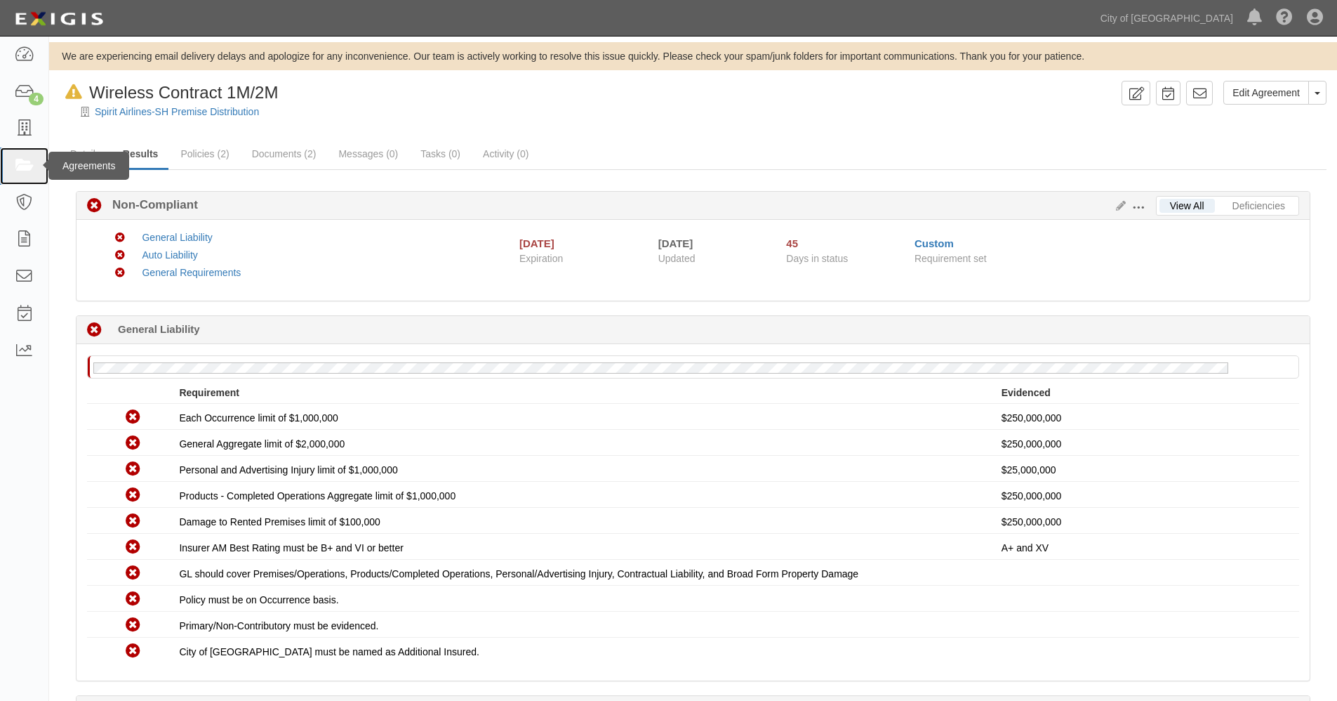
click at [22, 165] on icon at bounding box center [24, 166] width 20 height 16
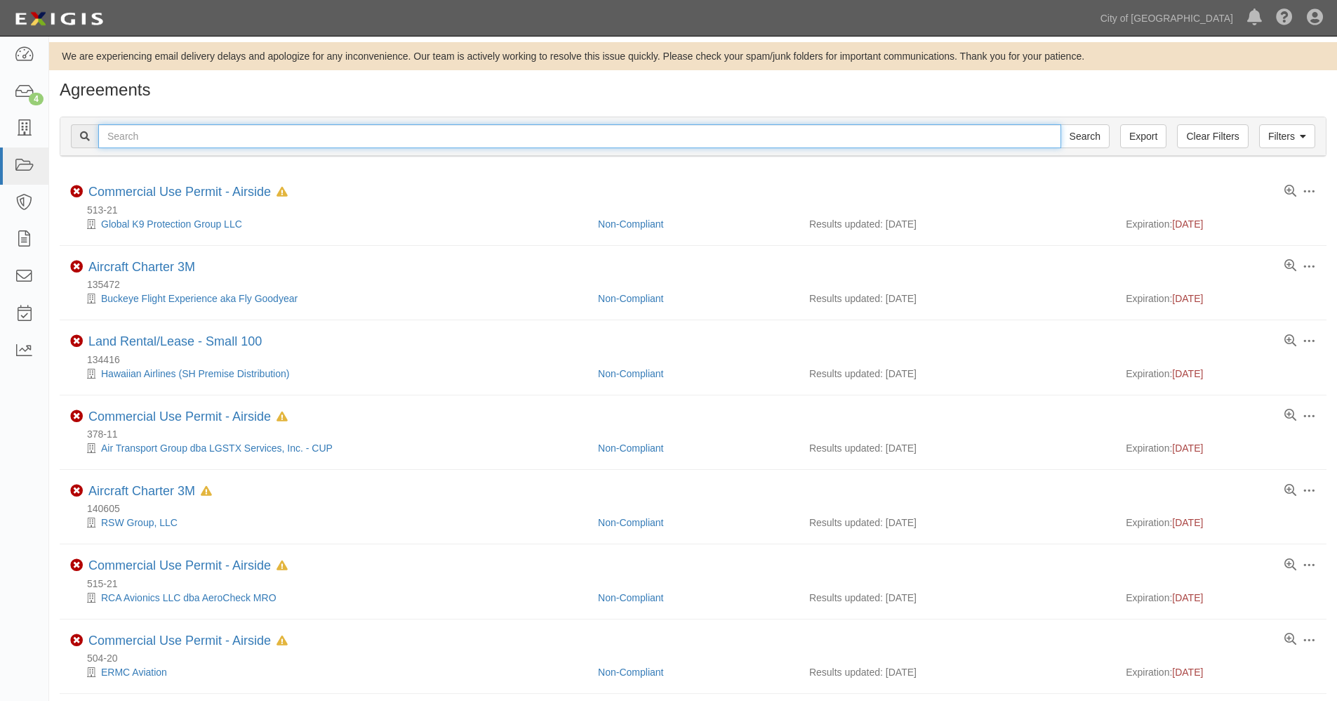
click at [154, 133] on input "text" at bounding box center [579, 136] width 963 height 24
paste input "161675"
type input "161675"
click at [1061, 124] on input "Search" at bounding box center [1085, 136] width 49 height 24
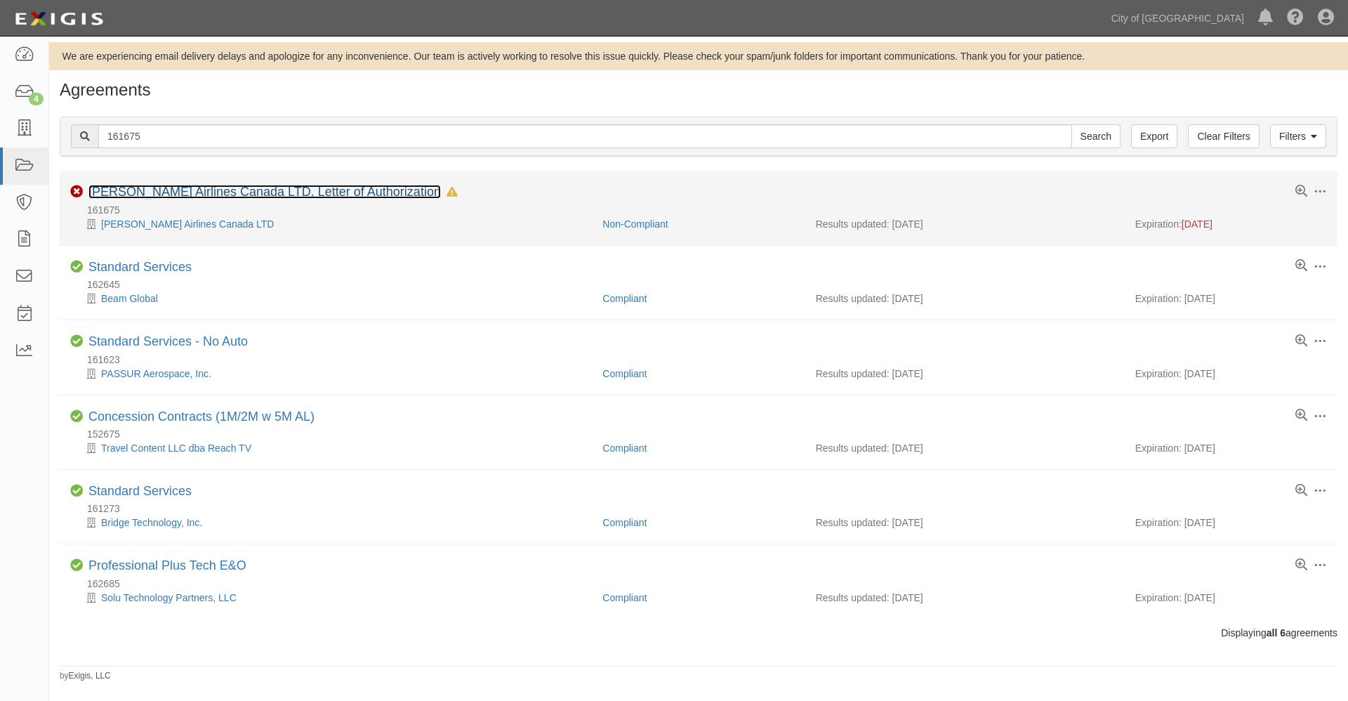
click at [169, 188] on link "[PERSON_NAME] Airlines Canada LTD. Letter of Authorization" at bounding box center [264, 192] width 352 height 14
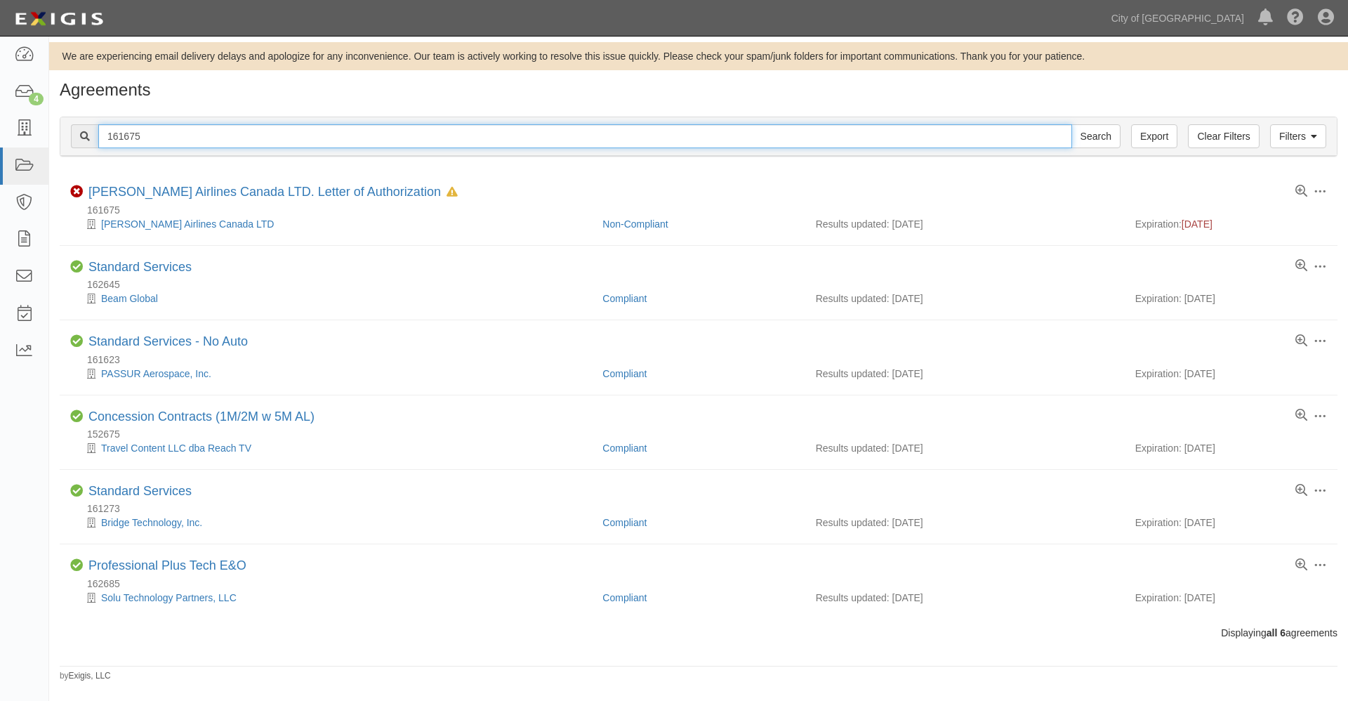
click at [164, 133] on input "161675" at bounding box center [585, 136] width 974 height 24
drag, startPoint x: 164, startPoint y: 133, endPoint x: 61, endPoint y: 126, distance: 102.7
click at [61, 126] on div "Filters Clear Filters Export 161675 Search Filters" at bounding box center [698, 136] width 1276 height 39
paste input "39084"
type input "139084"
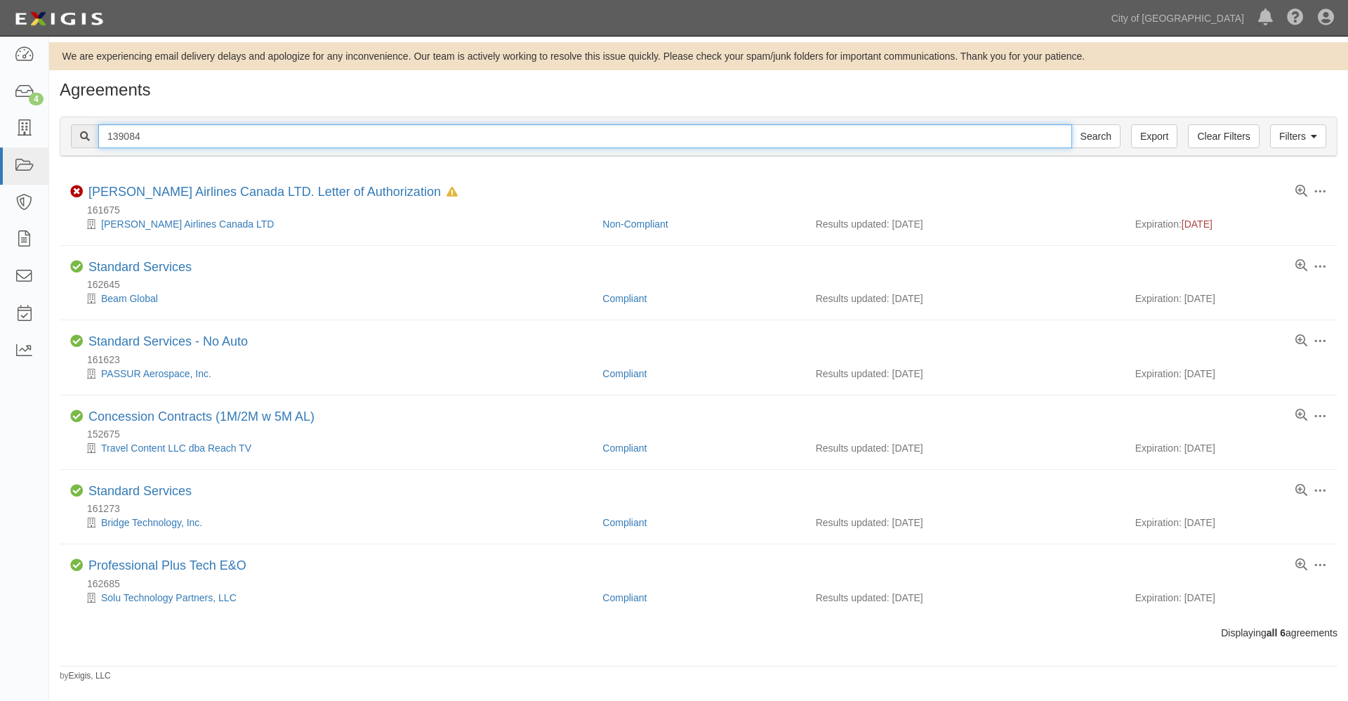
click at [1071, 124] on input "Search" at bounding box center [1095, 136] width 49 height 24
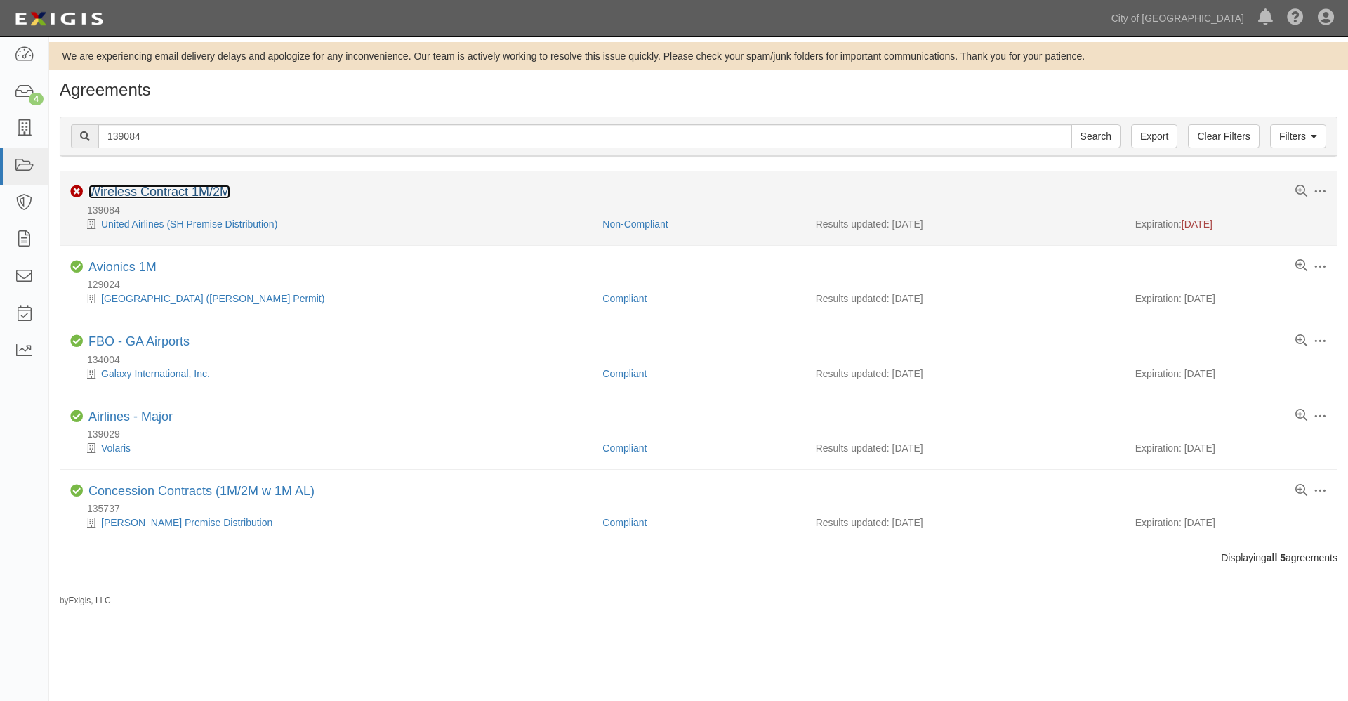
click at [169, 190] on link "Wireless Contract 1M/2M" at bounding box center [159, 192] width 142 height 14
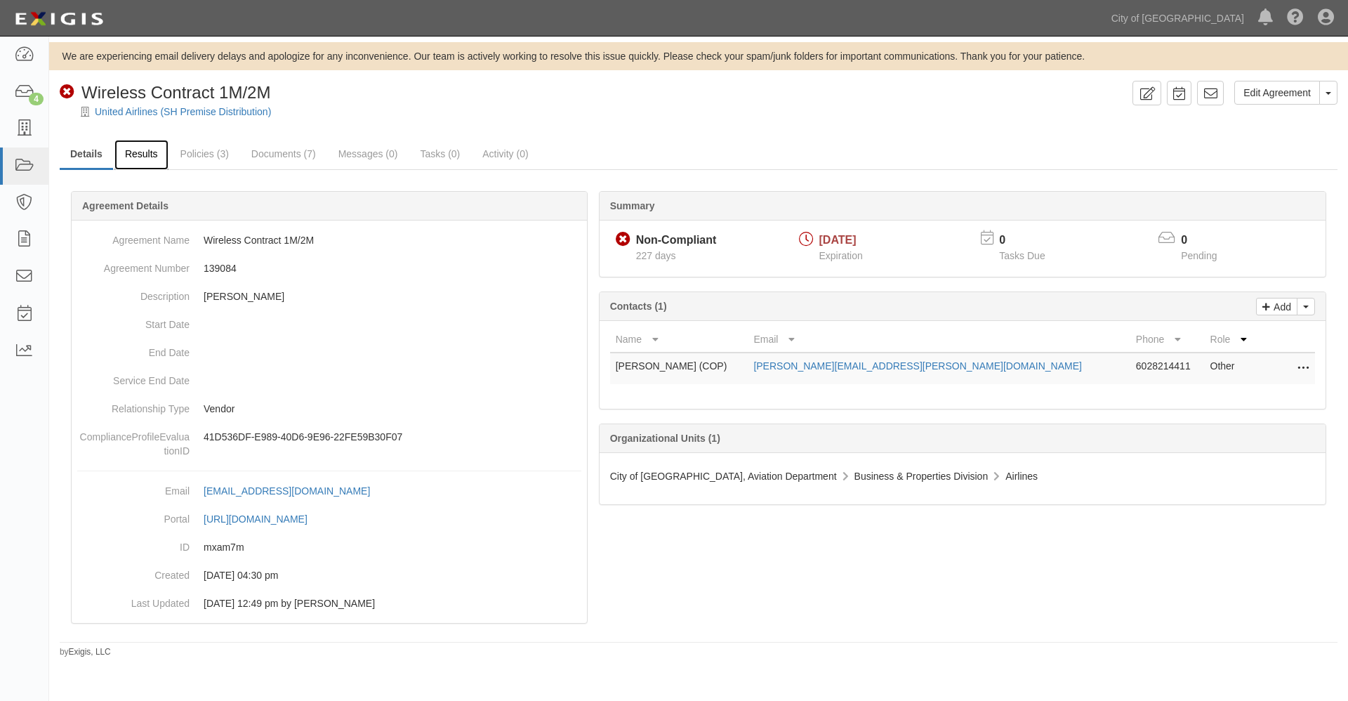
click at [152, 152] on link "Results" at bounding box center [141, 155] width 54 height 30
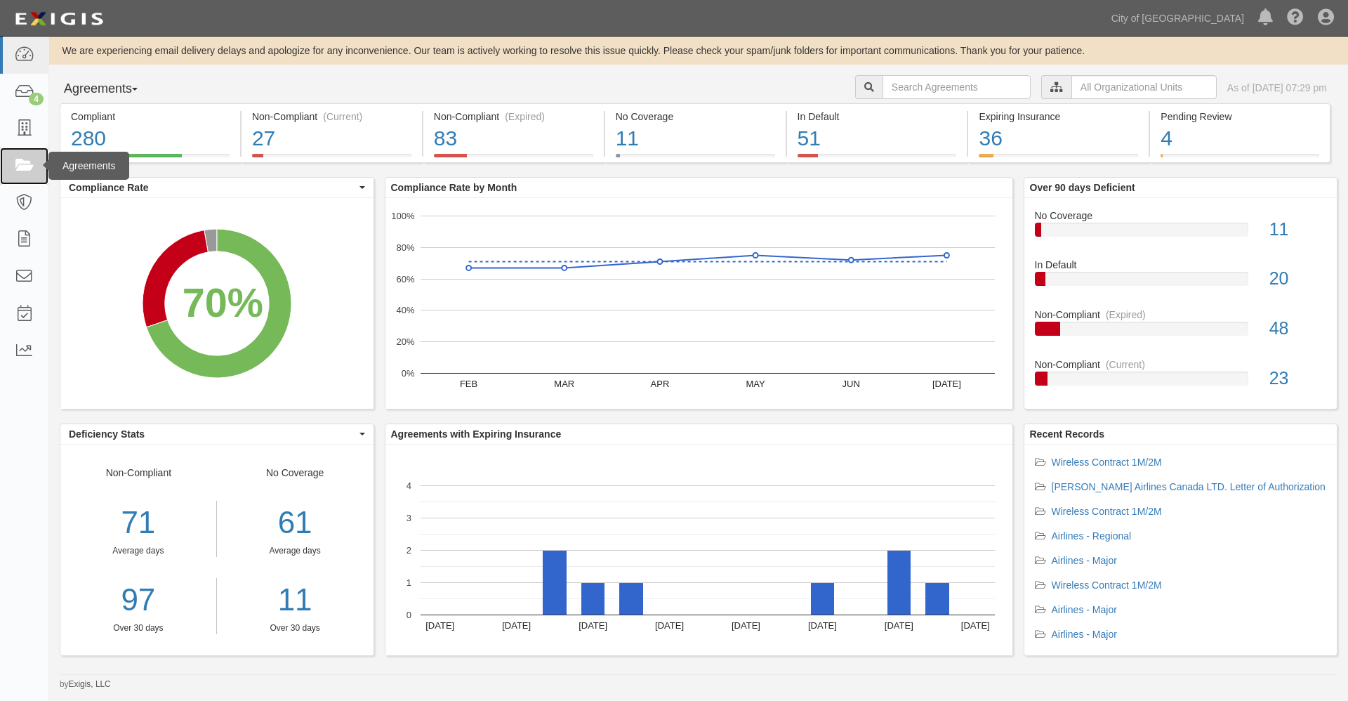
click at [27, 160] on icon at bounding box center [24, 166] width 20 height 16
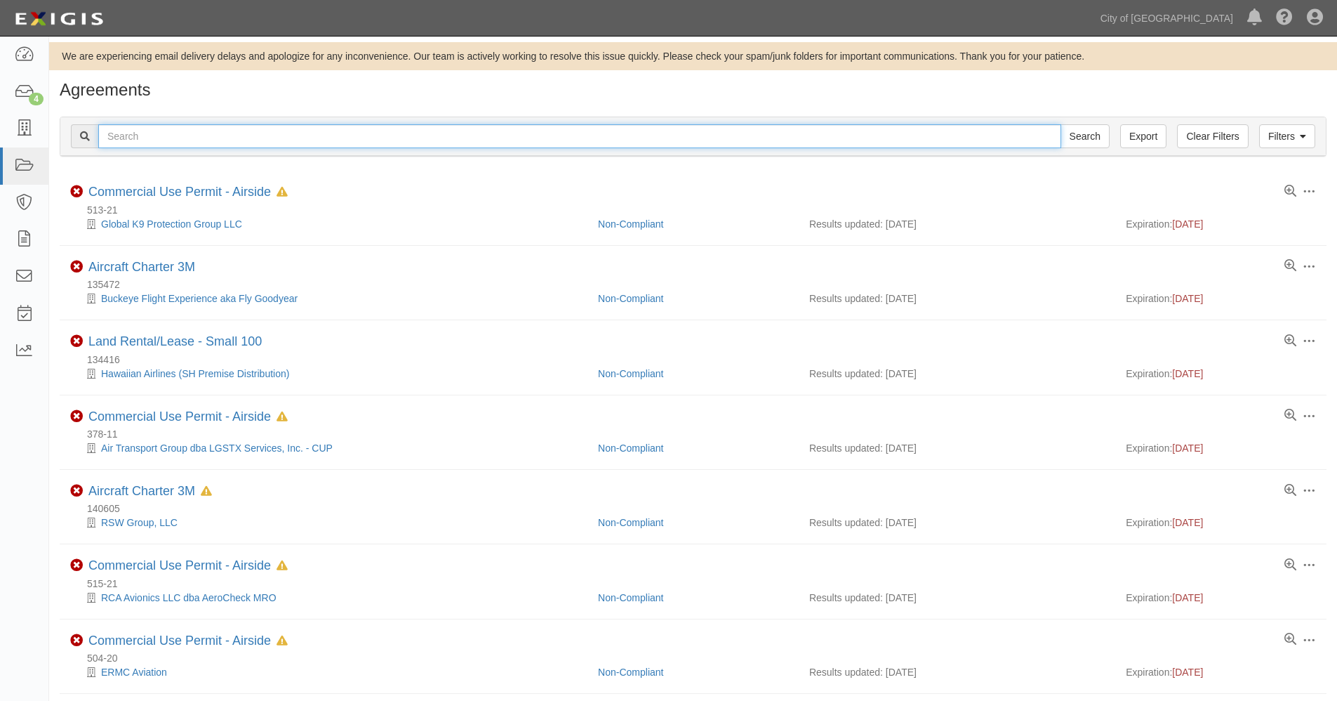
drag, startPoint x: 160, startPoint y: 133, endPoint x: 156, endPoint y: 140, distance: 8.2
click at [162, 135] on input "text" at bounding box center [579, 136] width 963 height 24
paste input "155989"
type input "155989"
click at [1061, 124] on input "Search" at bounding box center [1085, 136] width 49 height 24
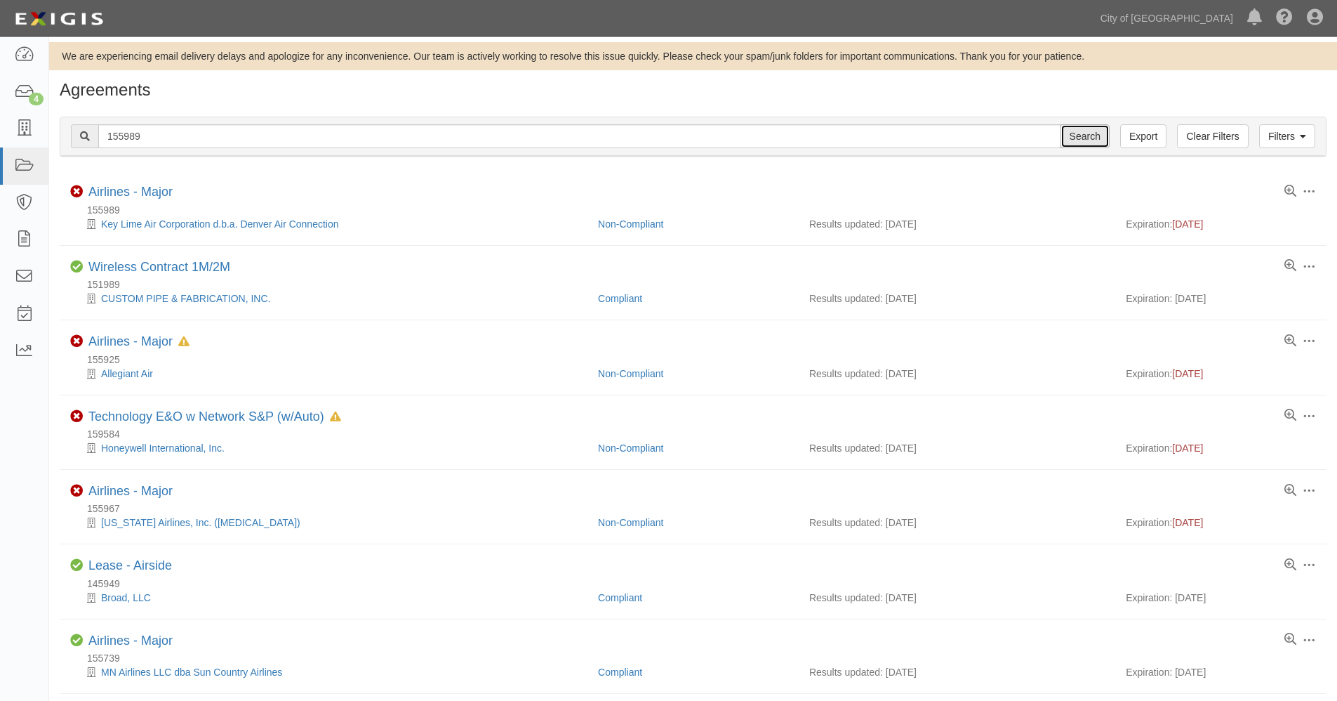
click at [1076, 142] on input "Search" at bounding box center [1085, 136] width 49 height 24
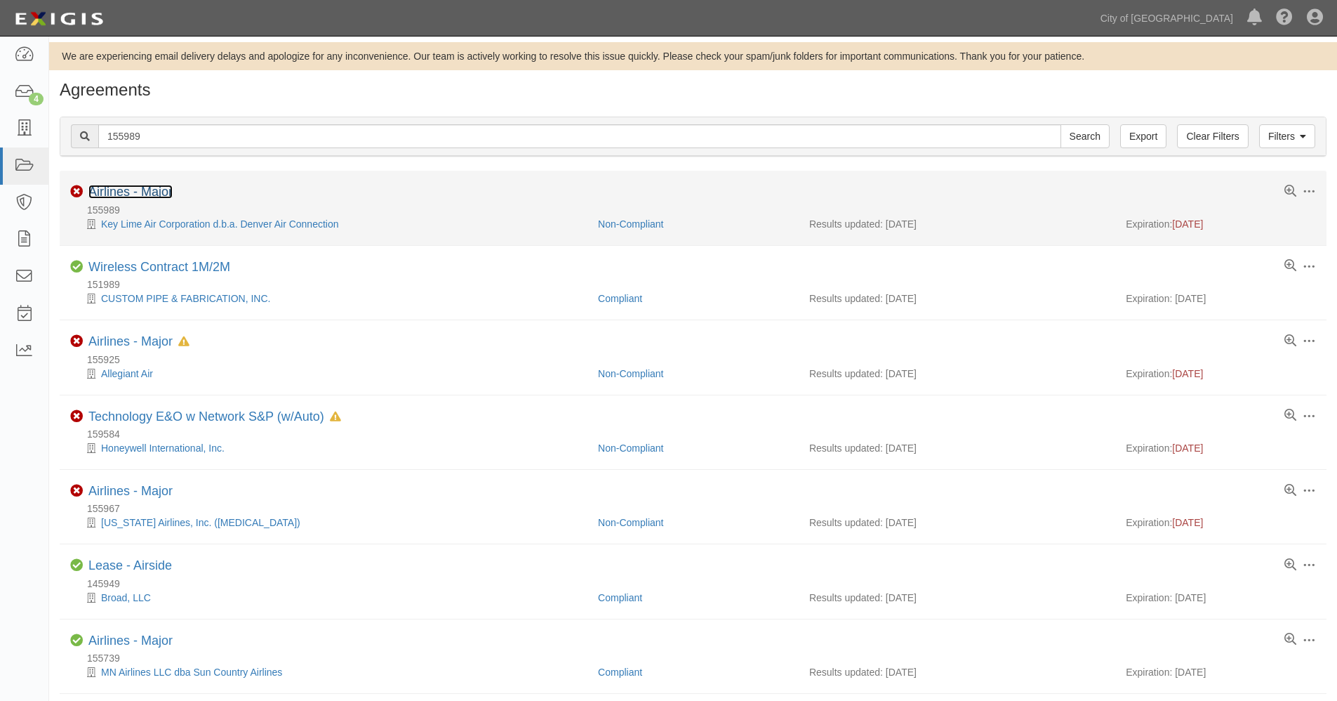
click at [131, 186] on link "Airlines - Major" at bounding box center [130, 192] width 84 height 14
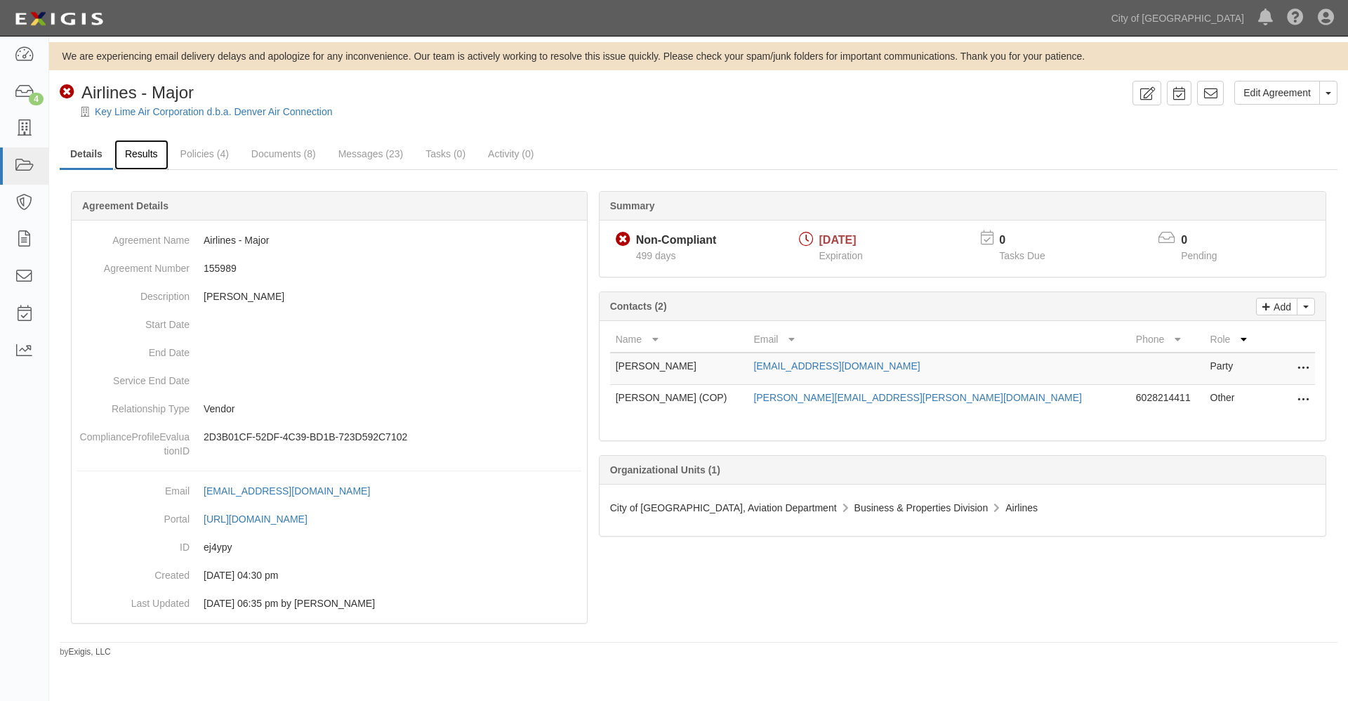
click at [136, 154] on link "Results" at bounding box center [141, 155] width 54 height 30
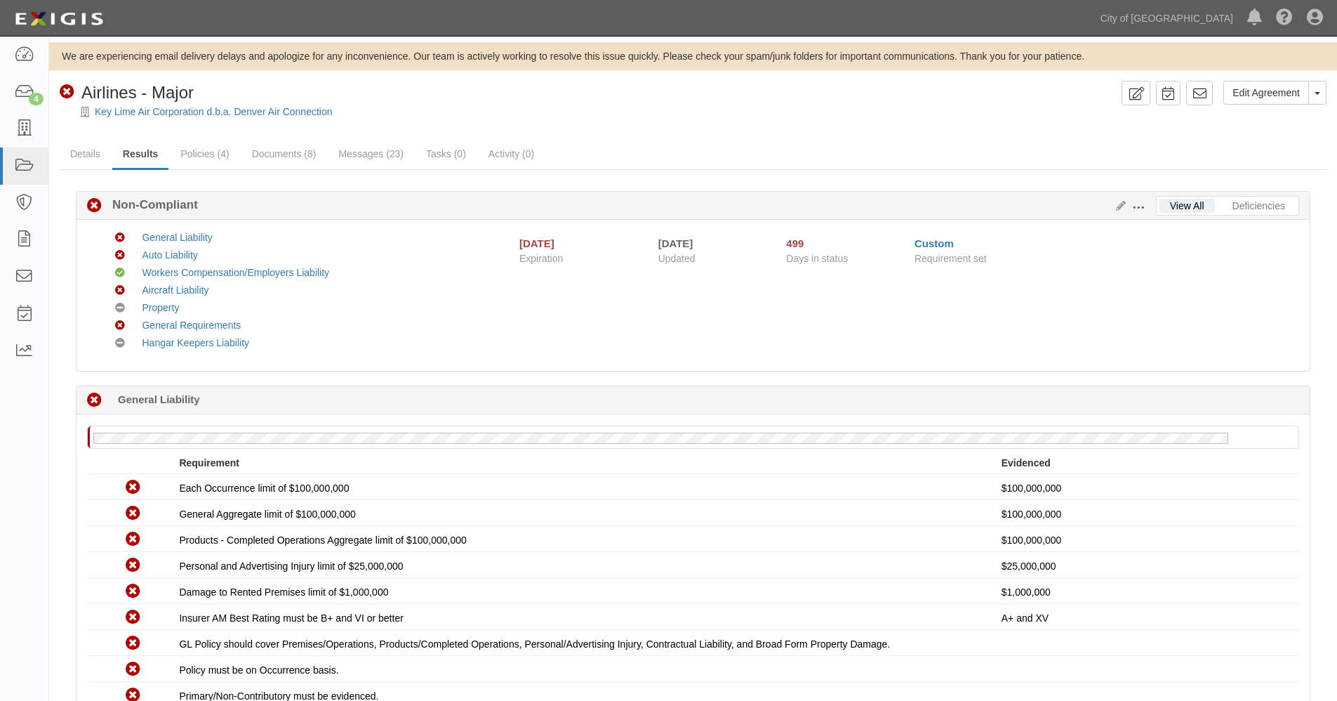
click at [1141, 207] on span at bounding box center [1138, 208] width 13 height 13
click at [1184, 206] on link "Edit Requirements" at bounding box center [1203, 204] width 111 height 25
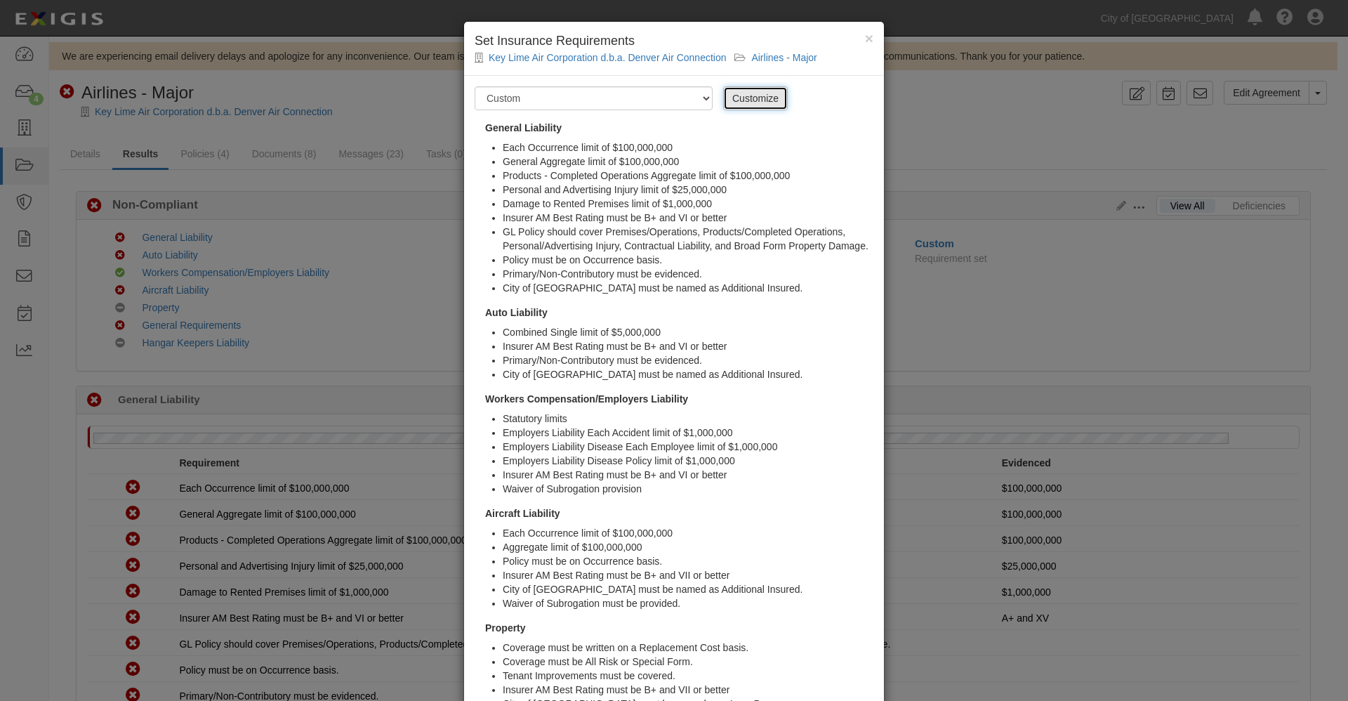
click at [739, 96] on link "Customize" at bounding box center [755, 98] width 65 height 24
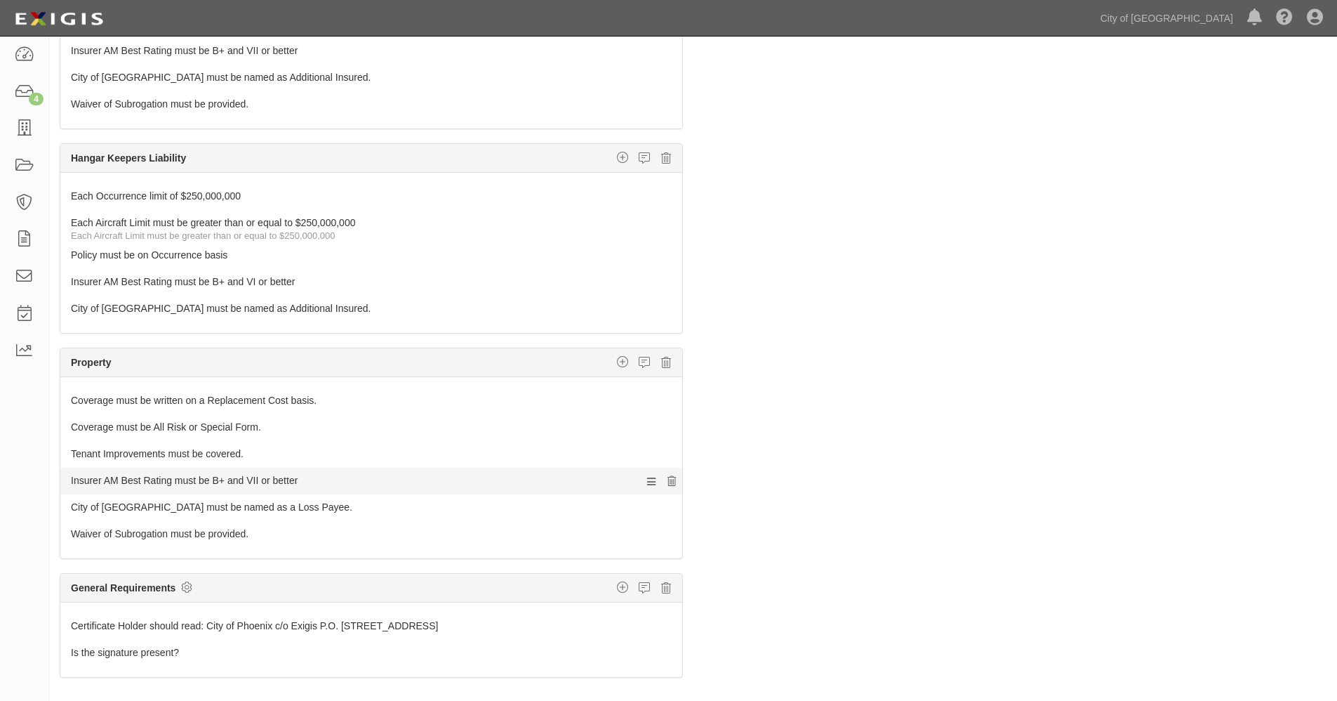
scroll to position [128, 0]
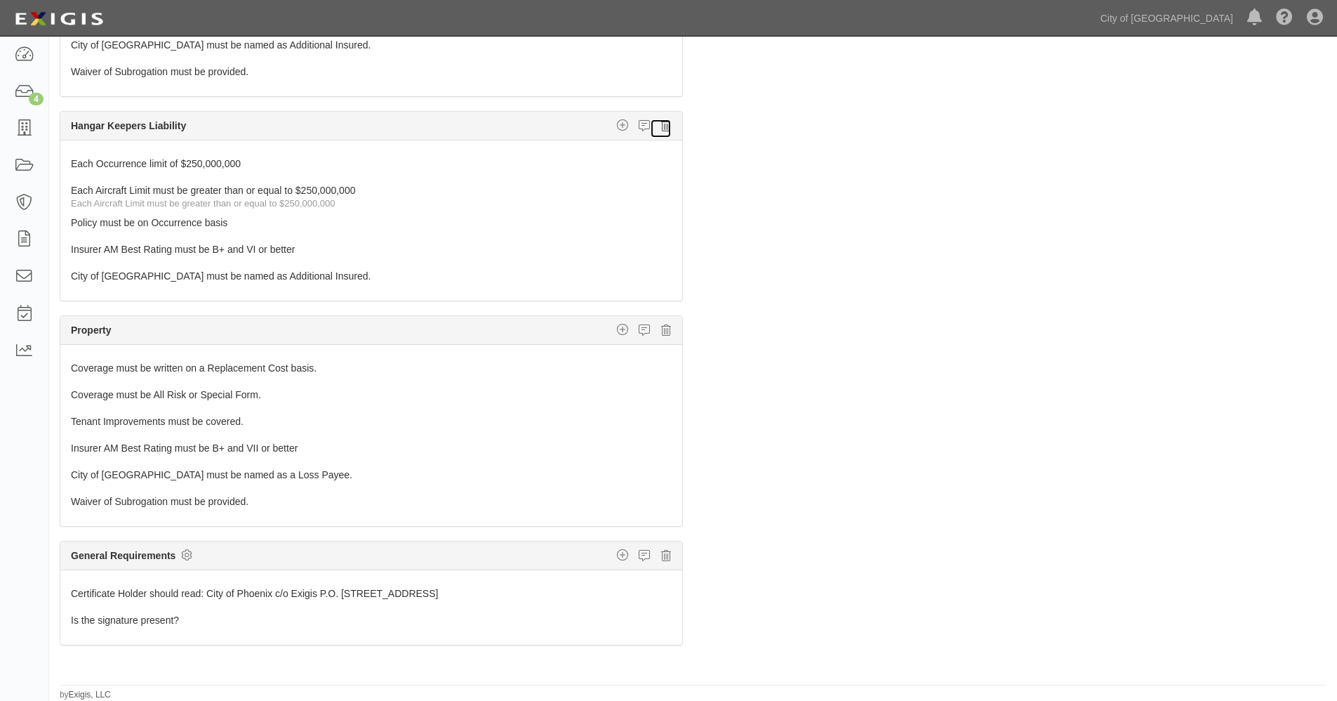
click at [661, 126] on icon at bounding box center [666, 125] width 10 height 13
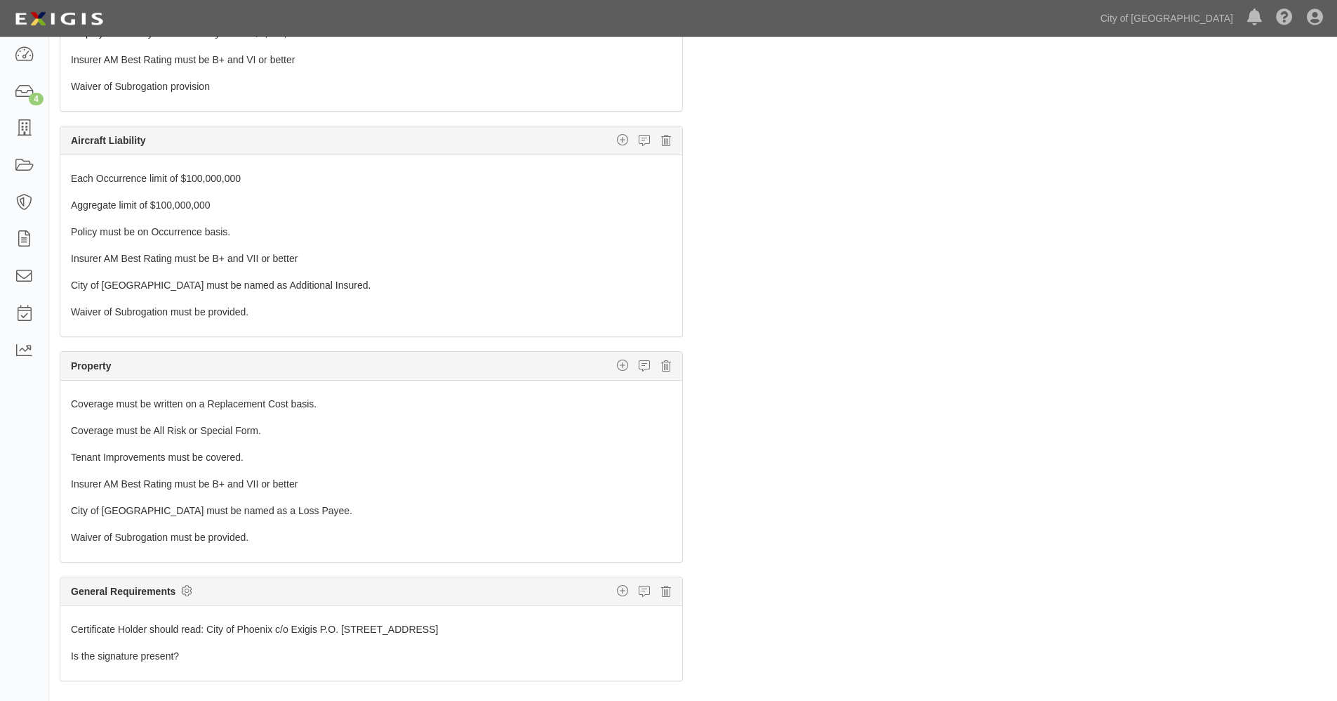
scroll to position [0, 0]
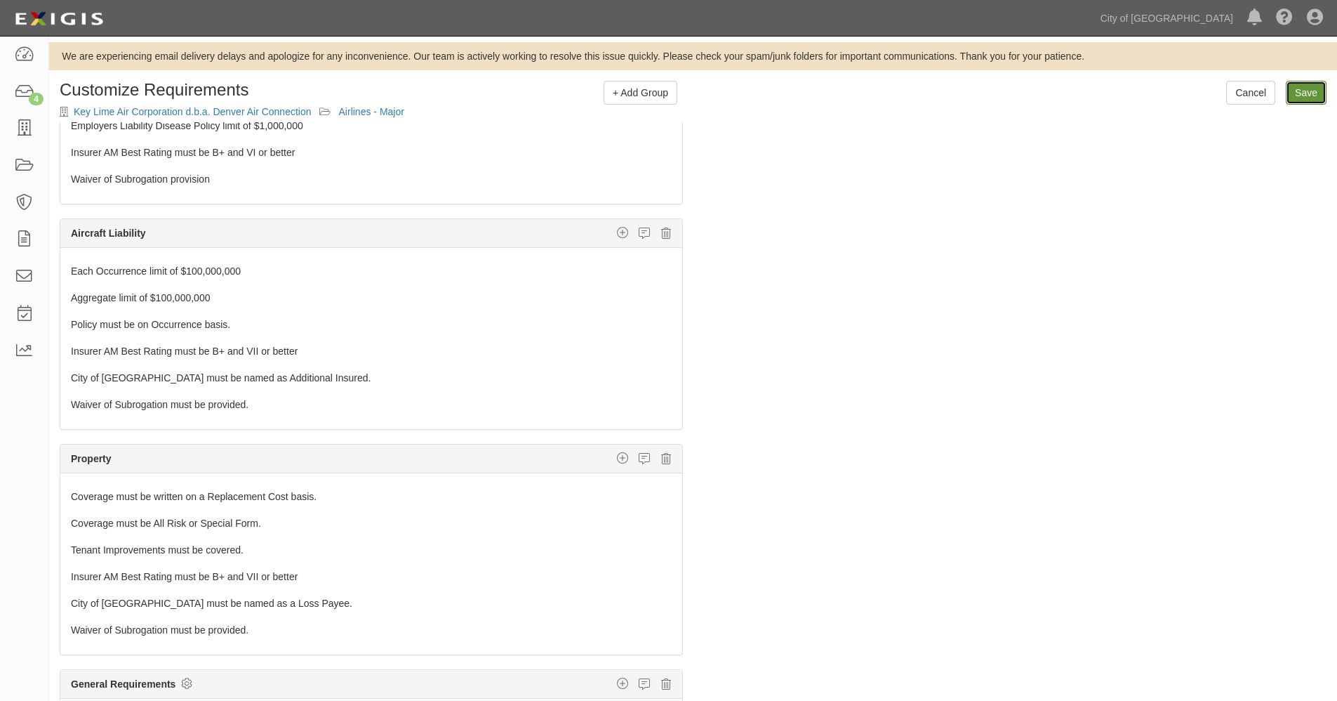
click at [1313, 93] on input "Save" at bounding box center [1306, 93] width 41 height 24
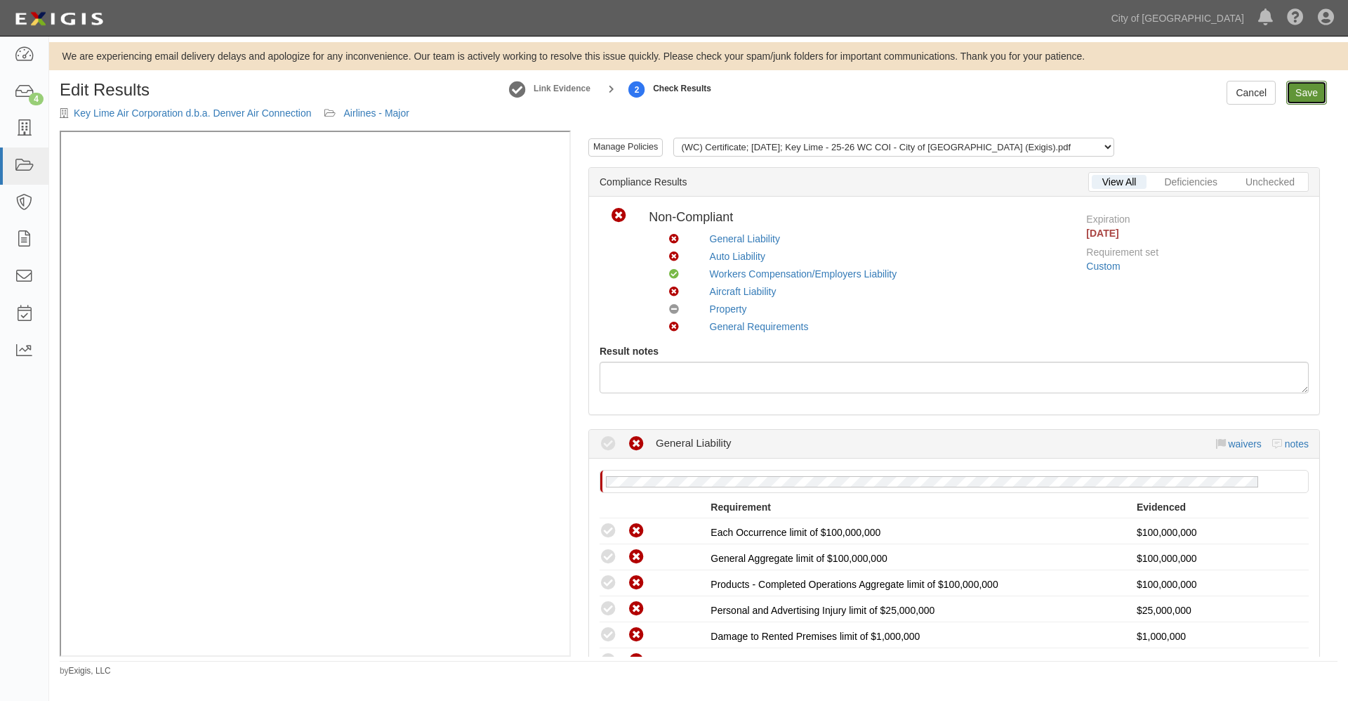
click at [1307, 91] on link "Save" at bounding box center [1306, 93] width 41 height 24
radio input "true"
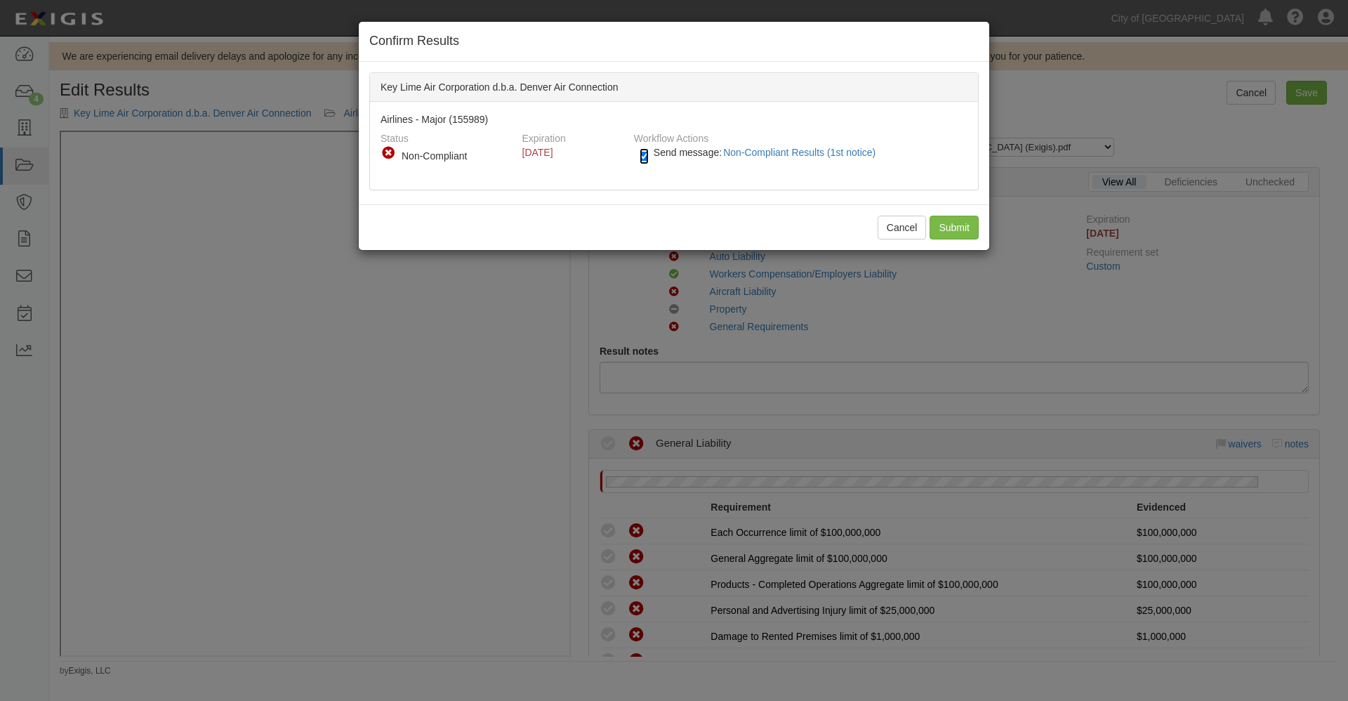
click at [644, 157] on input "Send message: Non-Compliant Results (1st notice)" at bounding box center [644, 156] width 9 height 16
checkbox input "false"
click at [960, 225] on input "Submit" at bounding box center [954, 228] width 49 height 24
